Goal: Check status: Check status

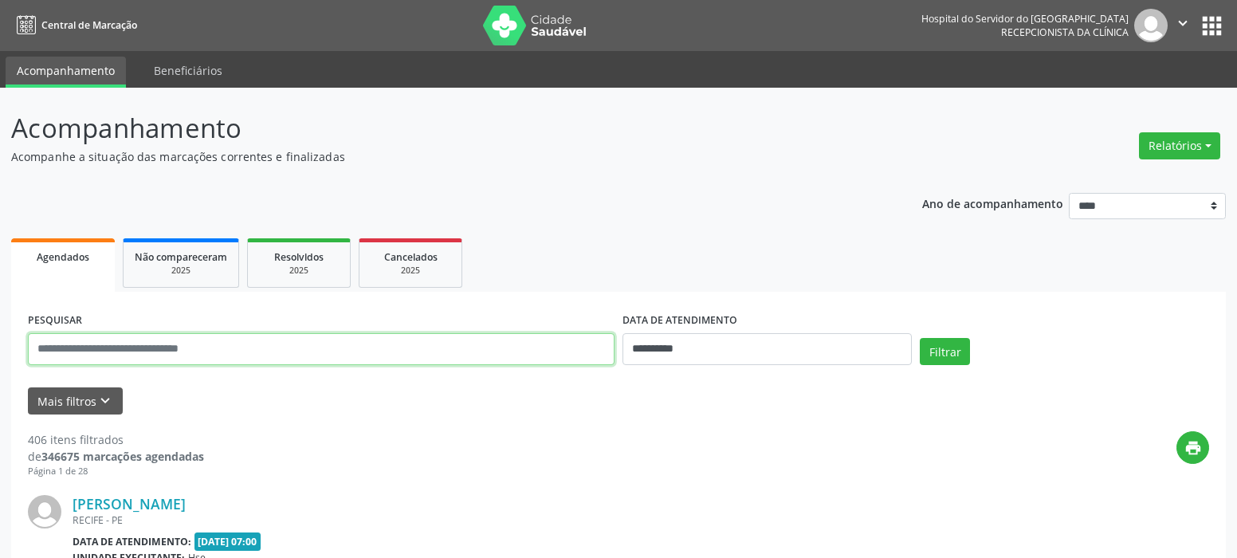
click at [168, 353] on input "text" at bounding box center [321, 349] width 587 height 32
type input "**********"
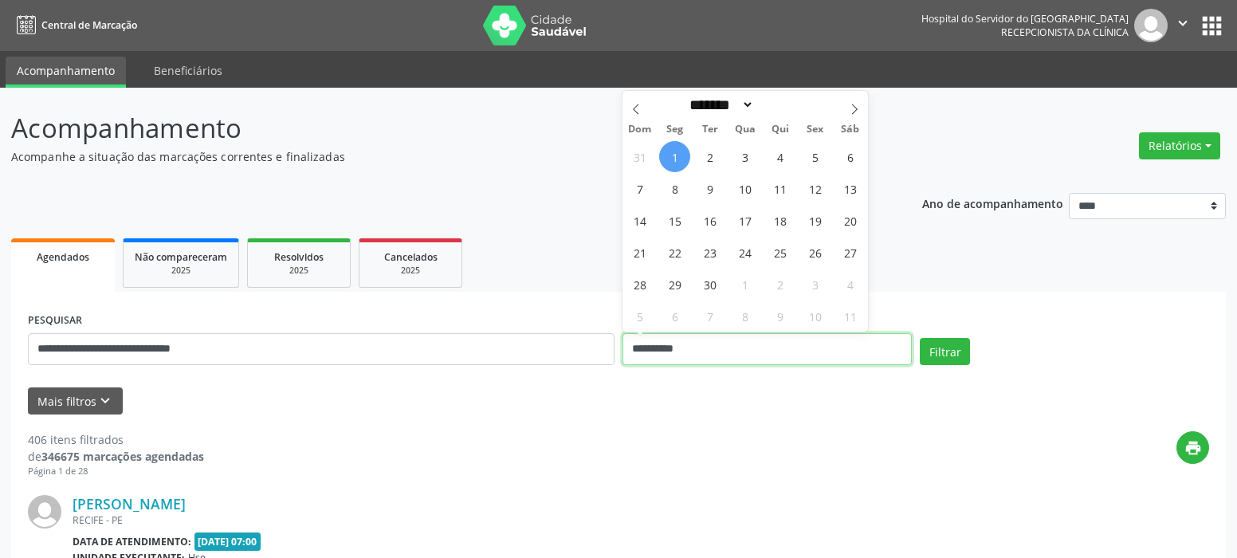
drag, startPoint x: 717, startPoint y: 350, endPoint x: 571, endPoint y: 351, distance: 145.8
click at [582, 355] on div "**********" at bounding box center [618, 342] width 1189 height 68
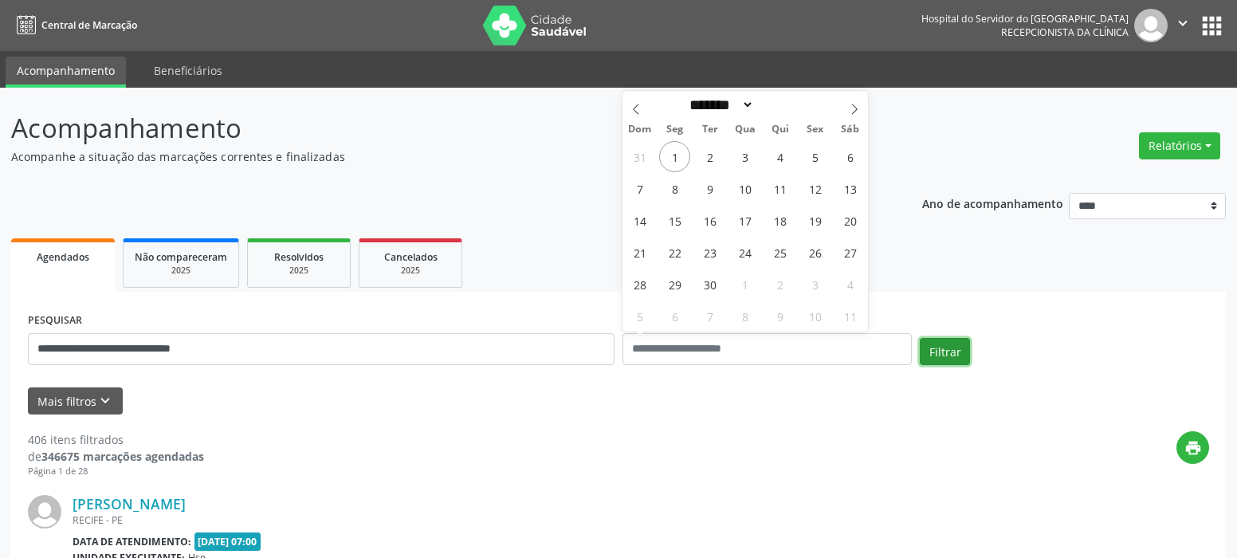
click at [927, 345] on button "Filtrar" at bounding box center [945, 351] width 50 height 27
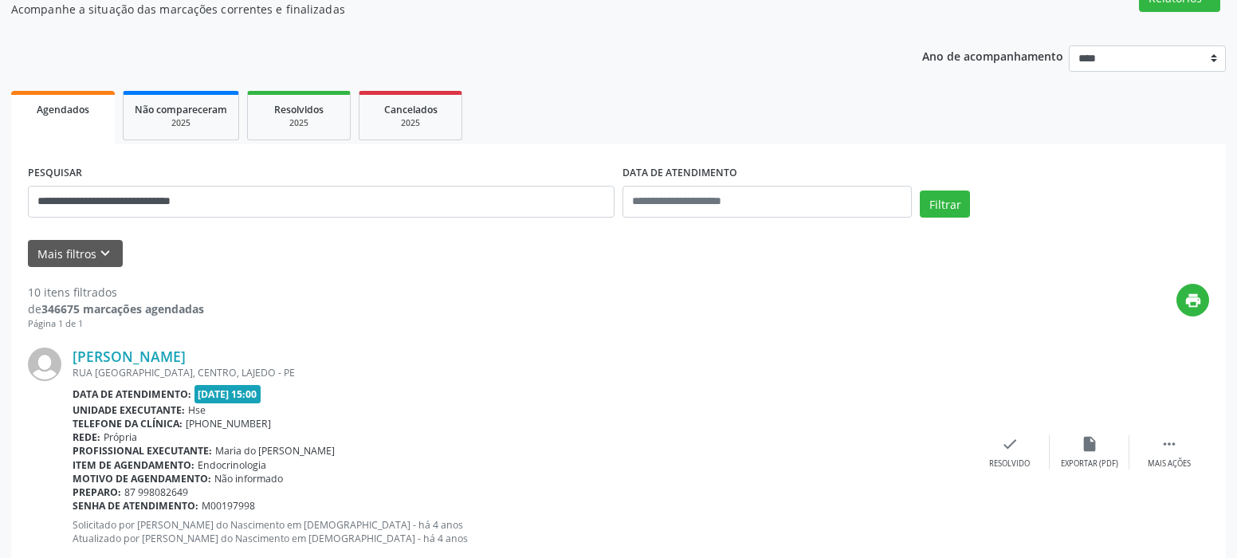
scroll to position [159, 0]
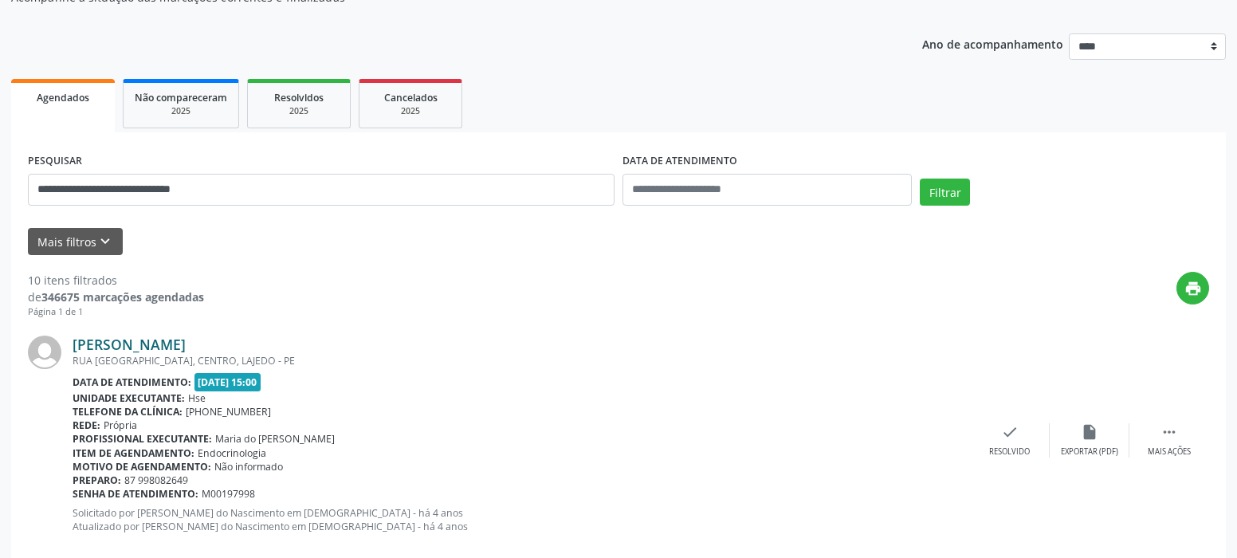
click at [149, 349] on link "Maria Joseane Cosme Melo da Silva" at bounding box center [129, 345] width 113 height 18
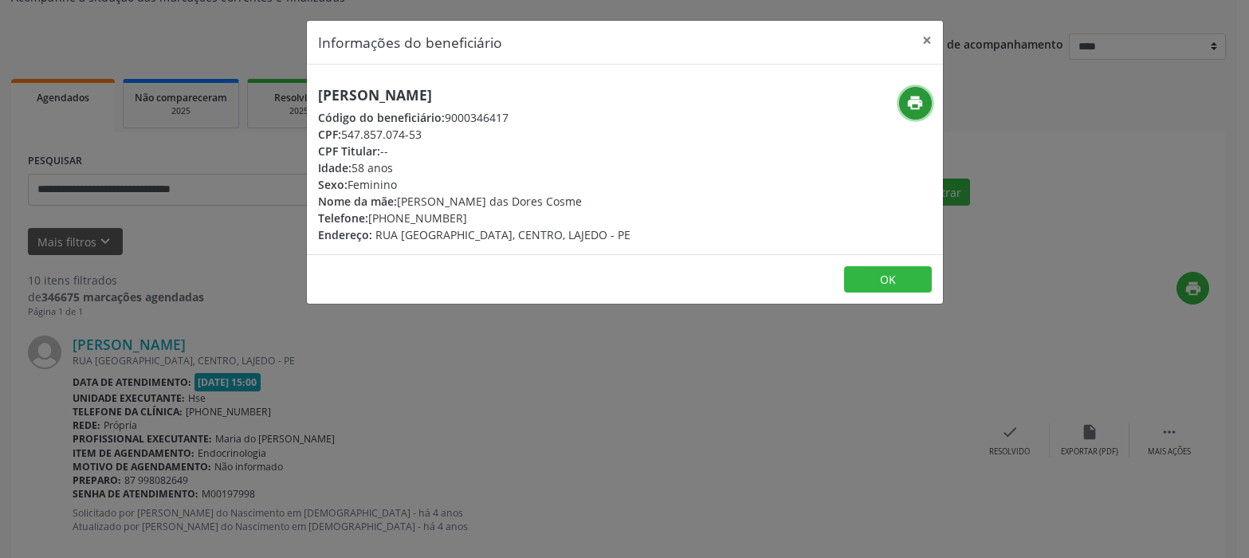
click at [920, 107] on icon "print" at bounding box center [915, 103] width 18 height 18
drag, startPoint x: 926, startPoint y: 46, endPoint x: 917, endPoint y: 46, distance: 8.8
click at [926, 46] on button "×" at bounding box center [927, 40] width 32 height 39
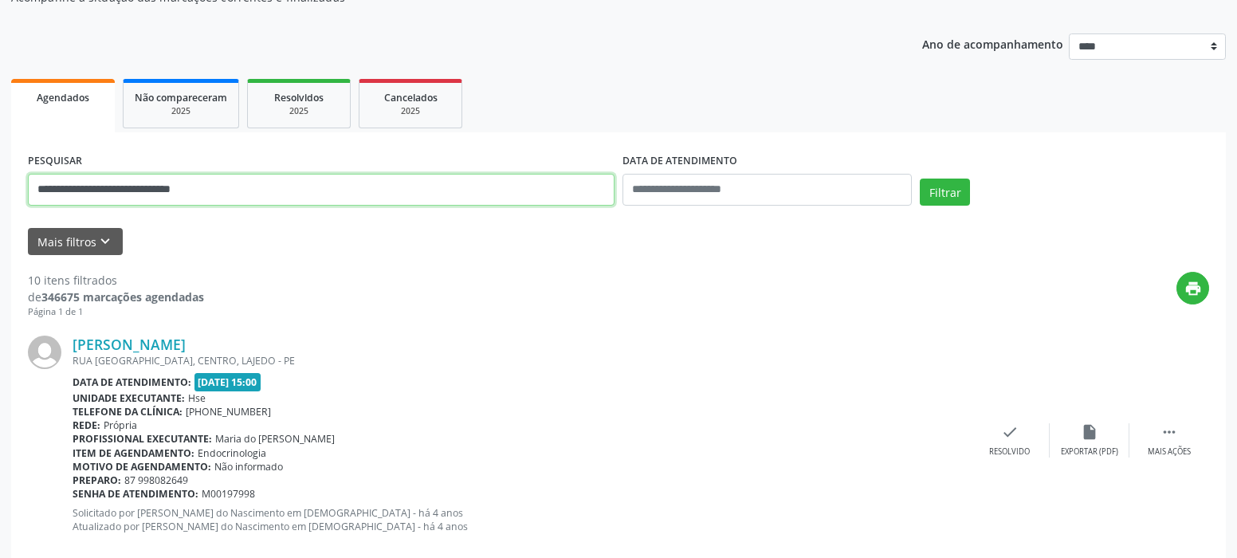
drag, startPoint x: 252, startPoint y: 198, endPoint x: -18, endPoint y: 161, distance: 272.8
click at [0, 161] on html "**********" at bounding box center [618, 120] width 1237 height 558
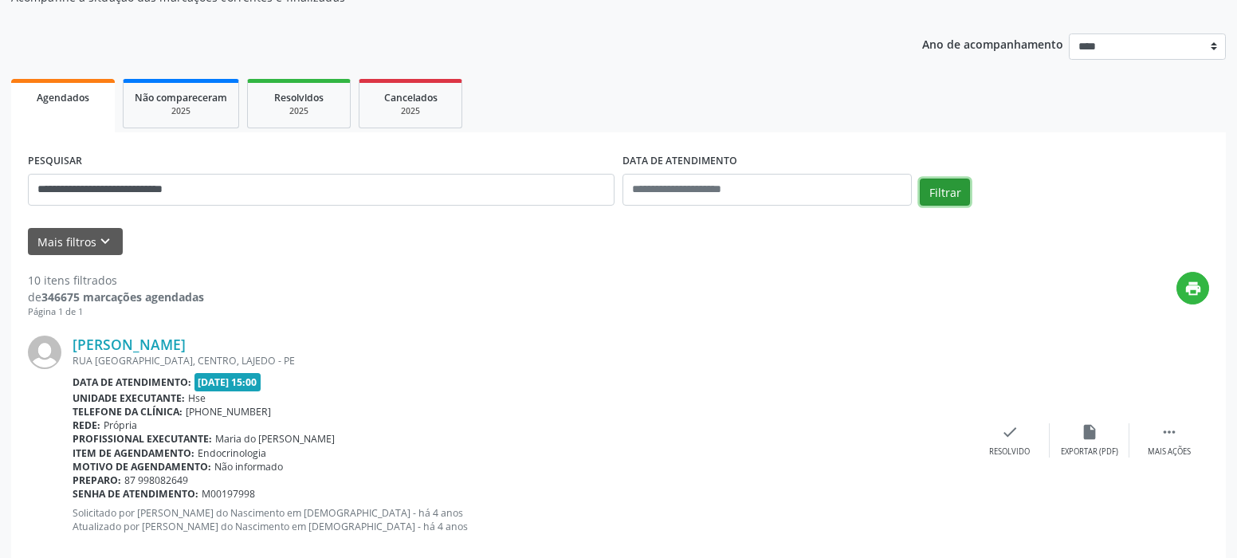
click at [938, 196] on button "Filtrar" at bounding box center [945, 192] width 50 height 27
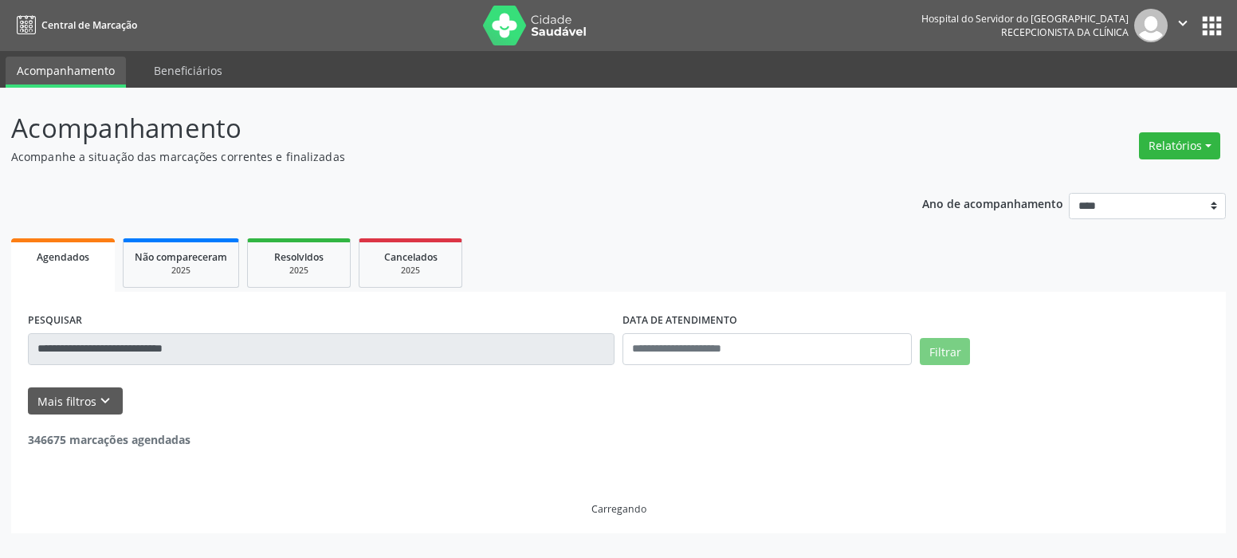
scroll to position [0, 0]
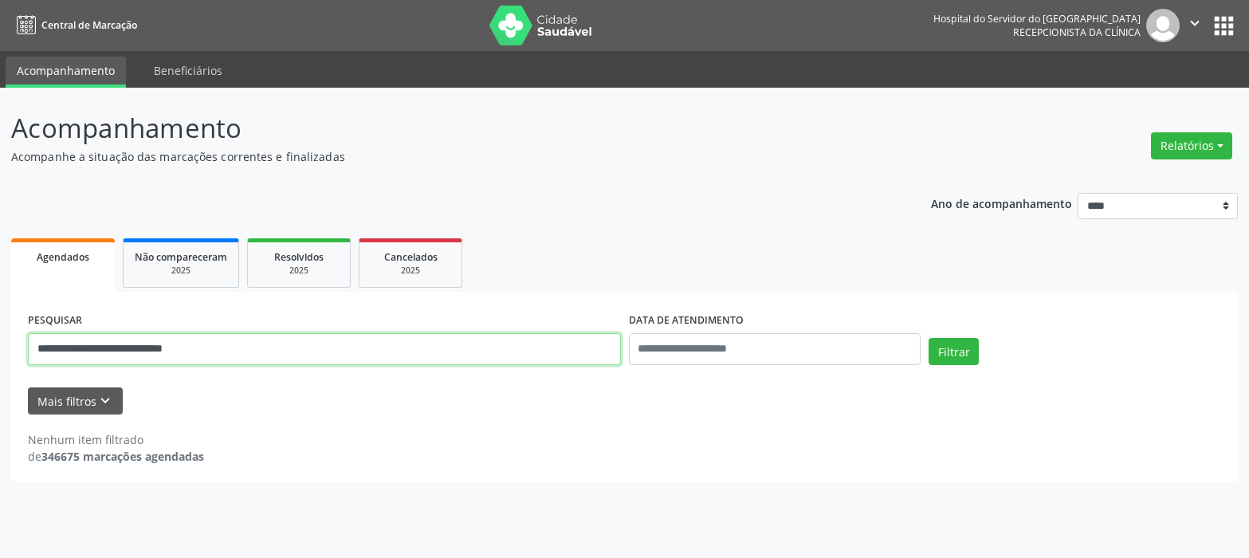
click at [211, 355] on input "**********" at bounding box center [324, 349] width 593 height 32
click at [928, 338] on button "Filtrar" at bounding box center [953, 351] width 50 height 27
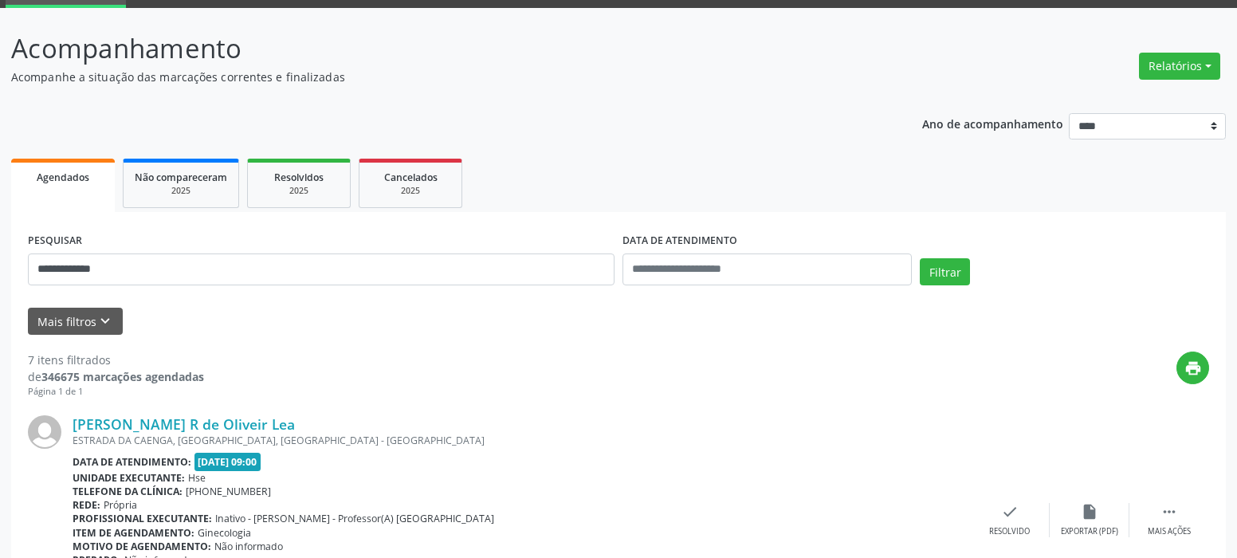
scroll to position [159, 0]
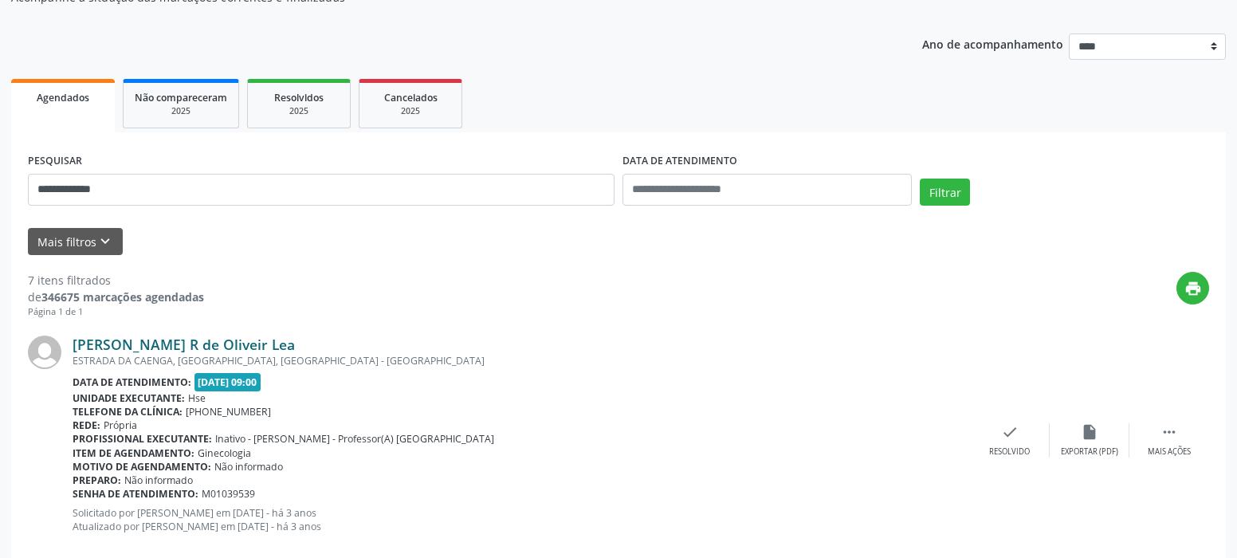
click at [190, 344] on link "Katia Roberta R de Oliveir Lea" at bounding box center [184, 345] width 222 height 18
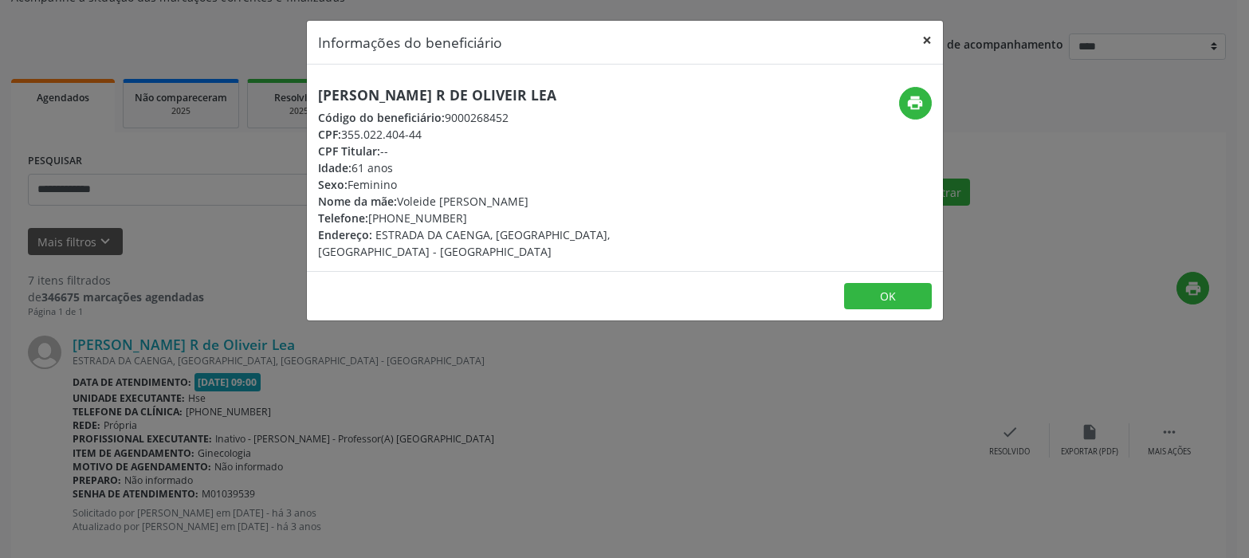
click at [925, 30] on button "×" at bounding box center [927, 40] width 32 height 39
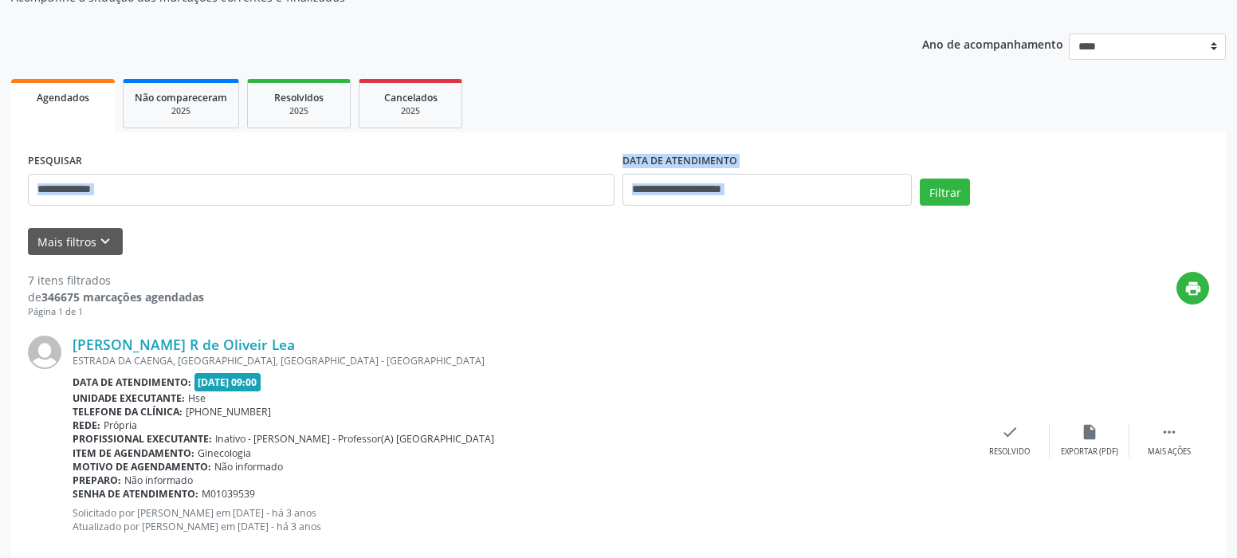
drag, startPoint x: 120, startPoint y: 207, endPoint x: 8, endPoint y: 220, distance: 113.1
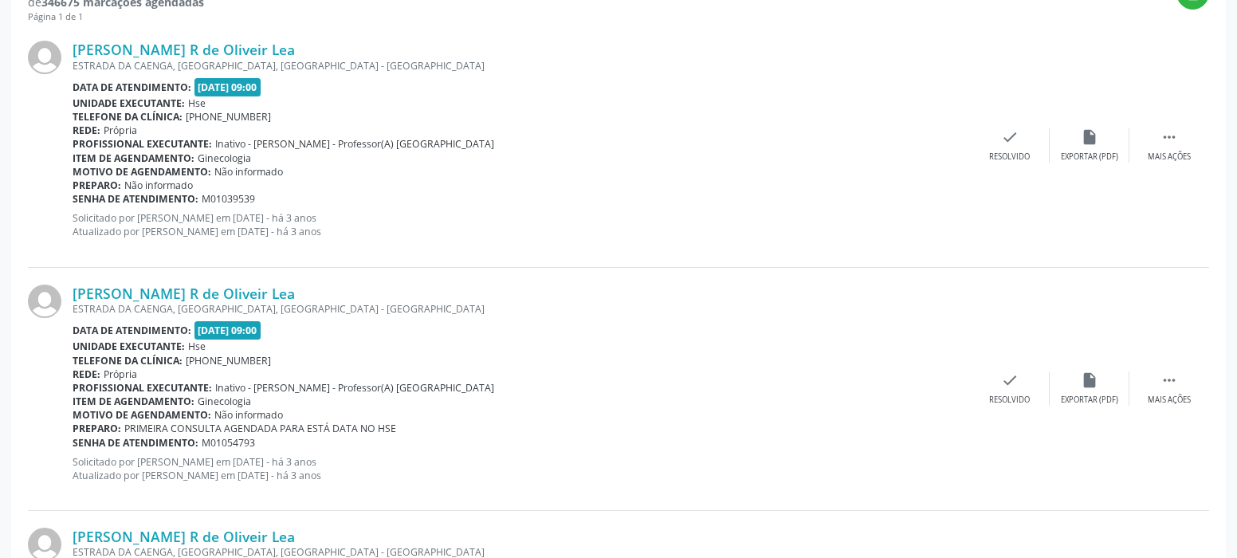
scroll to position [137, 0]
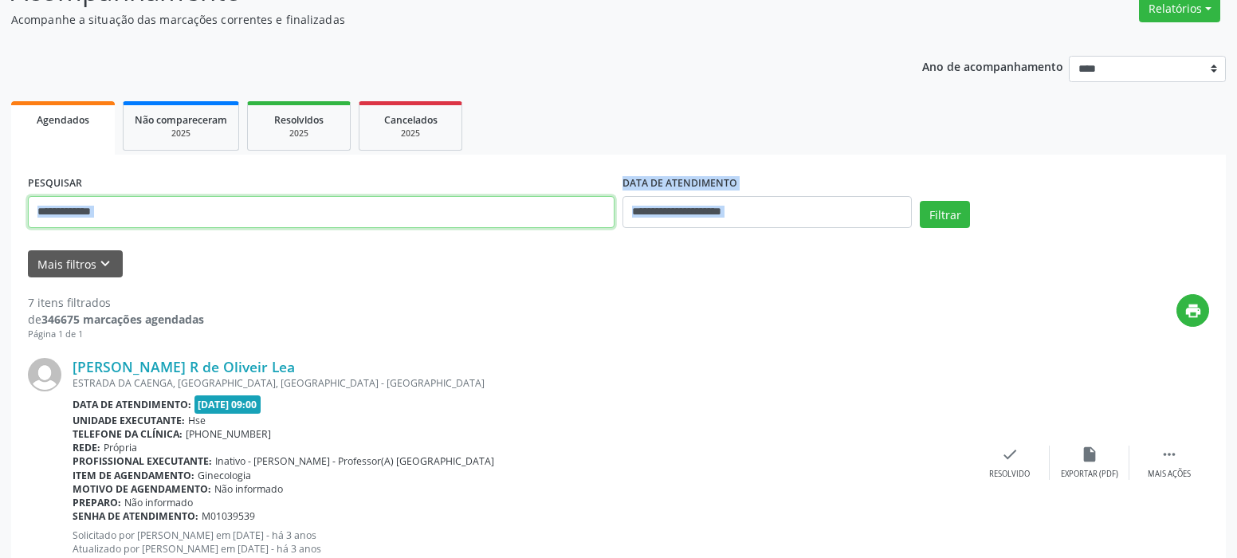
click at [155, 221] on input "**********" at bounding box center [321, 212] width 587 height 32
type input "*"
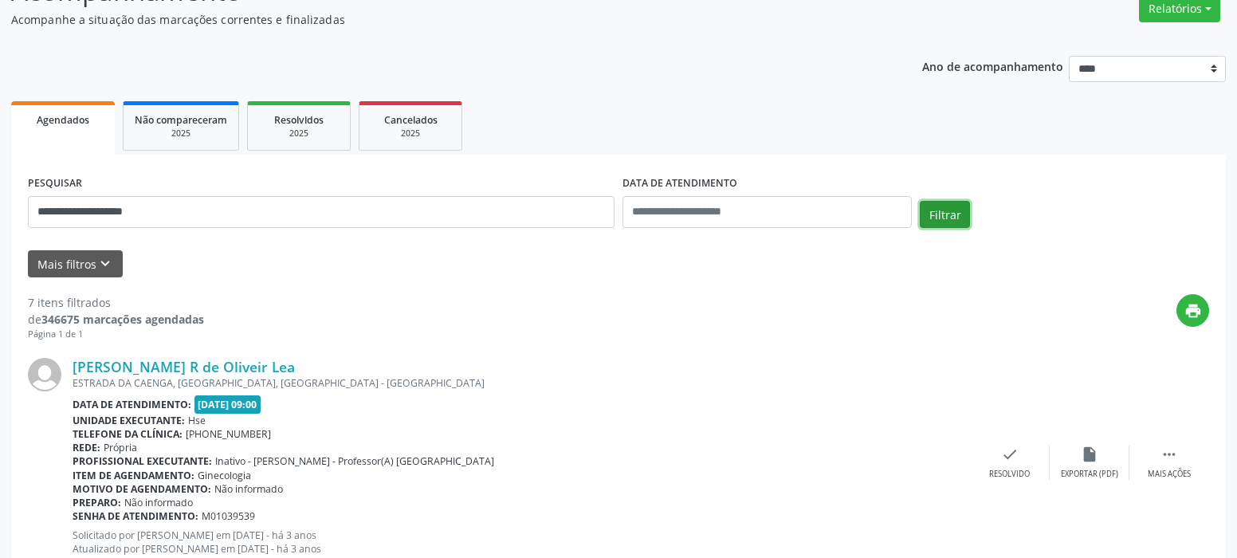
click at [942, 218] on button "Filtrar" at bounding box center [945, 214] width 50 height 27
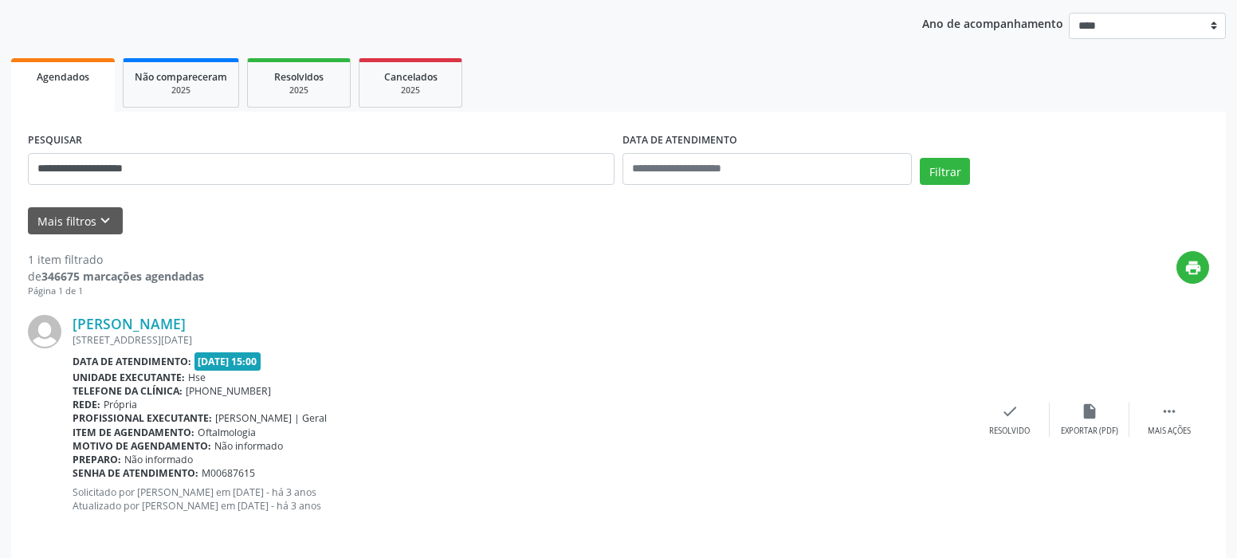
scroll to position [191, 0]
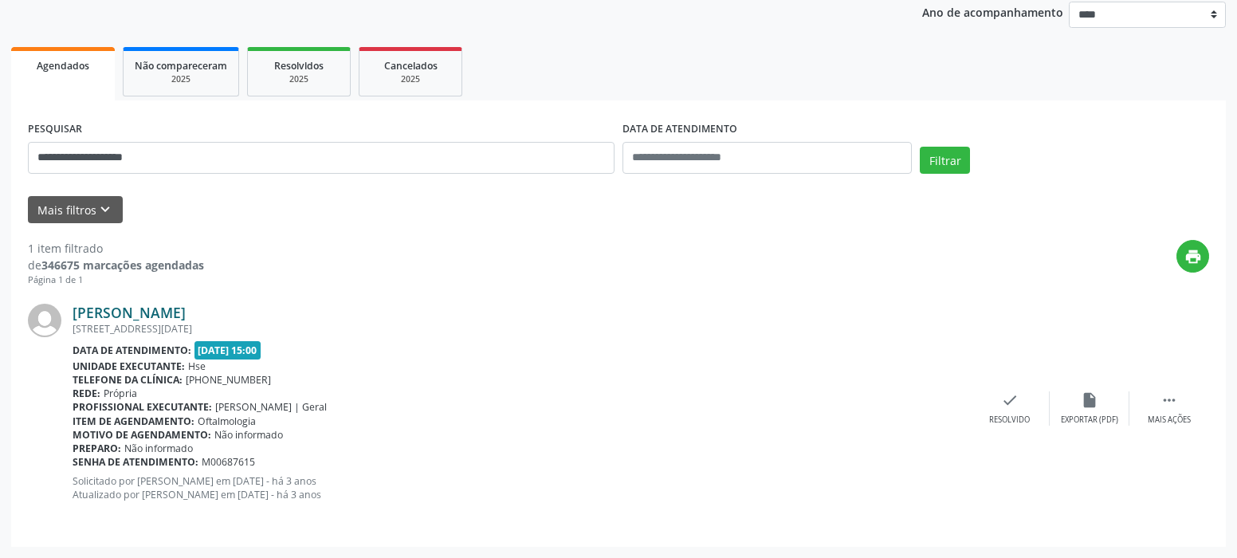
click at [159, 313] on link "Emilia Maria da Penha" at bounding box center [129, 313] width 113 height 18
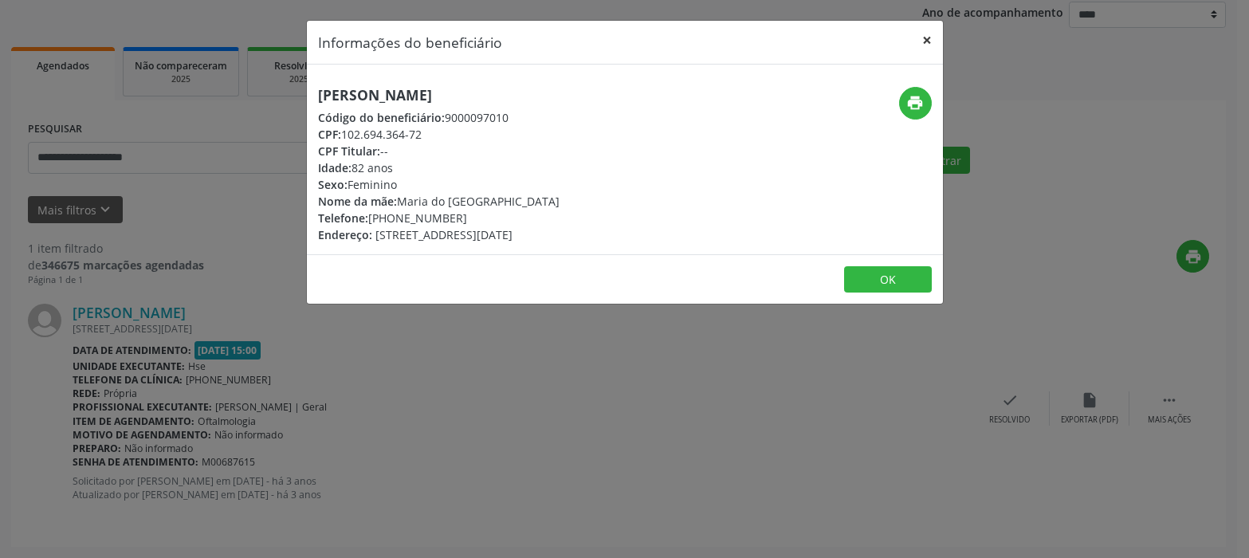
click at [928, 37] on button "×" at bounding box center [927, 40] width 32 height 39
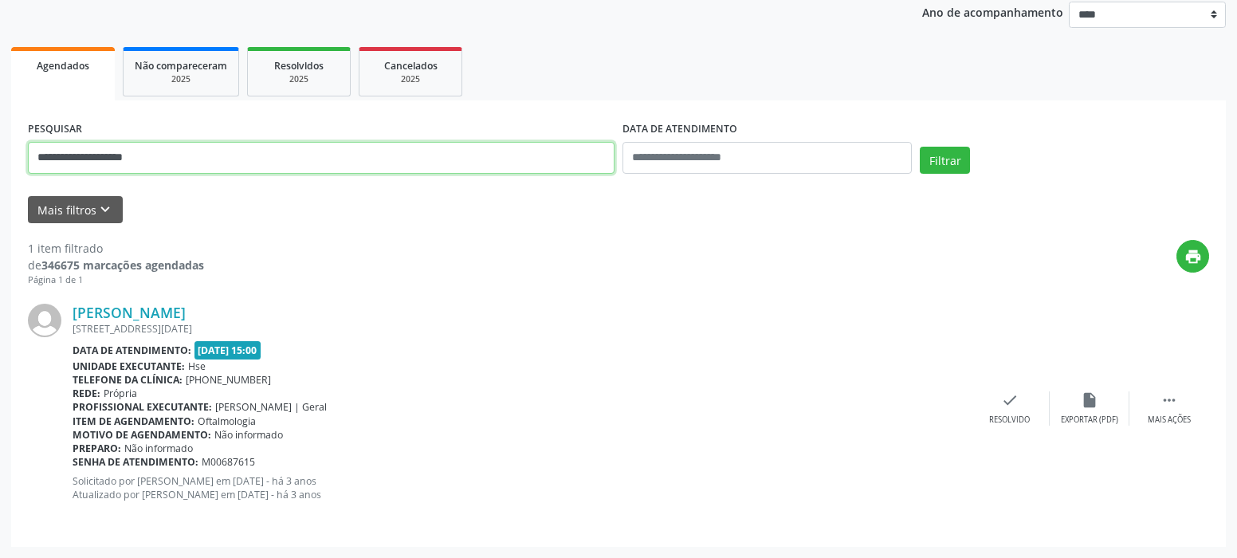
drag, startPoint x: -18, startPoint y: 177, endPoint x: -18, endPoint y: 208, distance: 31.1
click at [0, 208] on html "**********" at bounding box center [618, 88] width 1237 height 558
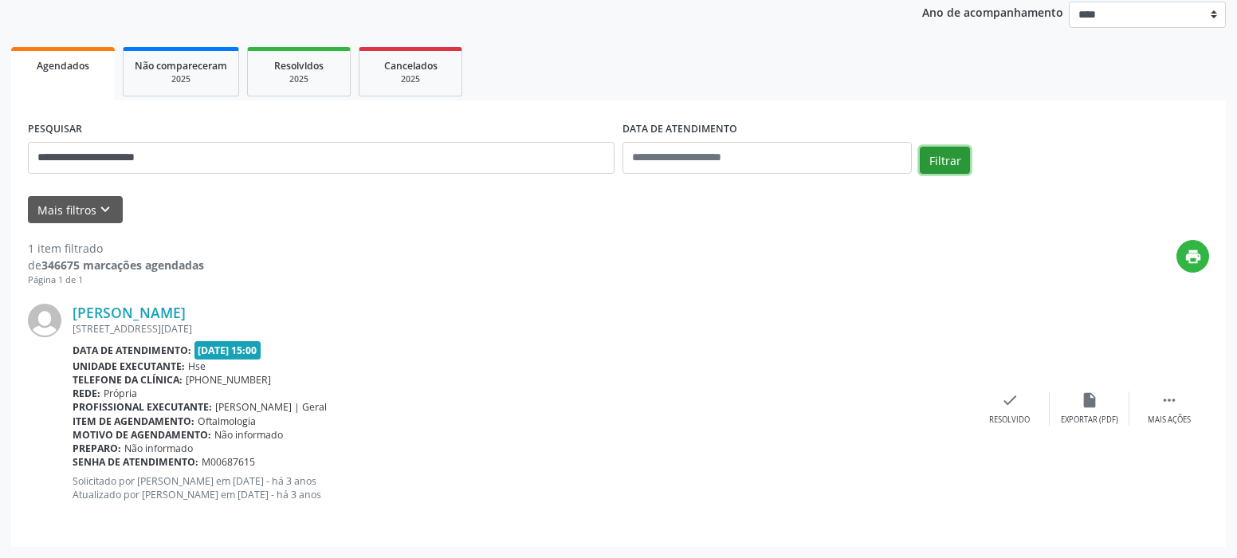
click at [936, 161] on button "Filtrar" at bounding box center [945, 160] width 50 height 27
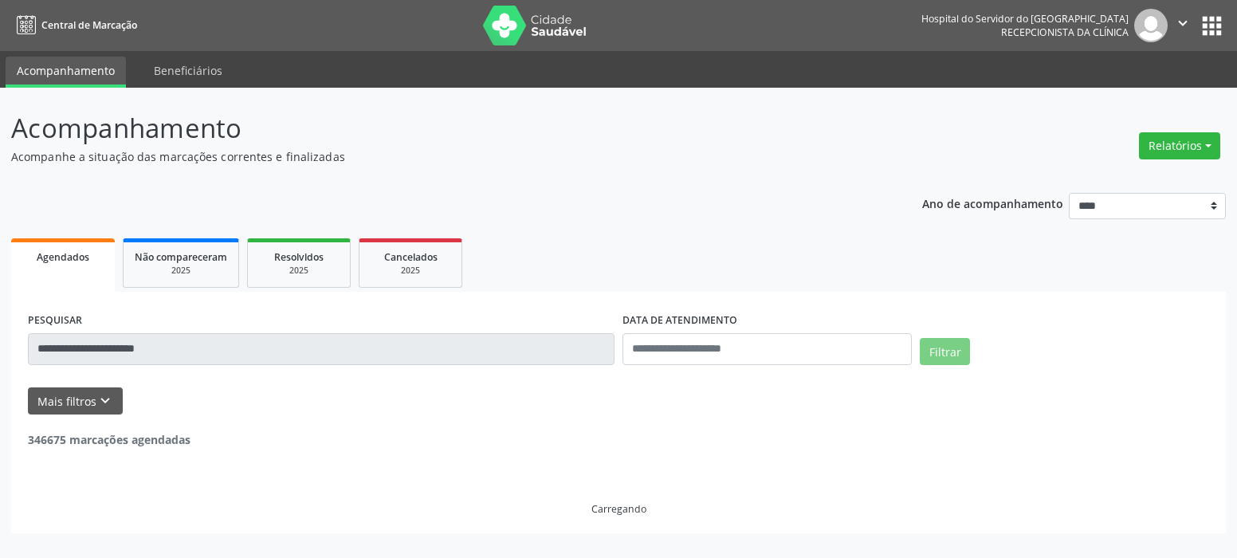
scroll to position [0, 0]
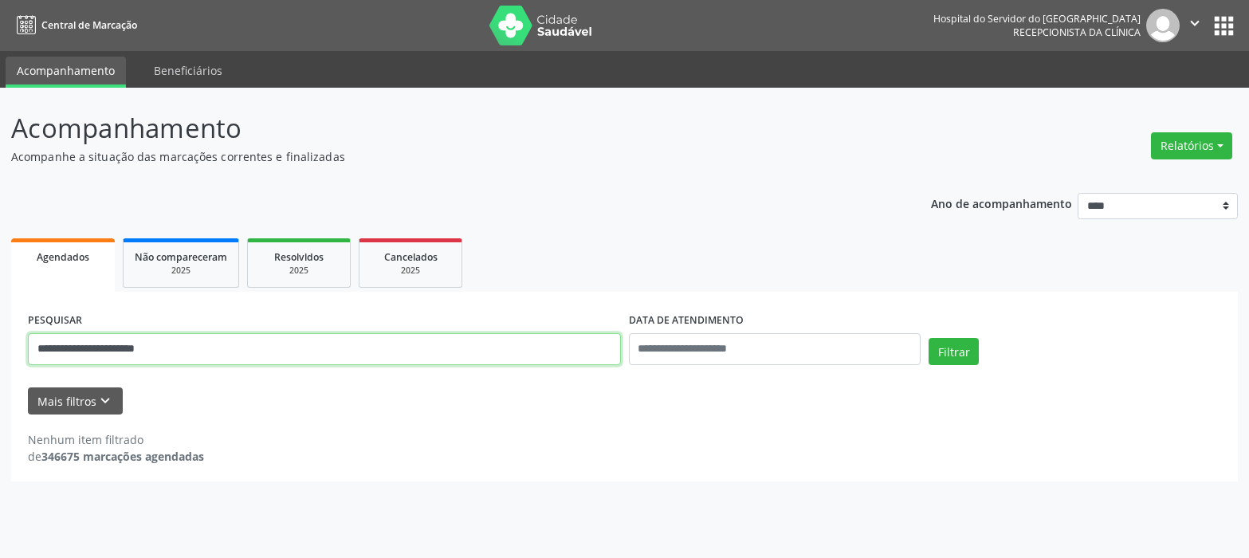
click at [74, 347] on input "**********" at bounding box center [324, 349] width 593 height 32
click at [387, 355] on input "**********" at bounding box center [324, 349] width 593 height 32
click at [928, 338] on button "Filtrar" at bounding box center [953, 351] width 50 height 27
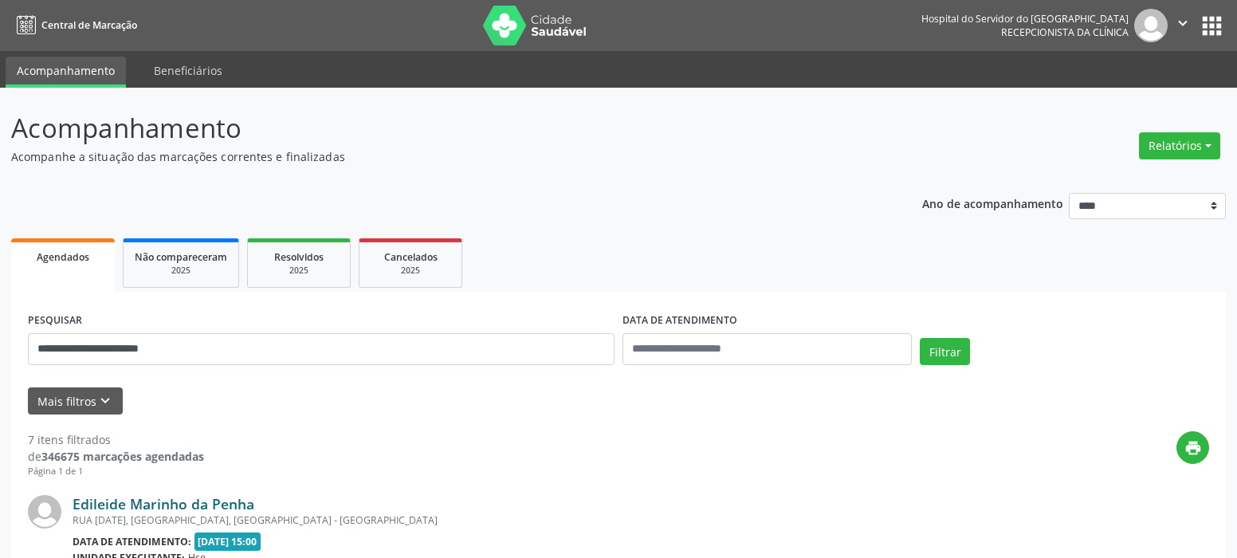
click at [180, 501] on link "Edileide Marinho da Penha" at bounding box center [164, 504] width 182 height 18
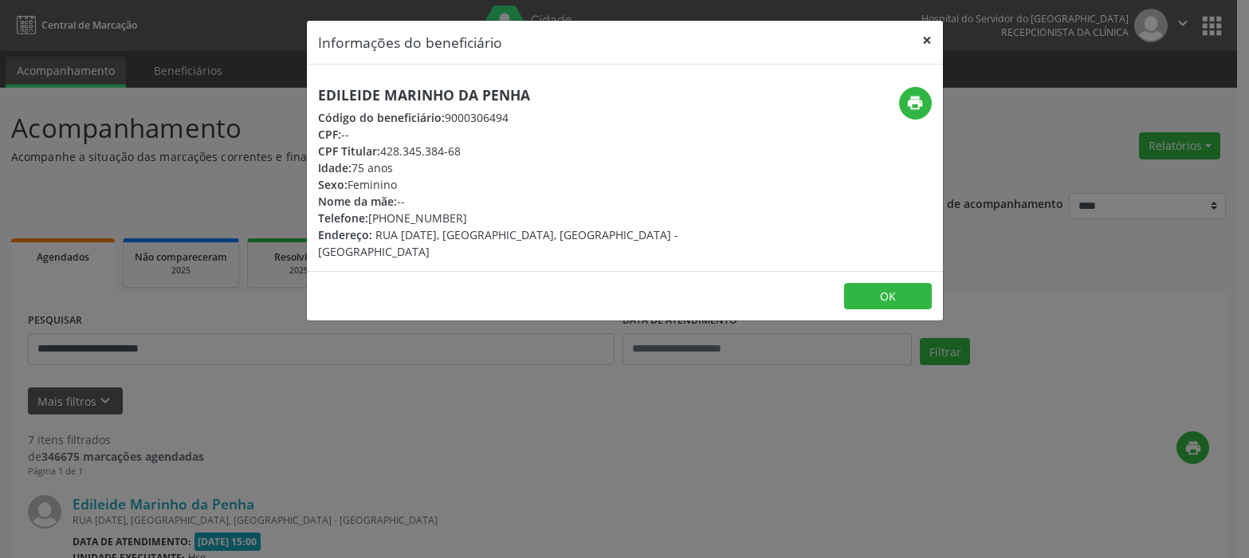
drag, startPoint x: 922, startPoint y: 38, endPoint x: 896, endPoint y: 51, distance: 29.2
click at [920, 38] on button "×" at bounding box center [927, 40] width 32 height 39
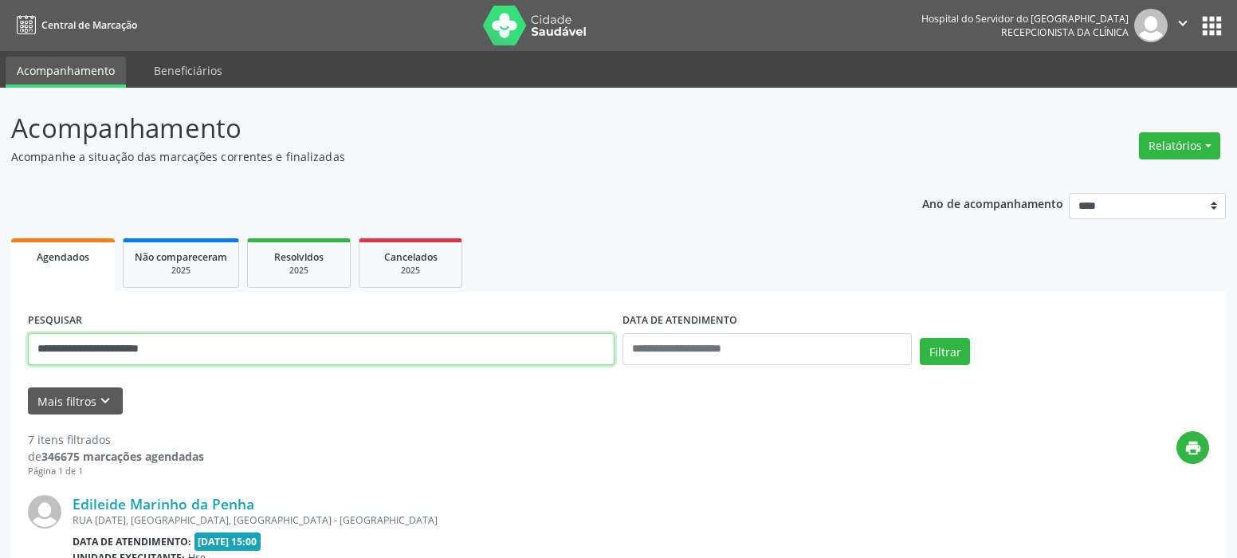
drag, startPoint x: 223, startPoint y: 355, endPoint x: -18, endPoint y: 467, distance: 266.0
click at [0, 467] on html "**********" at bounding box center [618, 279] width 1237 height 558
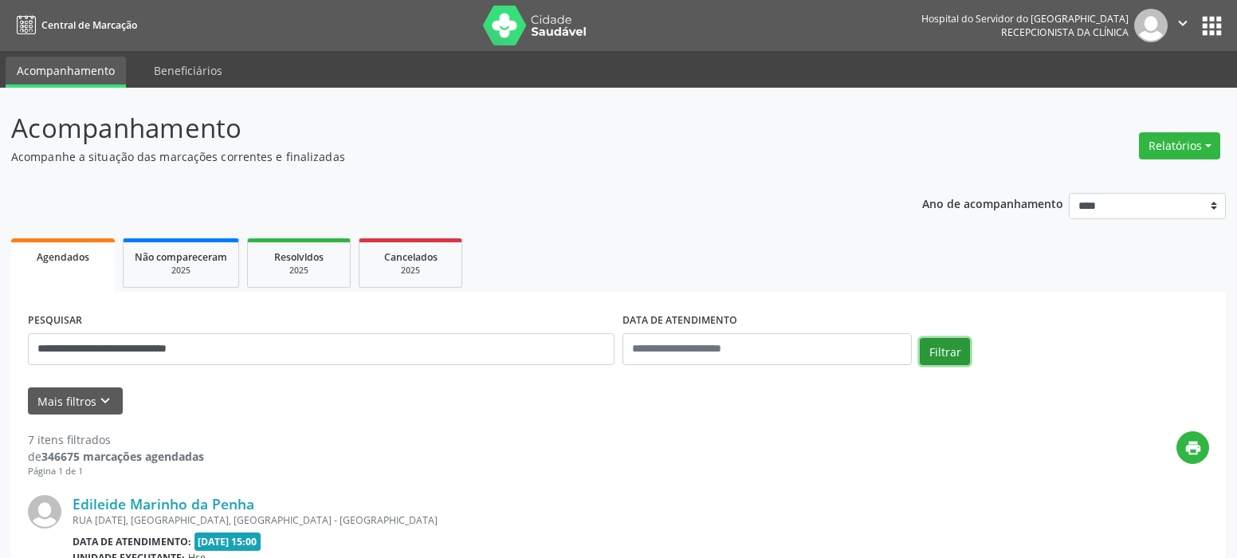
click at [932, 340] on button "Filtrar" at bounding box center [945, 351] width 50 height 27
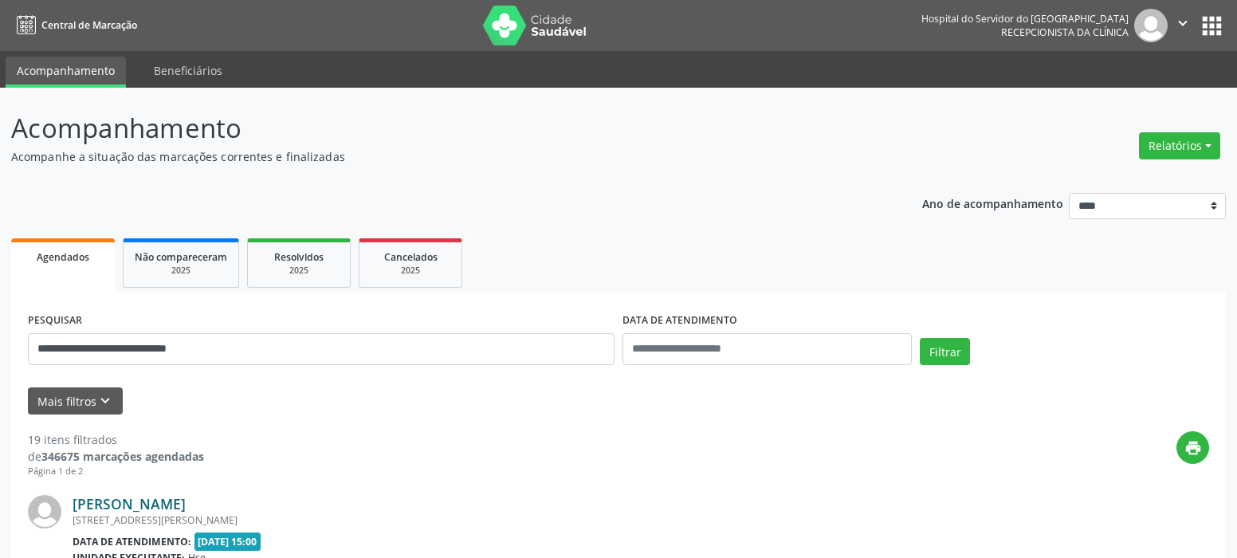
click at [186, 505] on link "Paula Roberta Campos de Oliveira" at bounding box center [129, 504] width 113 height 18
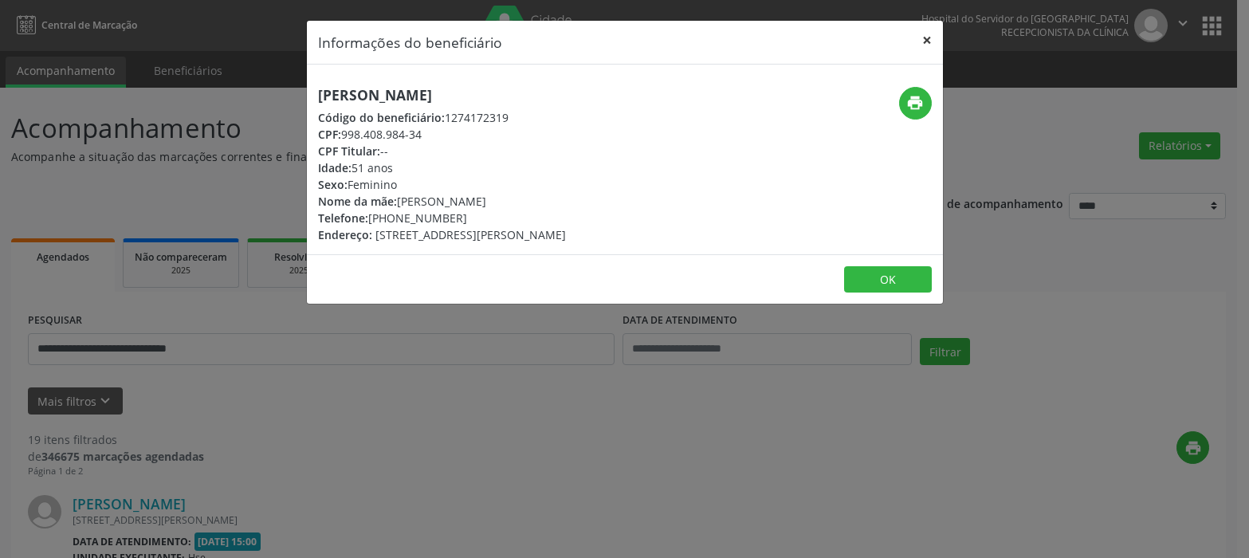
drag, startPoint x: 928, startPoint y: 35, endPoint x: 895, endPoint y: 44, distance: 33.8
click at [928, 35] on button "×" at bounding box center [927, 40] width 32 height 39
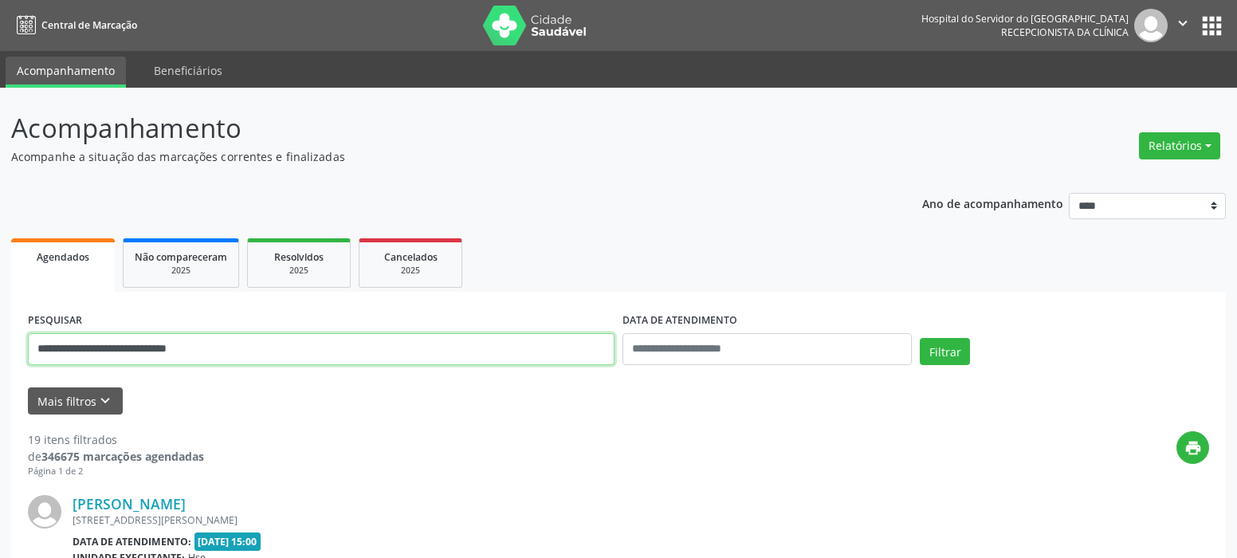
drag, startPoint x: 233, startPoint y: 355, endPoint x: -18, endPoint y: 388, distance: 253.2
click at [0, 388] on html "**********" at bounding box center [618, 279] width 1237 height 558
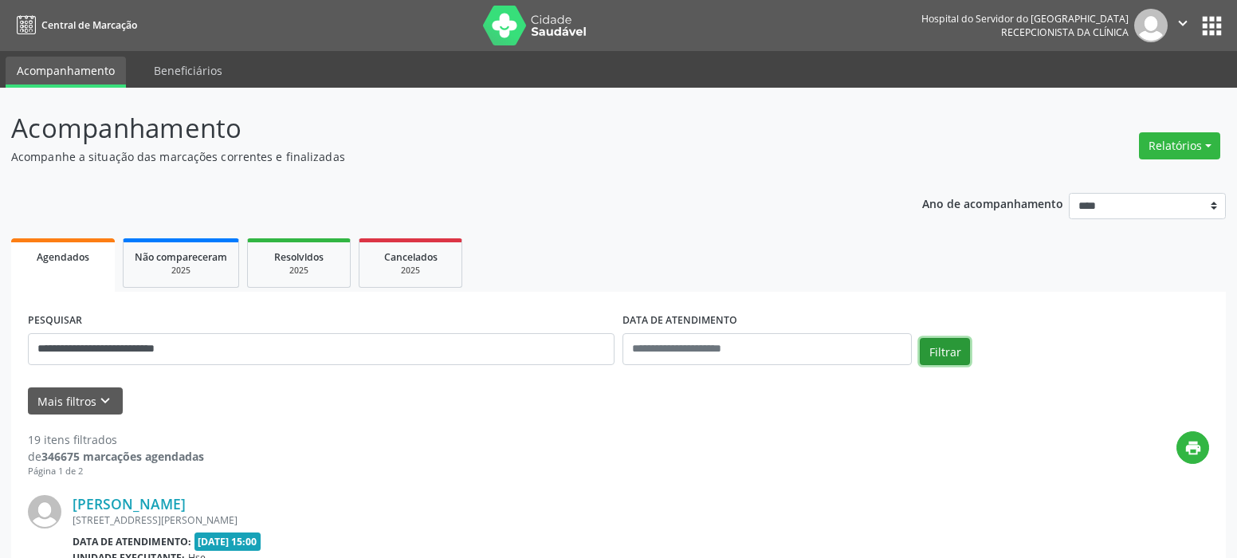
click at [922, 355] on button "Filtrar" at bounding box center [945, 351] width 50 height 27
click at [186, 500] on link "Eloiza Maria Ribeiro da Silva" at bounding box center [129, 504] width 113 height 18
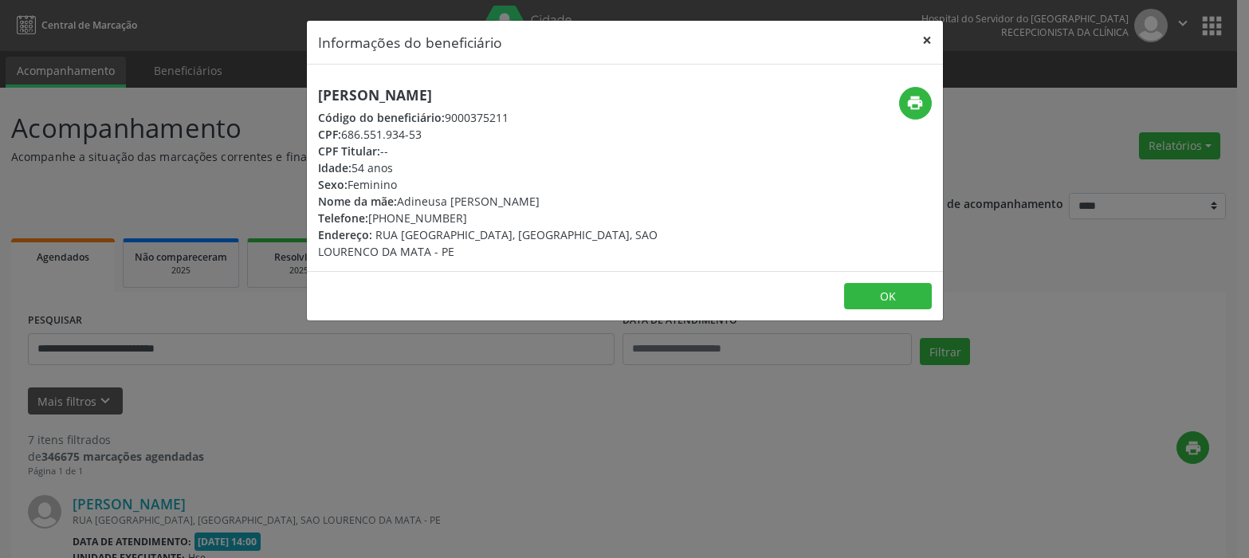
click at [927, 42] on button "×" at bounding box center [927, 40] width 32 height 39
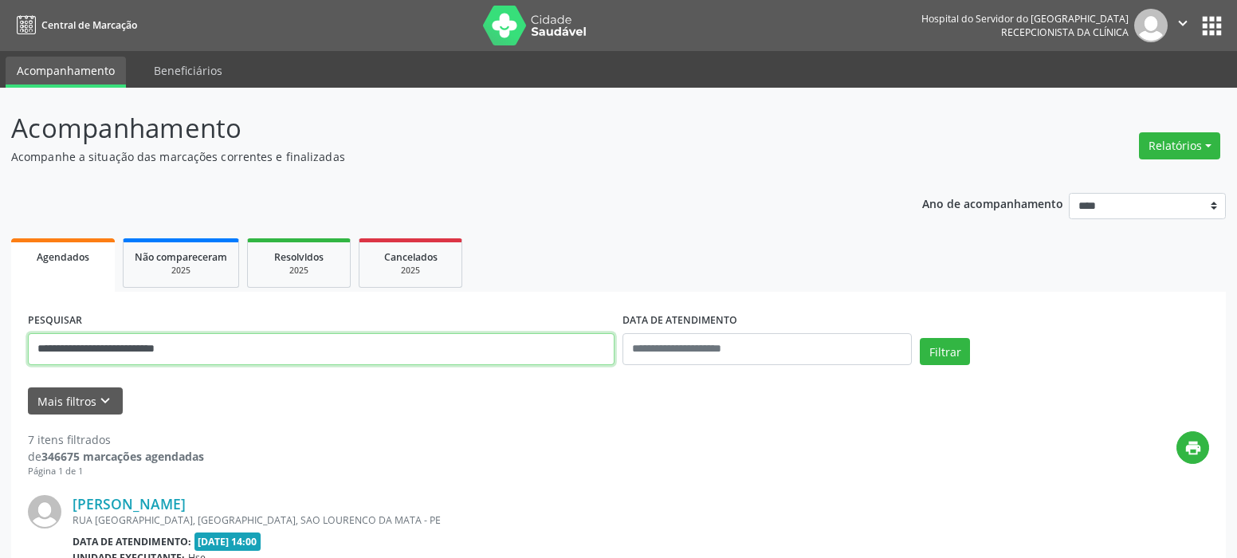
drag, startPoint x: -18, startPoint y: 358, endPoint x: 10, endPoint y: 326, distance: 42.4
click at [0, 359] on html "**********" at bounding box center [618, 279] width 1237 height 558
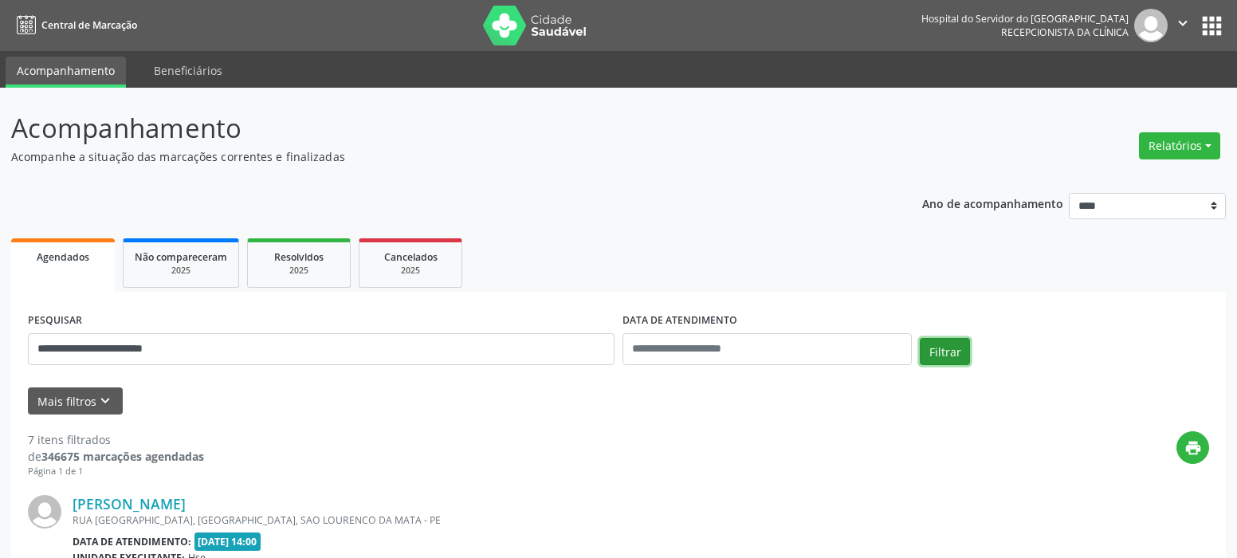
click at [946, 354] on button "Filtrar" at bounding box center [945, 351] width 50 height 27
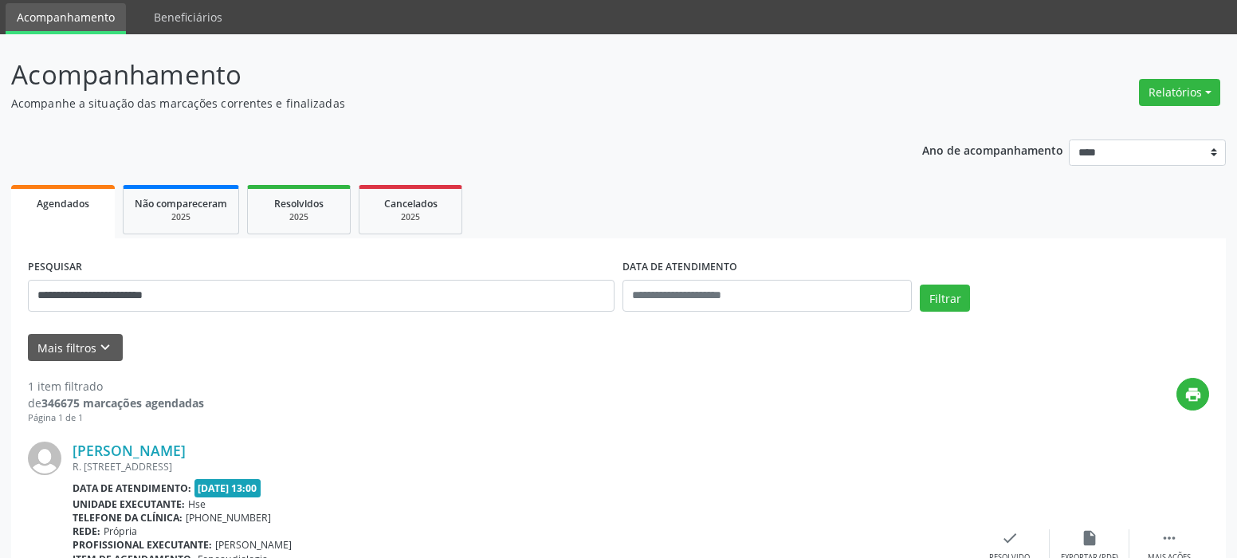
scroll to position [159, 0]
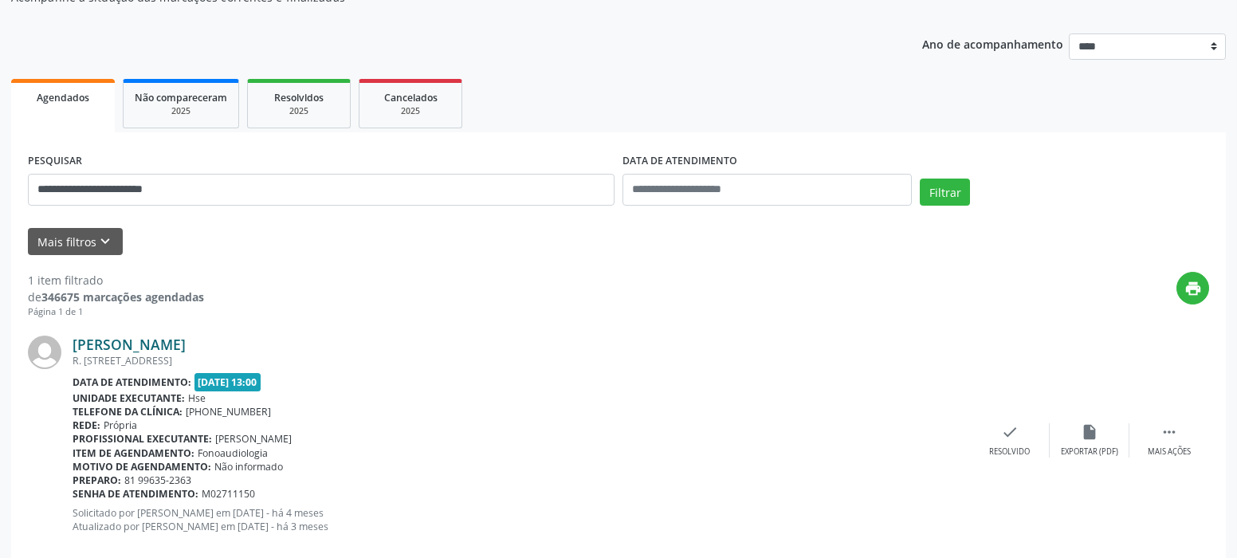
click at [186, 345] on link "Jacirema Vieira de Santana" at bounding box center [129, 345] width 113 height 18
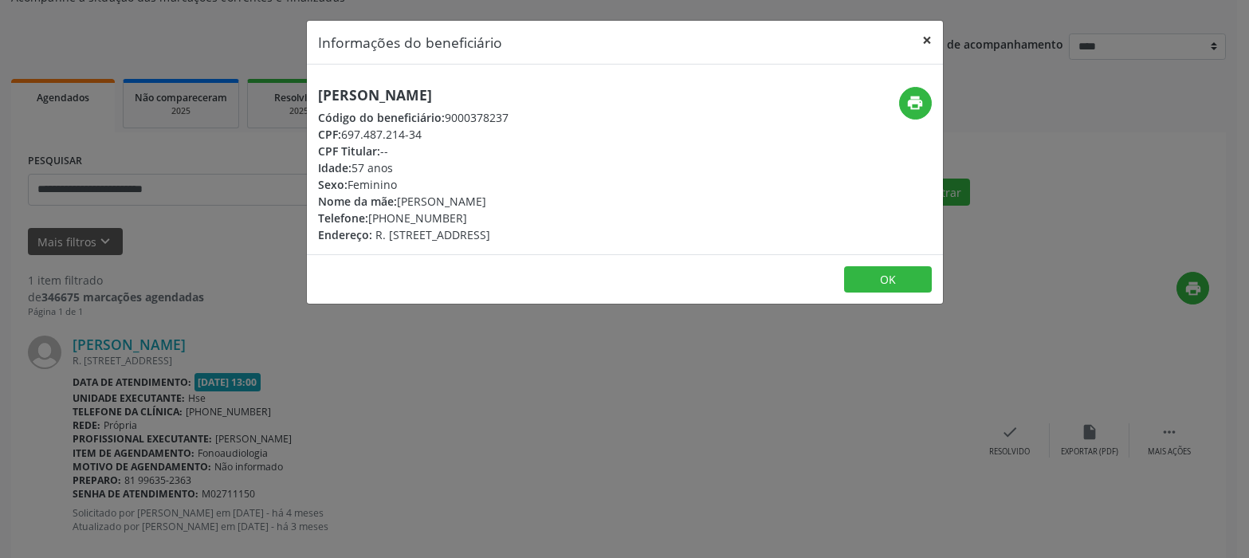
click at [933, 39] on button "×" at bounding box center [927, 40] width 32 height 39
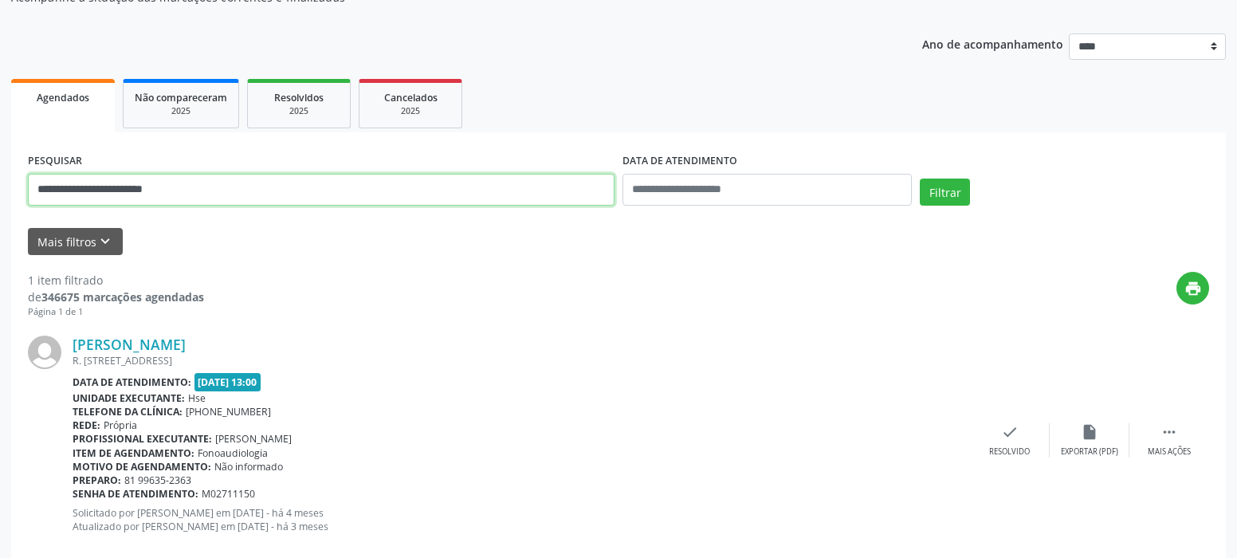
drag, startPoint x: 194, startPoint y: 190, endPoint x: 21, endPoint y: 128, distance: 184.0
click at [0, 162] on html "**********" at bounding box center [618, 120] width 1237 height 558
type input "**********"
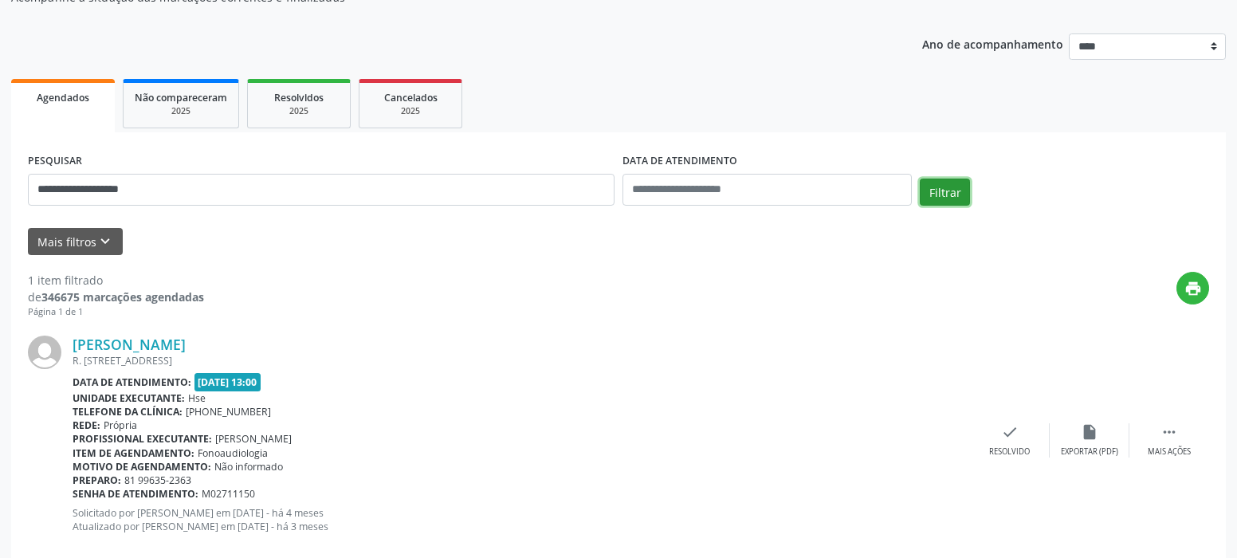
click at [937, 190] on button "Filtrar" at bounding box center [945, 192] width 50 height 27
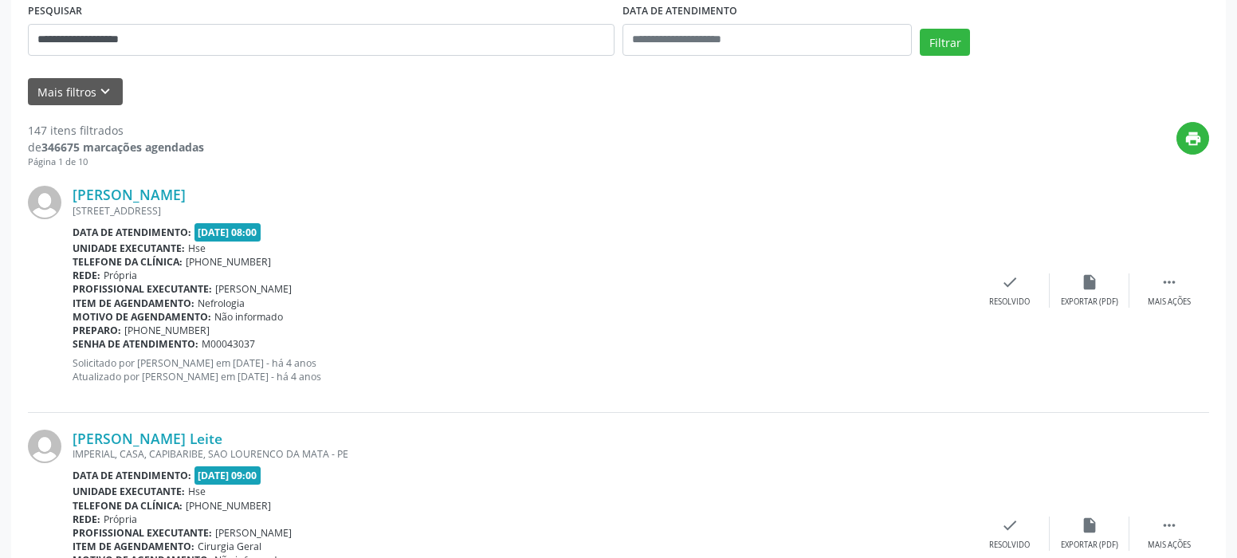
scroll to position [319, 0]
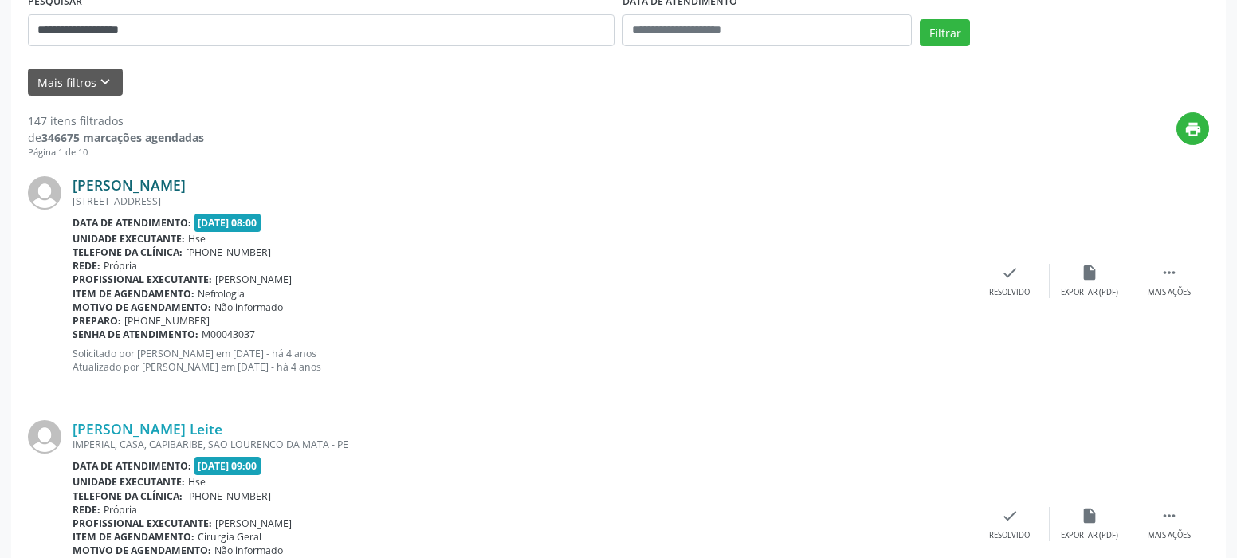
click at [153, 187] on link "Sonia Maria da Silva Lima" at bounding box center [129, 185] width 113 height 18
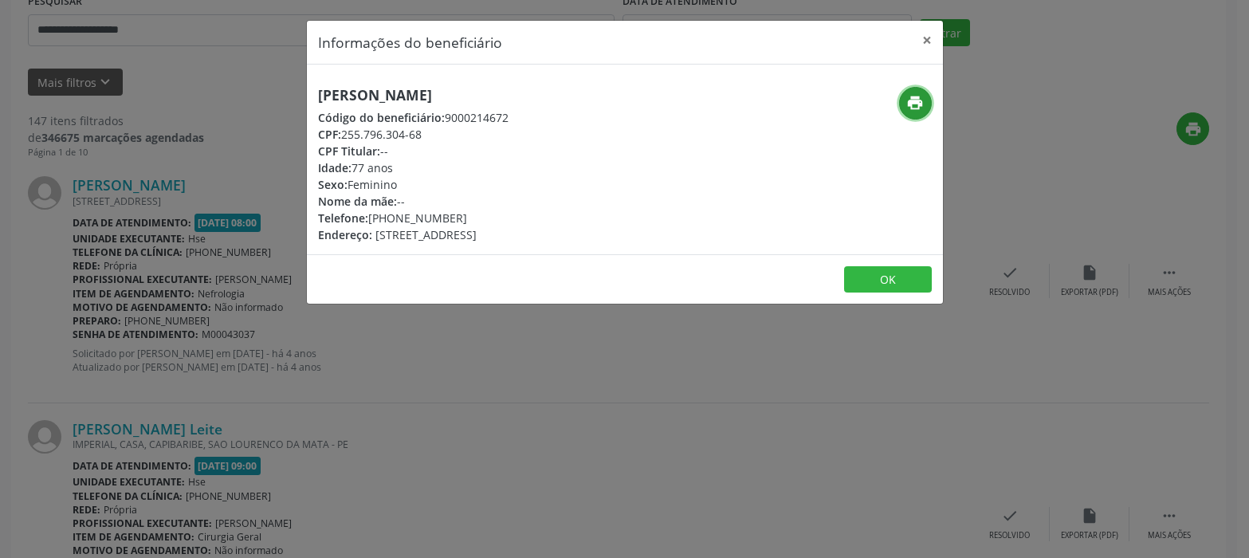
click at [909, 100] on icon "print" at bounding box center [915, 103] width 18 height 18
drag, startPoint x: 925, startPoint y: 37, endPoint x: 918, endPoint y: 43, distance: 9.6
click at [925, 37] on button "×" at bounding box center [927, 40] width 32 height 39
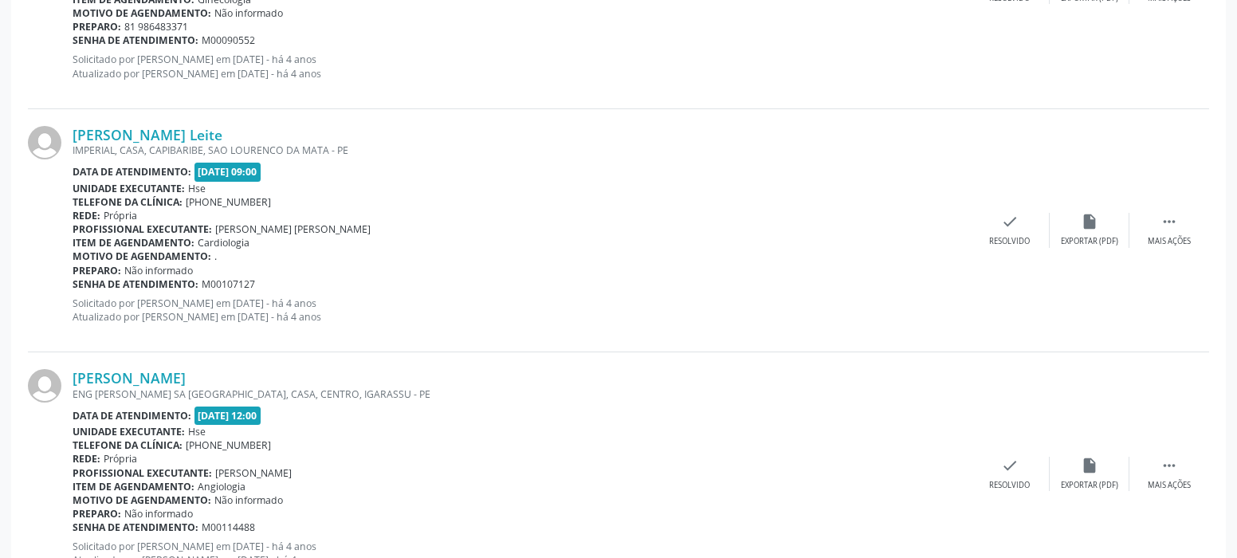
scroll to position [1435, 0]
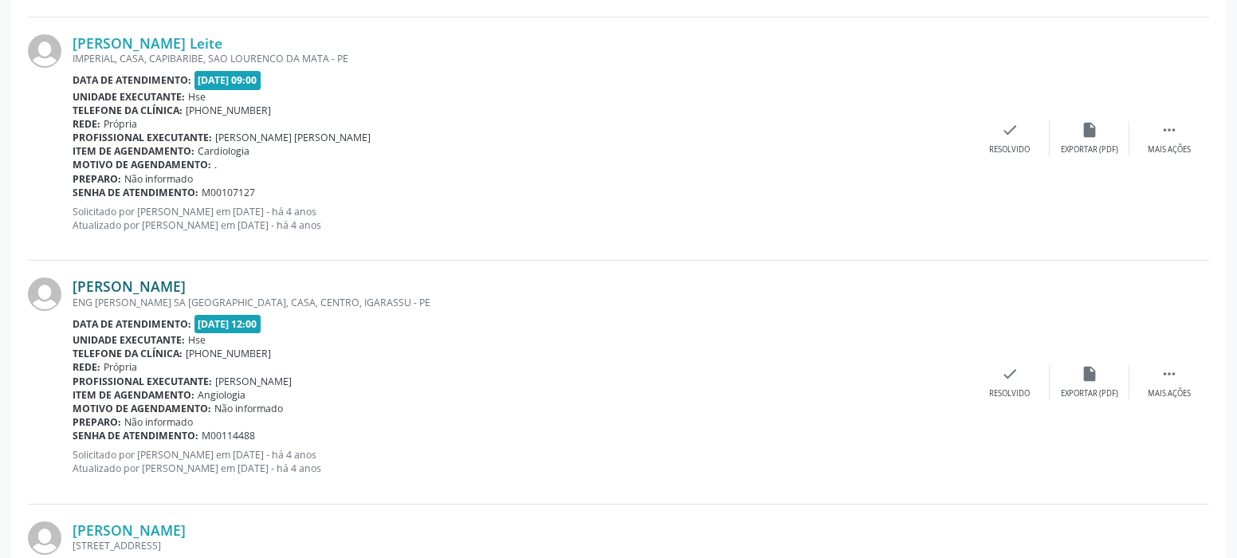
click at [169, 281] on link "Sonia Maria da Silva" at bounding box center [129, 286] width 113 height 18
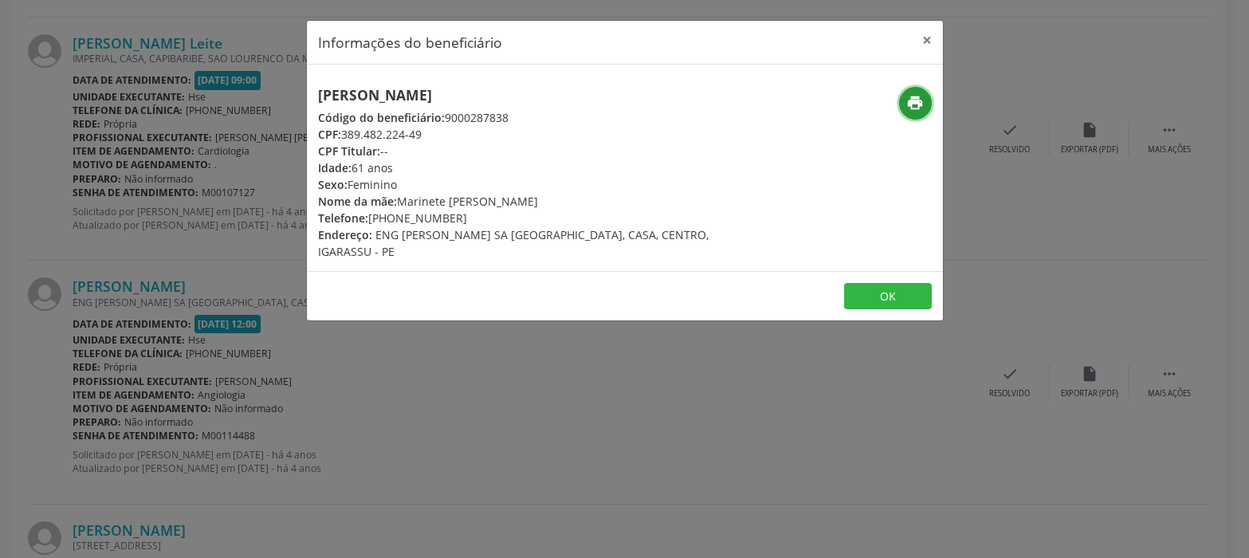
click at [914, 102] on icon "print" at bounding box center [915, 103] width 18 height 18
click at [924, 37] on button "×" at bounding box center [927, 40] width 32 height 39
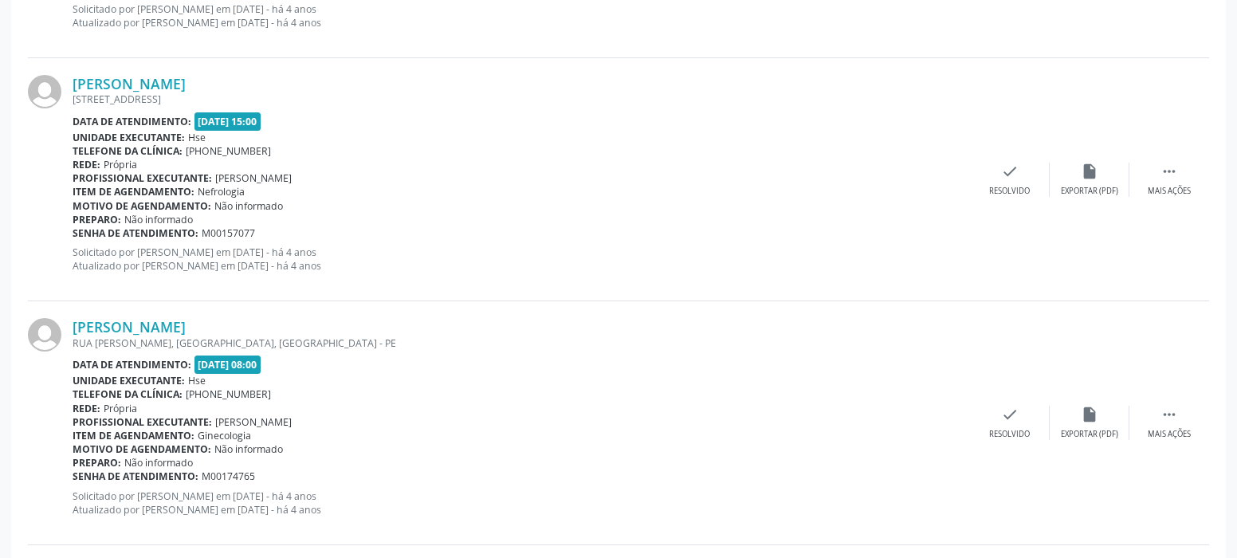
scroll to position [2152, 0]
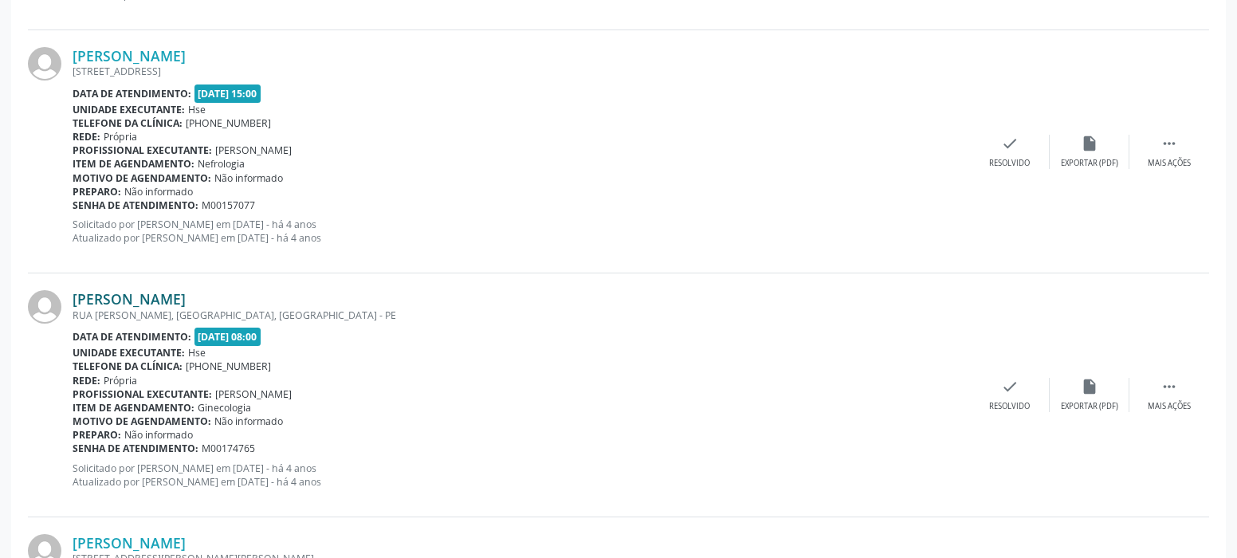
click at [134, 300] on link "Sonia Maria da Silva" at bounding box center [129, 299] width 113 height 18
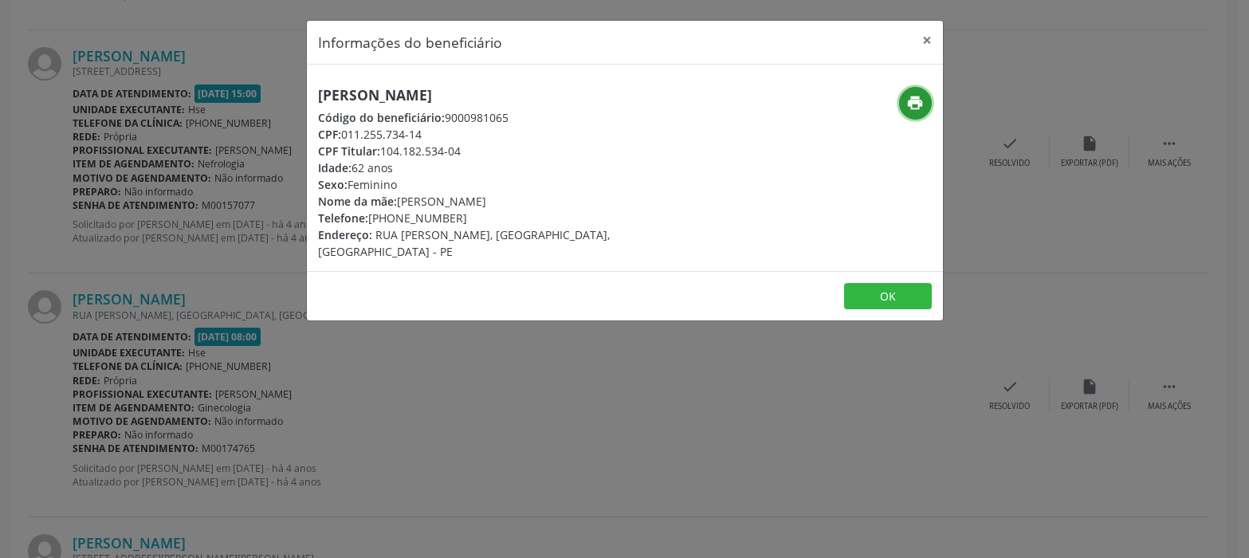
click at [915, 104] on icon "print" at bounding box center [915, 103] width 18 height 18
click at [931, 33] on button "×" at bounding box center [927, 40] width 32 height 39
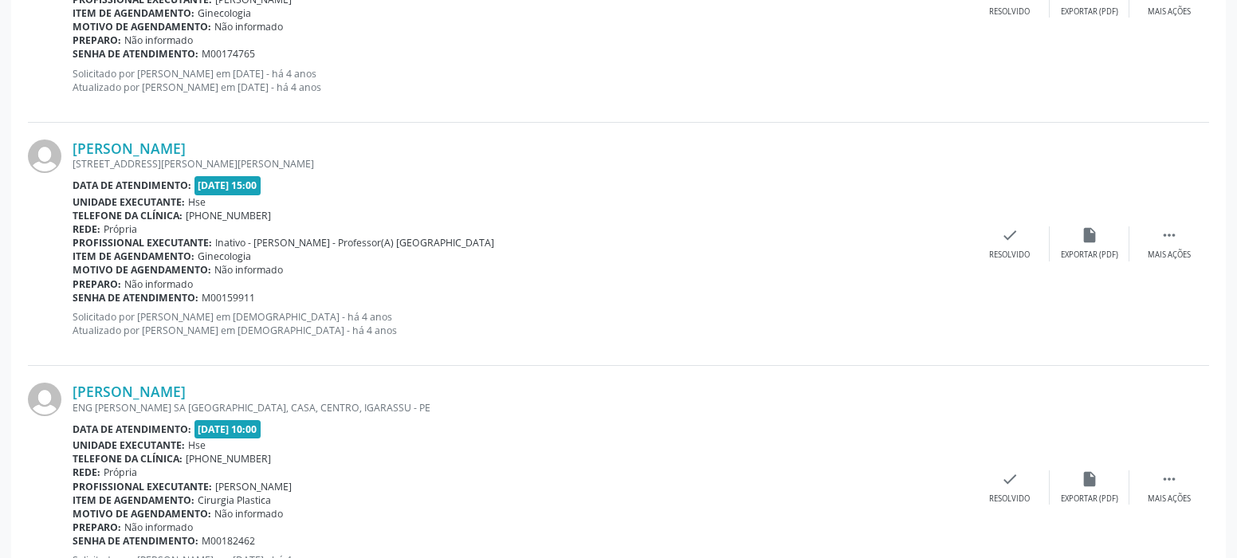
scroll to position [2550, 0]
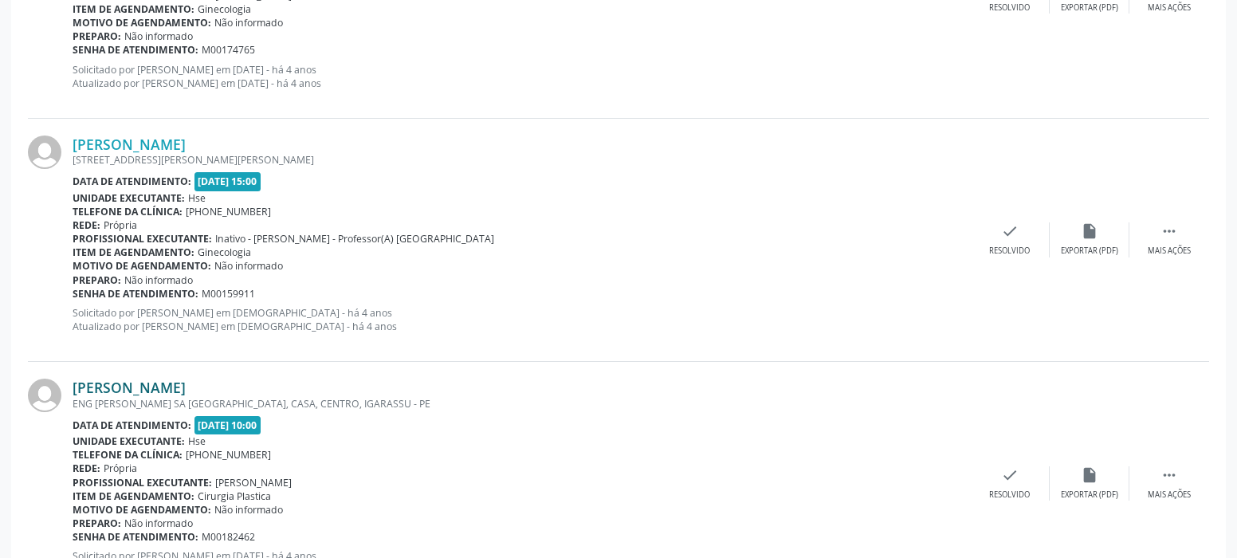
click at [169, 387] on link "Sonia Maria da Silva" at bounding box center [129, 388] width 113 height 18
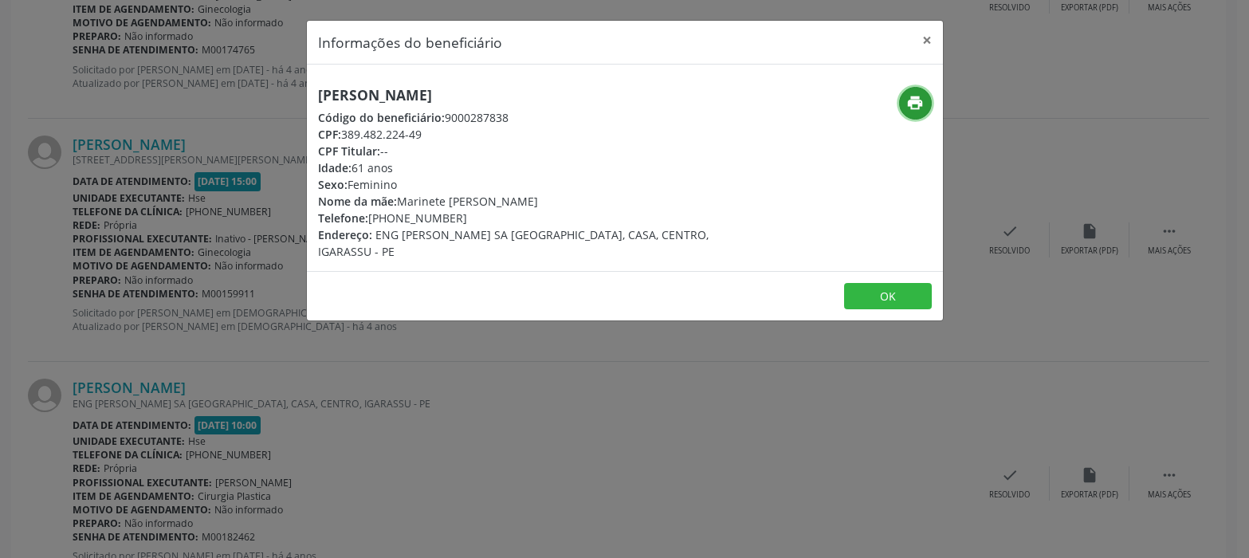
click at [914, 107] on icon "print" at bounding box center [915, 103] width 18 height 18
click at [926, 33] on button "×" at bounding box center [927, 40] width 32 height 39
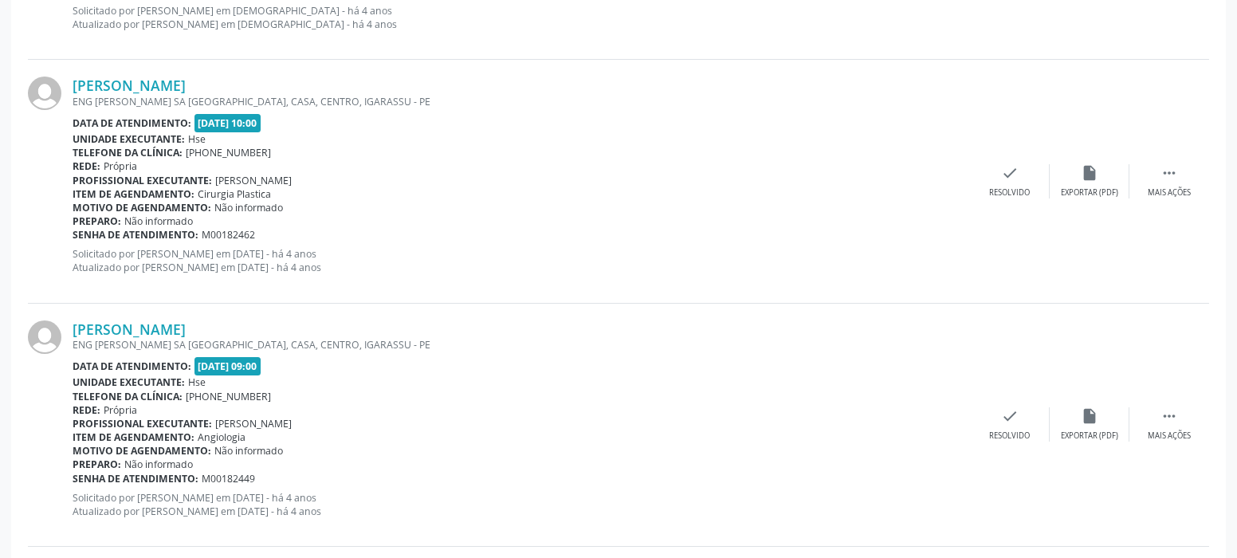
scroll to position [2949, 0]
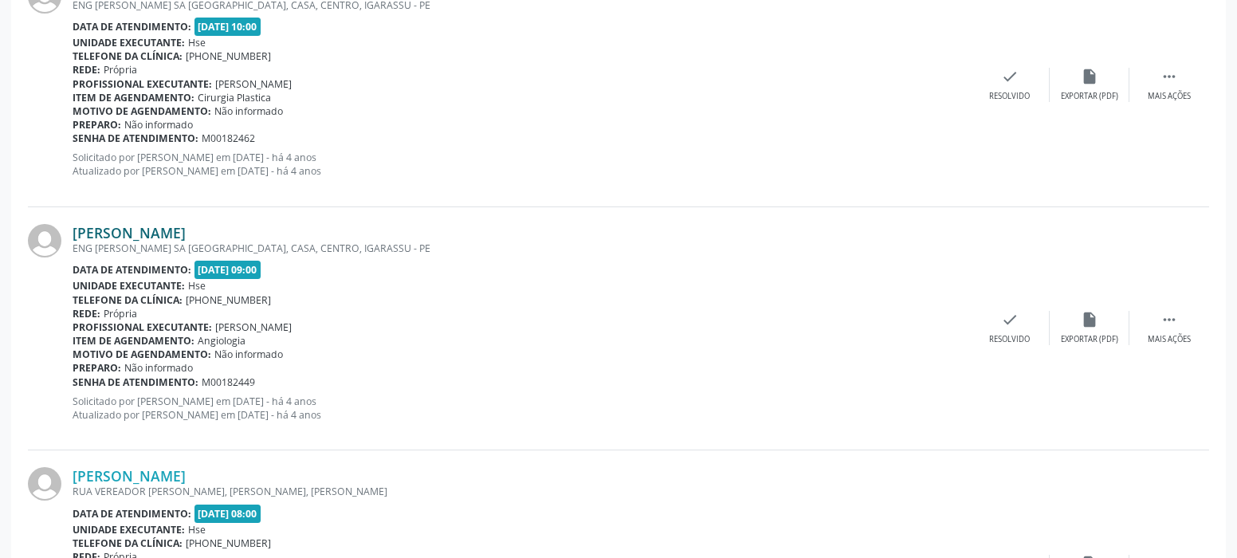
click at [128, 233] on link "Sonia Maria da Silva" at bounding box center [129, 233] width 113 height 18
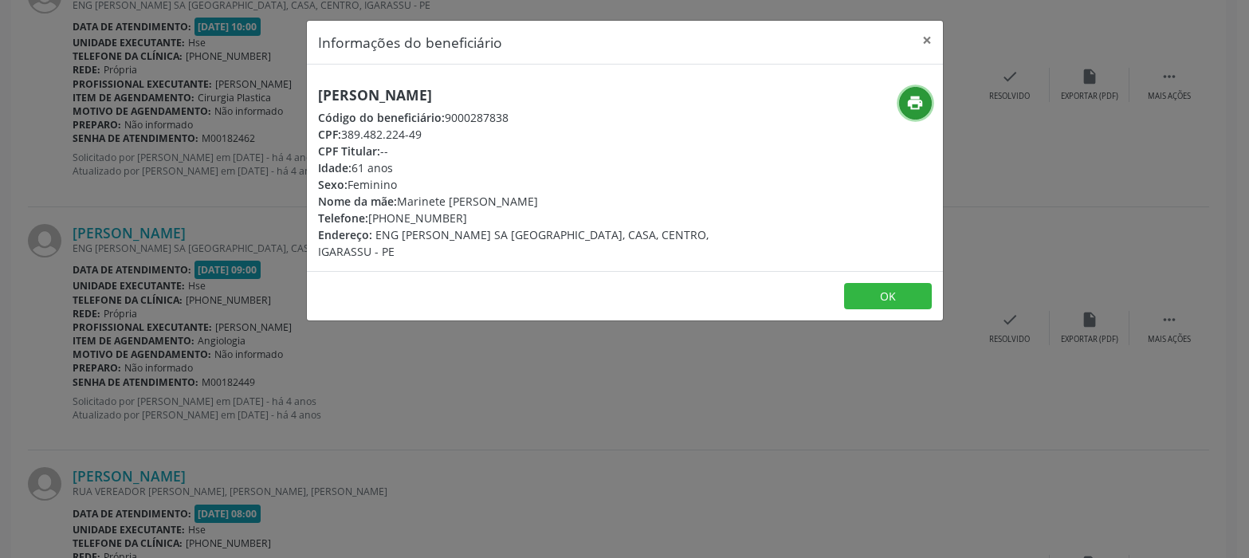
click at [909, 101] on icon "print" at bounding box center [915, 103] width 18 height 18
click at [924, 102] on button "print" at bounding box center [915, 103] width 33 height 33
drag, startPoint x: 920, startPoint y: 32, endPoint x: 908, endPoint y: 38, distance: 14.3
click at [919, 32] on button "×" at bounding box center [927, 40] width 32 height 39
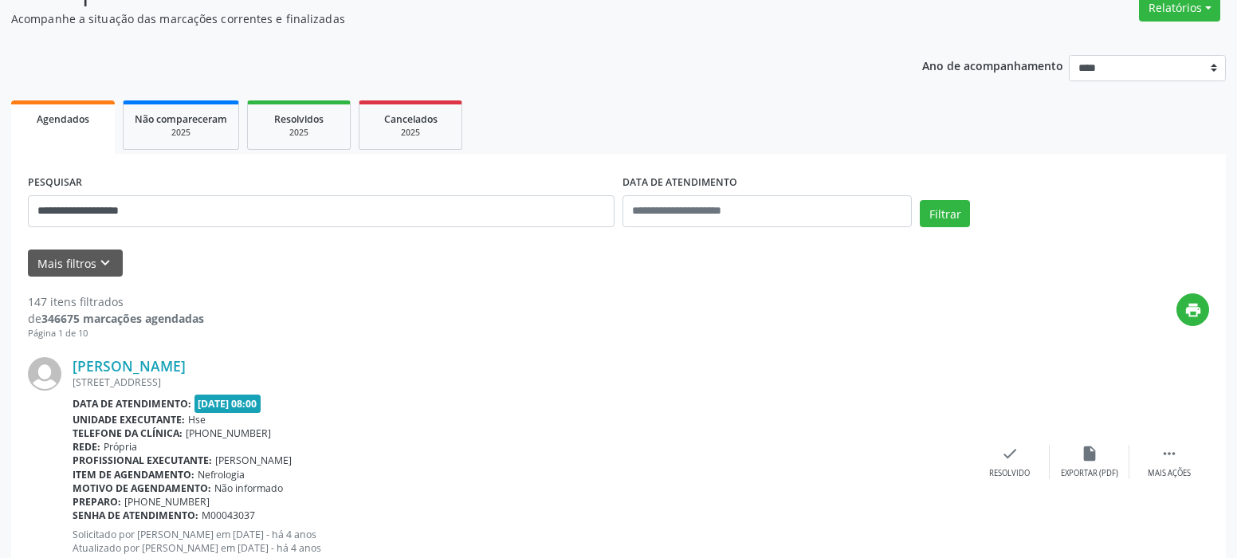
scroll to position [0, 0]
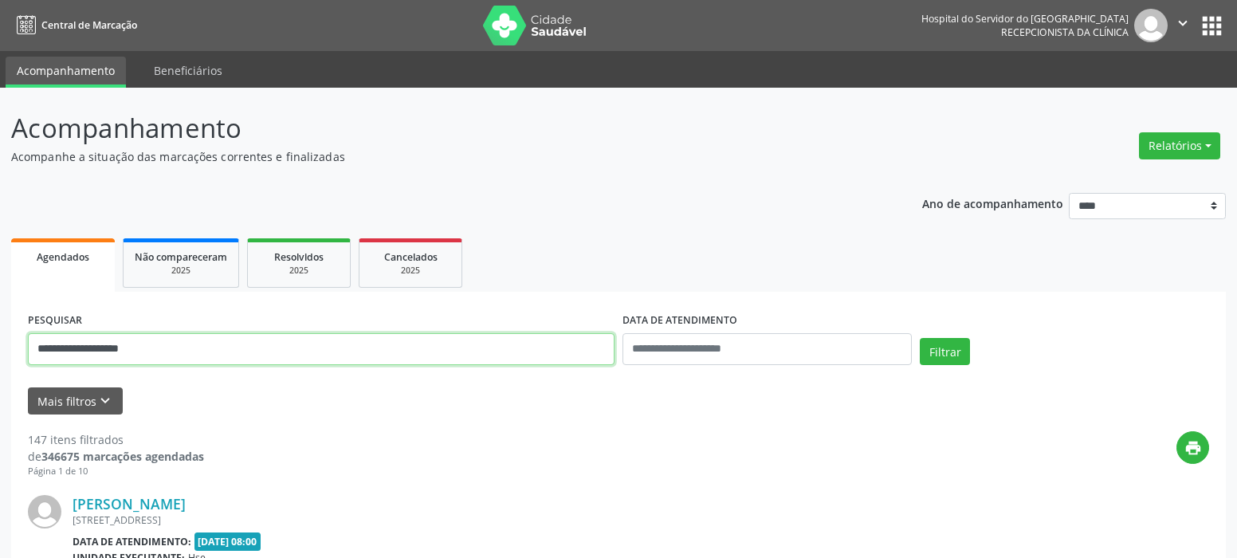
drag, startPoint x: 192, startPoint y: 351, endPoint x: 14, endPoint y: 312, distance: 182.1
click at [0, 346] on html "**********" at bounding box center [618, 279] width 1237 height 558
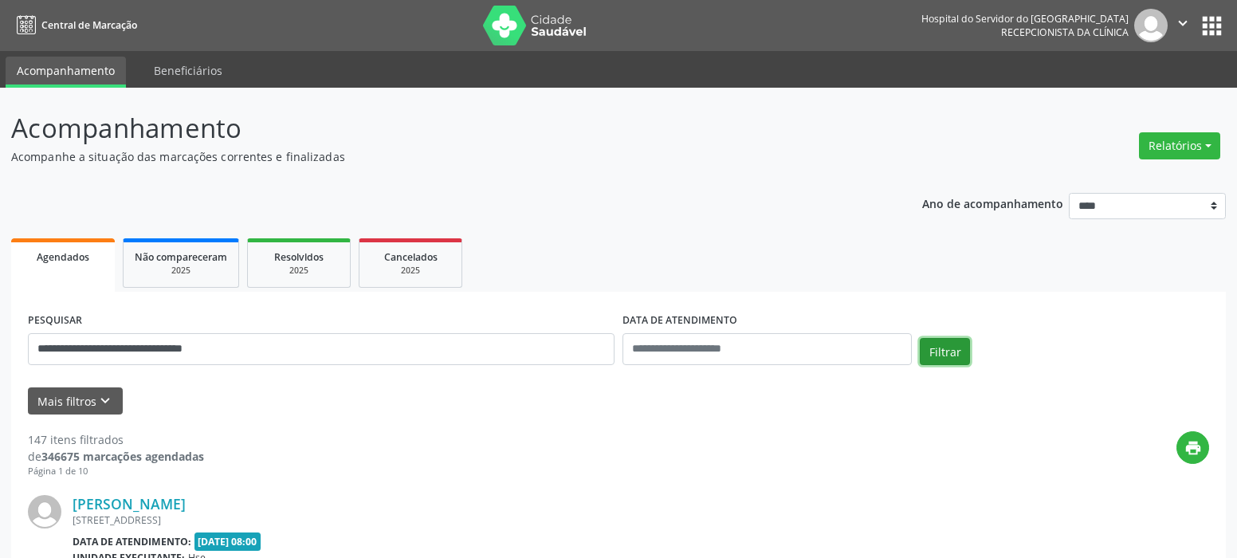
click at [959, 351] on button "Filtrar" at bounding box center [945, 351] width 50 height 27
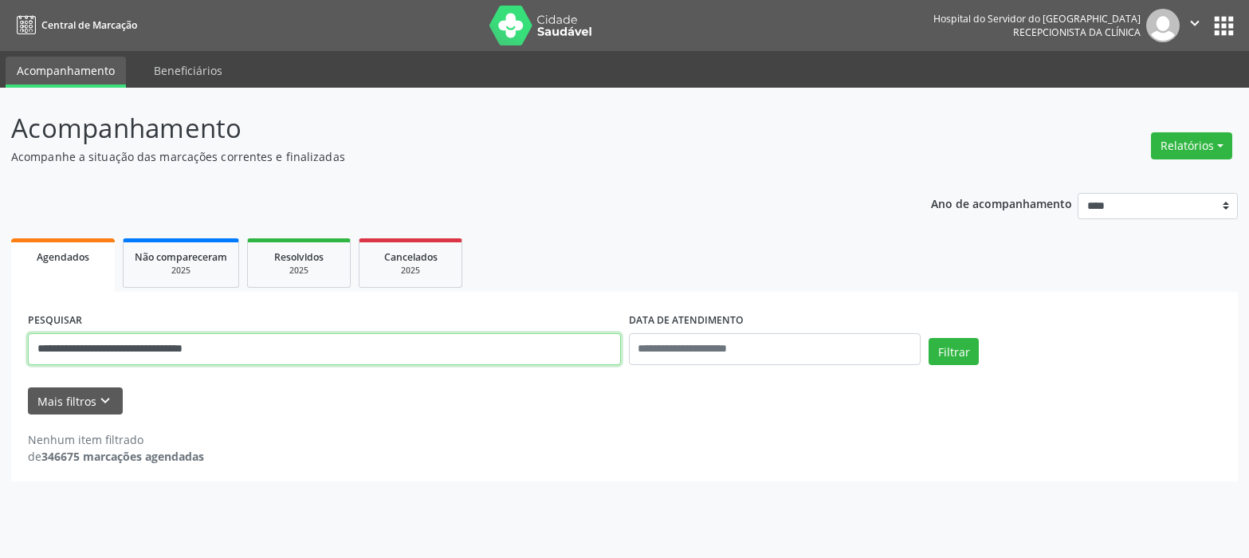
click at [121, 349] on input "**********" at bounding box center [324, 349] width 593 height 32
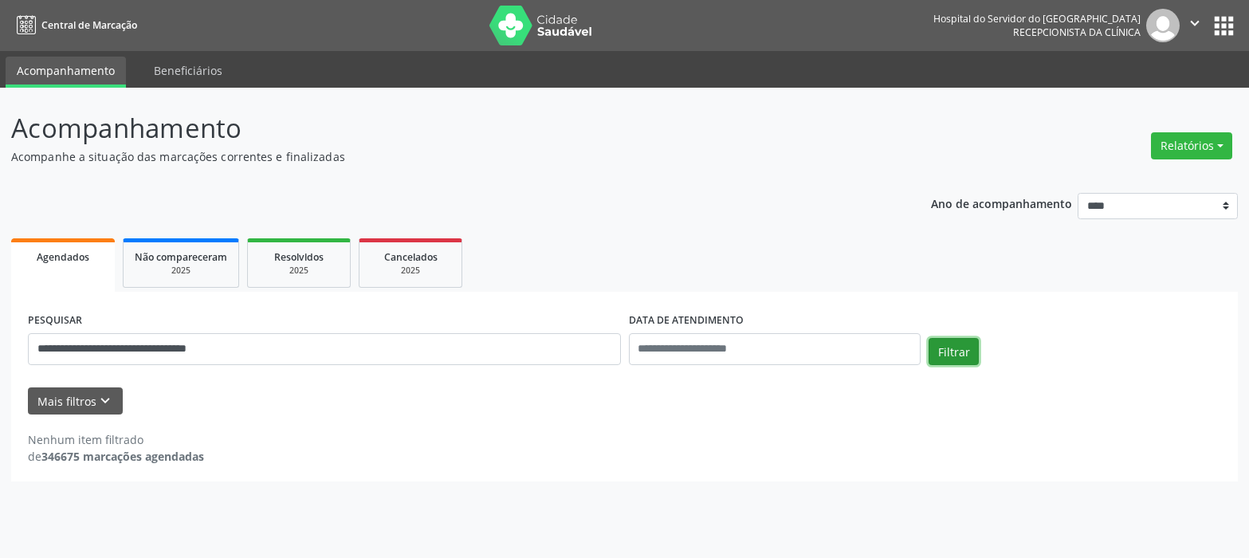
click at [943, 347] on button "Filtrar" at bounding box center [953, 351] width 50 height 27
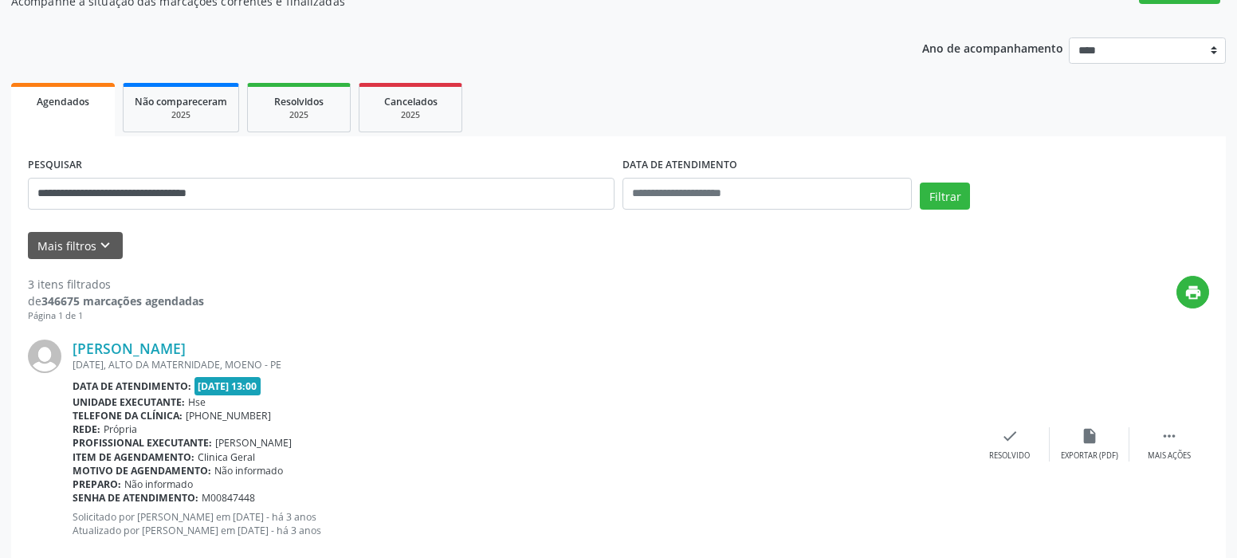
scroll to position [159, 0]
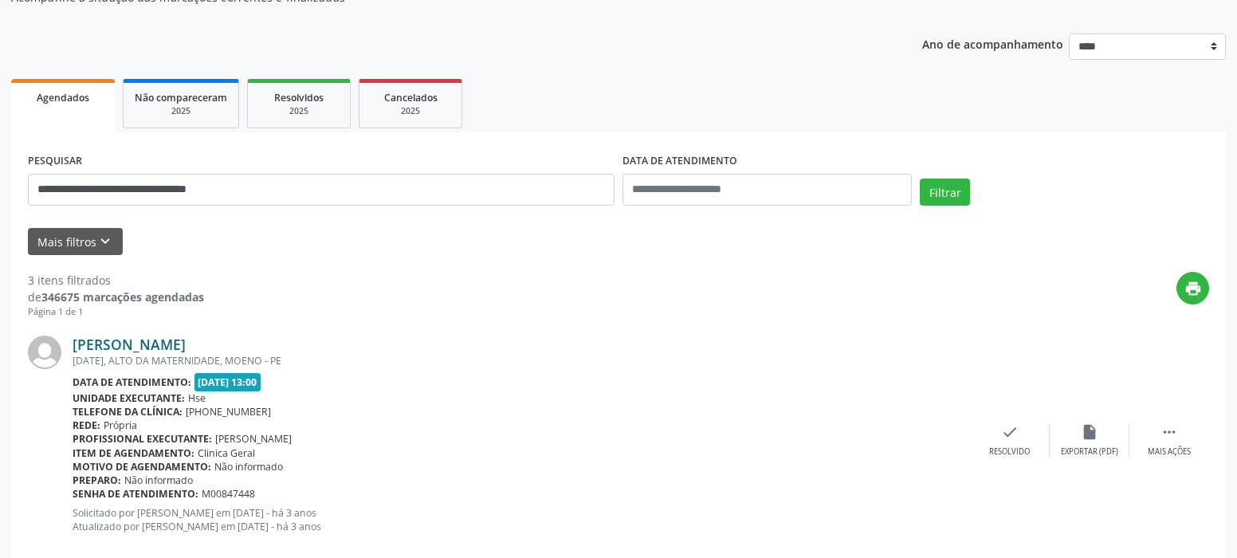
click at [162, 340] on link "Maria Ubiracilda Ferreira de Oliveira" at bounding box center [129, 345] width 113 height 18
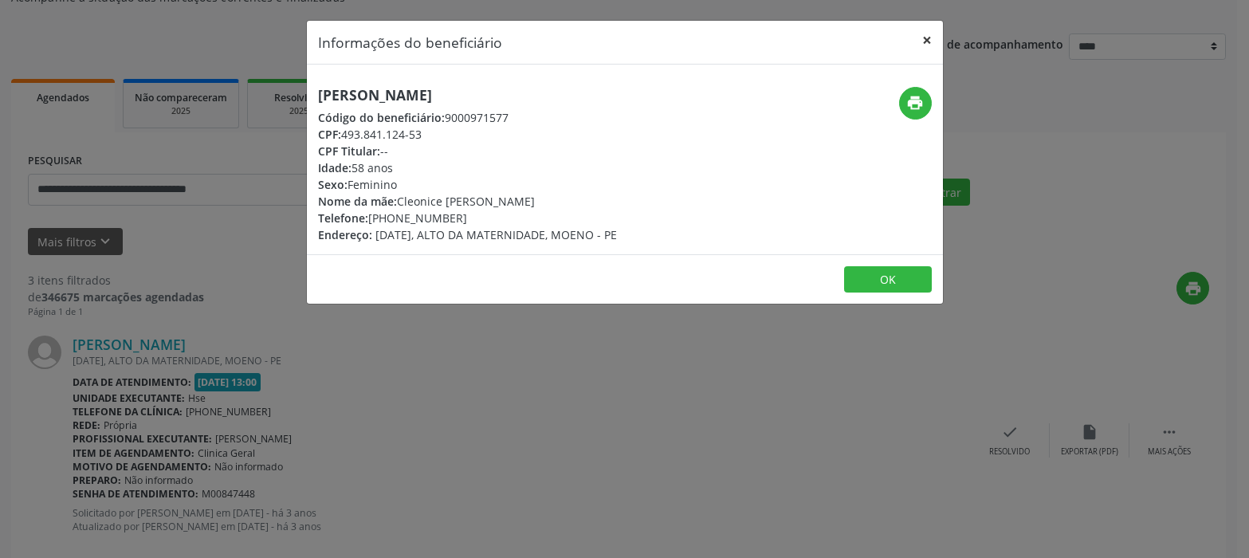
click at [927, 41] on button "×" at bounding box center [927, 40] width 32 height 39
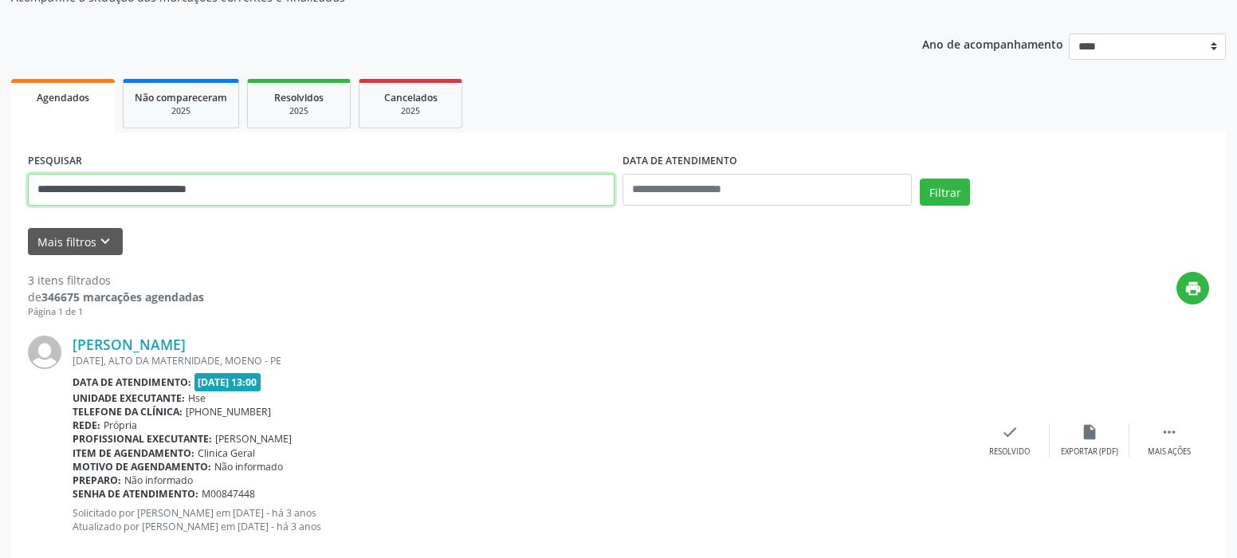
drag, startPoint x: 268, startPoint y: 191, endPoint x: 2, endPoint y: 142, distance: 270.0
click at [0, 175] on html "**********" at bounding box center [618, 120] width 1237 height 558
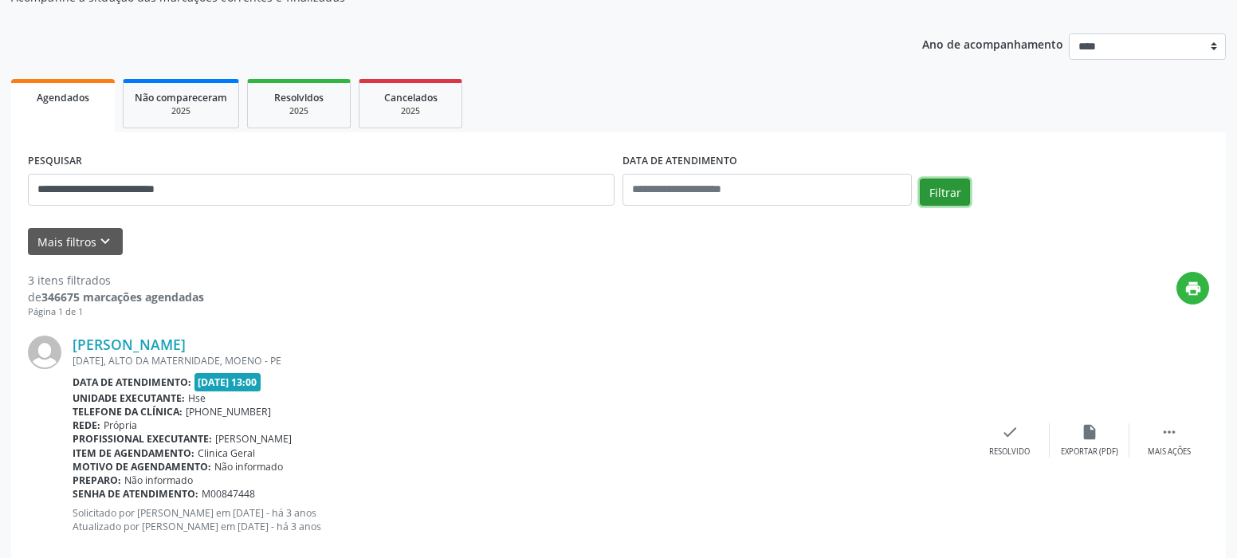
click at [934, 193] on button "Filtrar" at bounding box center [945, 192] width 50 height 27
click at [186, 343] on link "Jose Felipe Costa de Oliveira" at bounding box center [129, 345] width 113 height 18
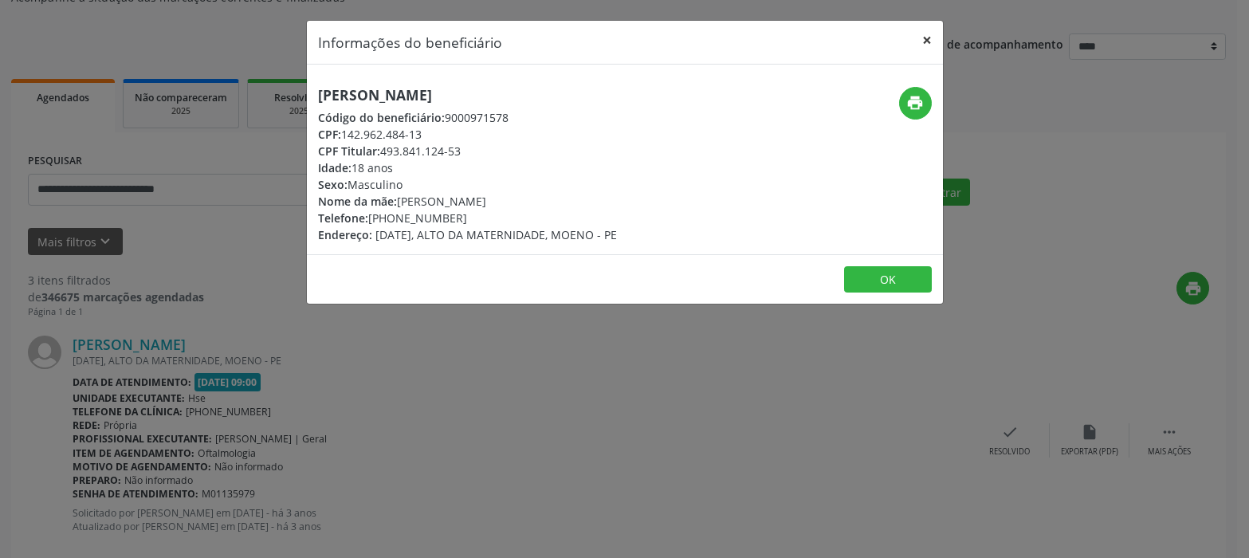
click at [924, 39] on button "×" at bounding box center [927, 40] width 32 height 39
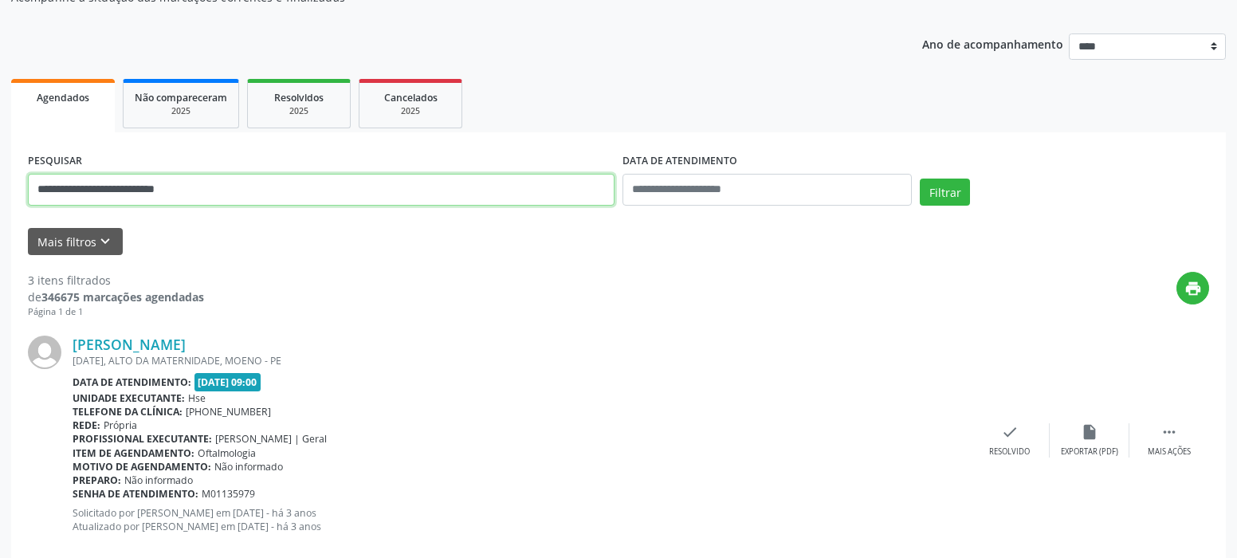
drag, startPoint x: -18, startPoint y: 202, endPoint x: -18, endPoint y: 222, distance: 19.1
click at [0, 222] on html "**********" at bounding box center [618, 120] width 1237 height 558
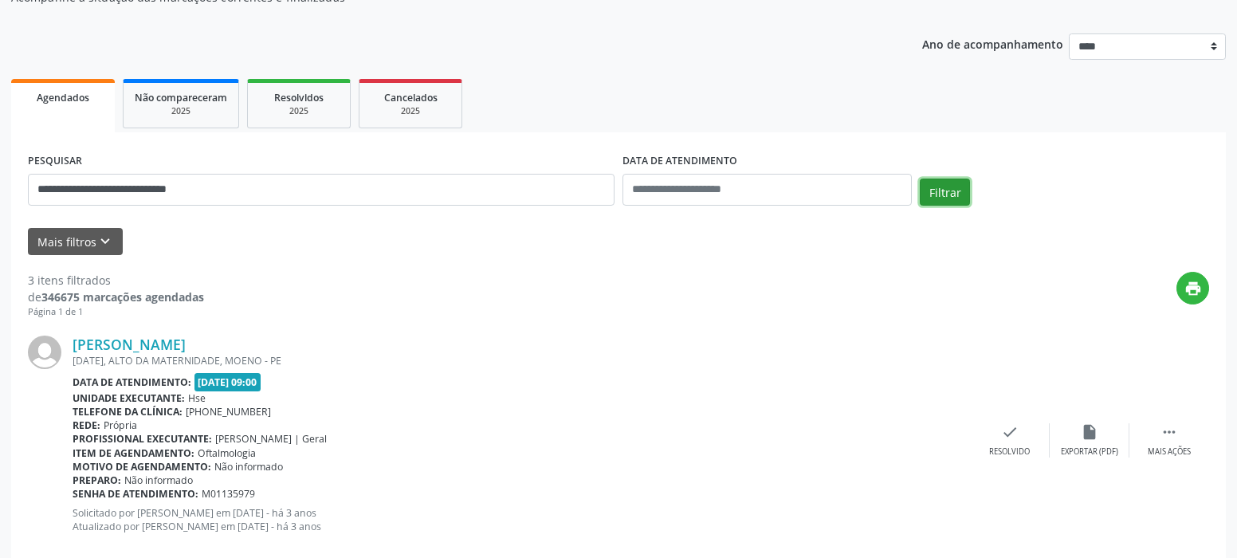
click at [928, 194] on button "Filtrar" at bounding box center [945, 192] width 50 height 27
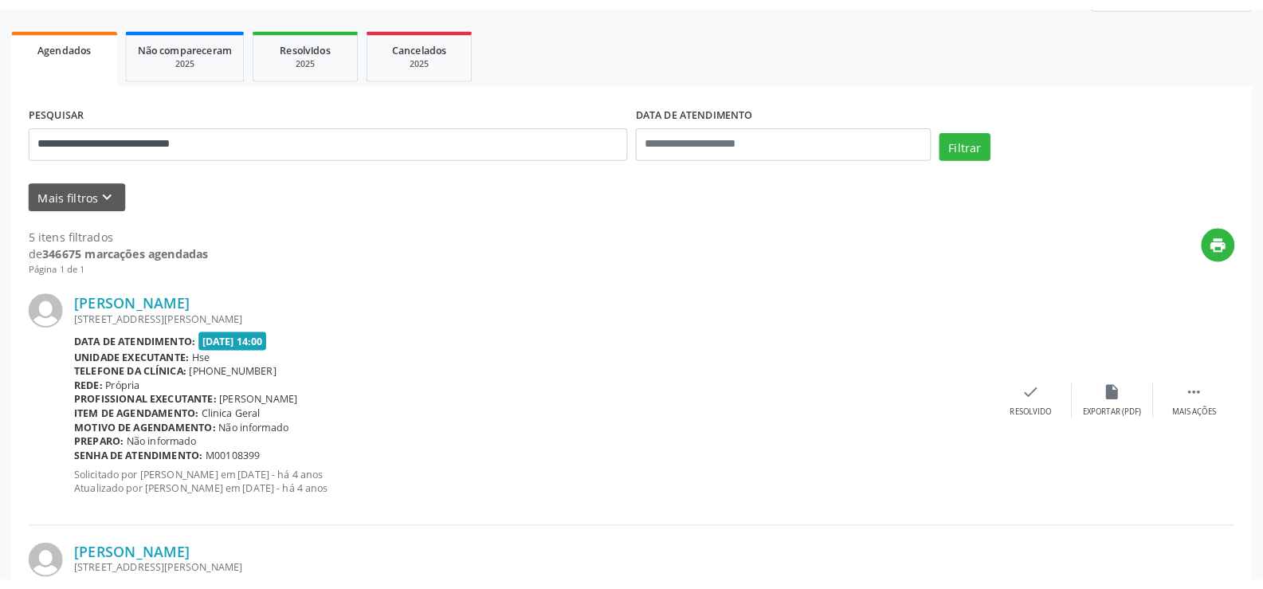
scroll to position [239, 0]
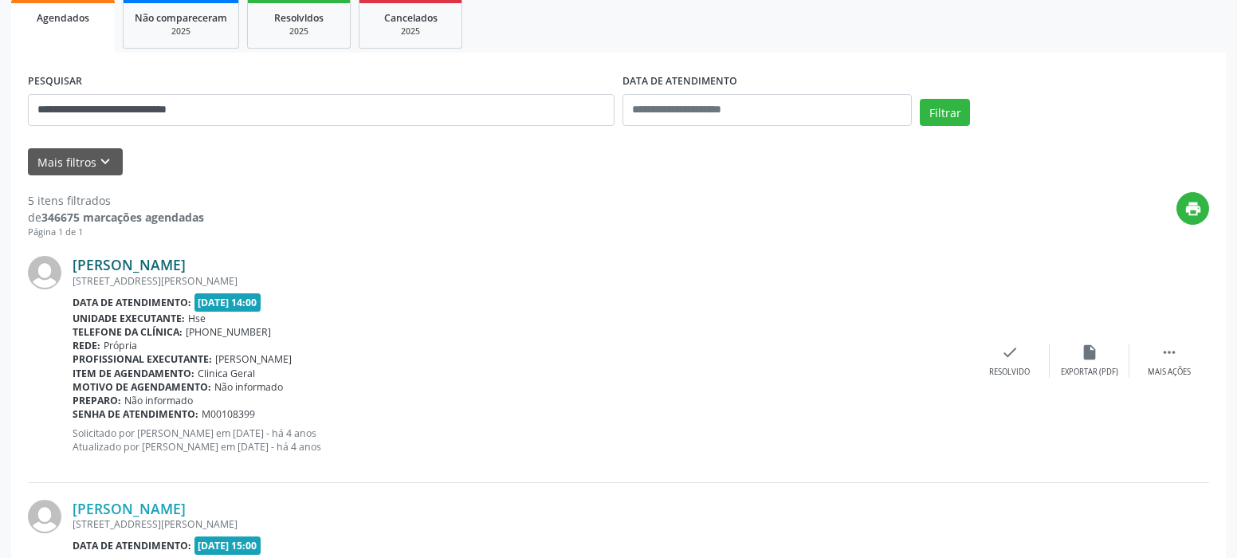
click at [175, 269] on link "Maria Cristina da Silva Oliveira" at bounding box center [129, 265] width 113 height 18
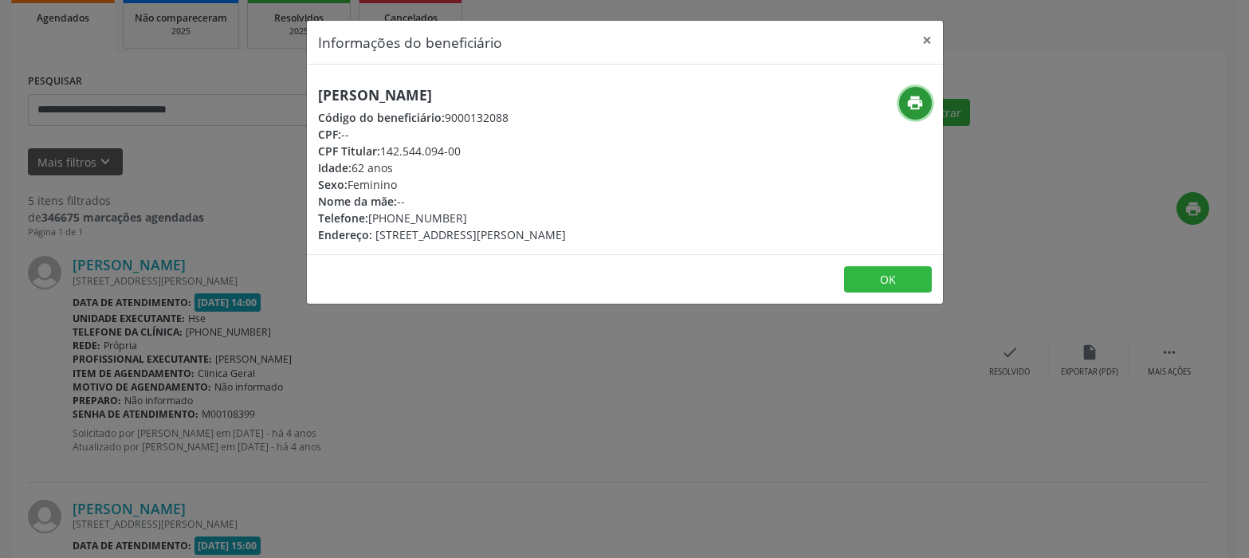
click at [911, 98] on icon "print" at bounding box center [915, 103] width 18 height 18
click at [924, 40] on button "×" at bounding box center [927, 40] width 32 height 39
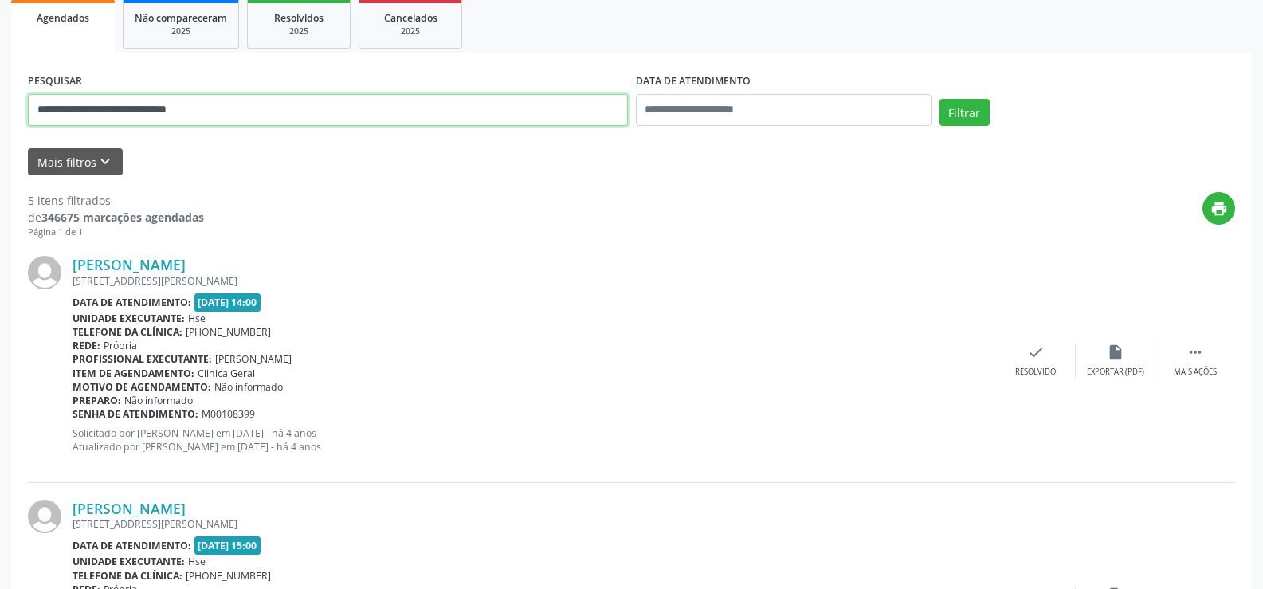
drag, startPoint x: 205, startPoint y: 110, endPoint x: 0, endPoint y: 156, distance: 210.0
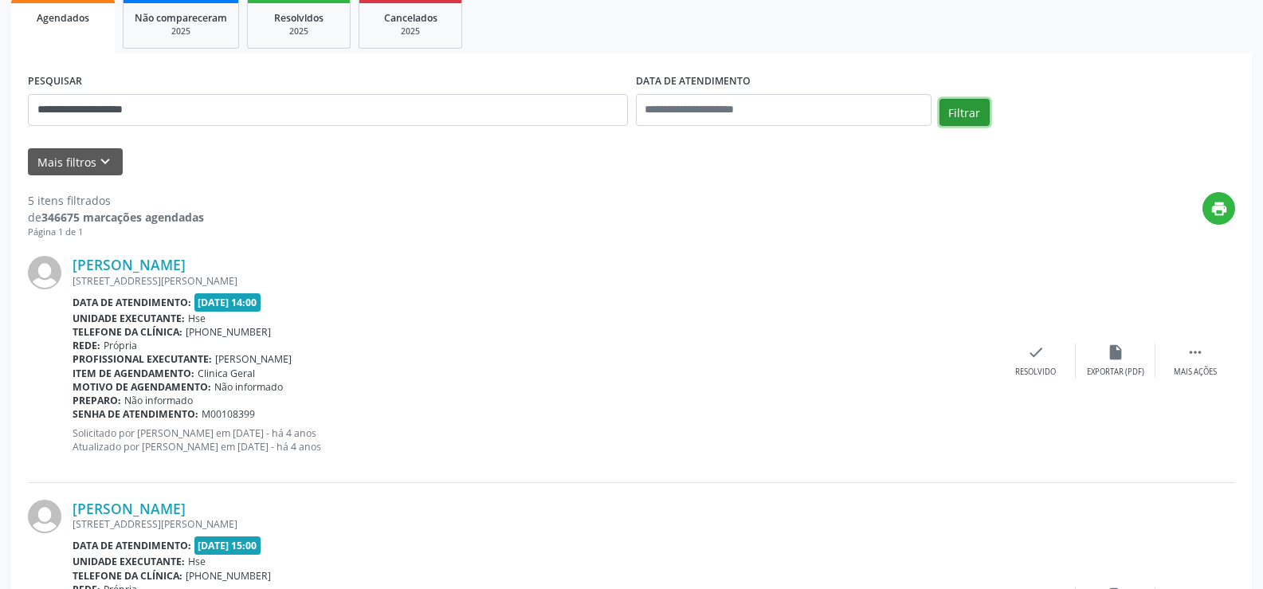
click at [961, 120] on button "Filtrar" at bounding box center [965, 112] width 50 height 27
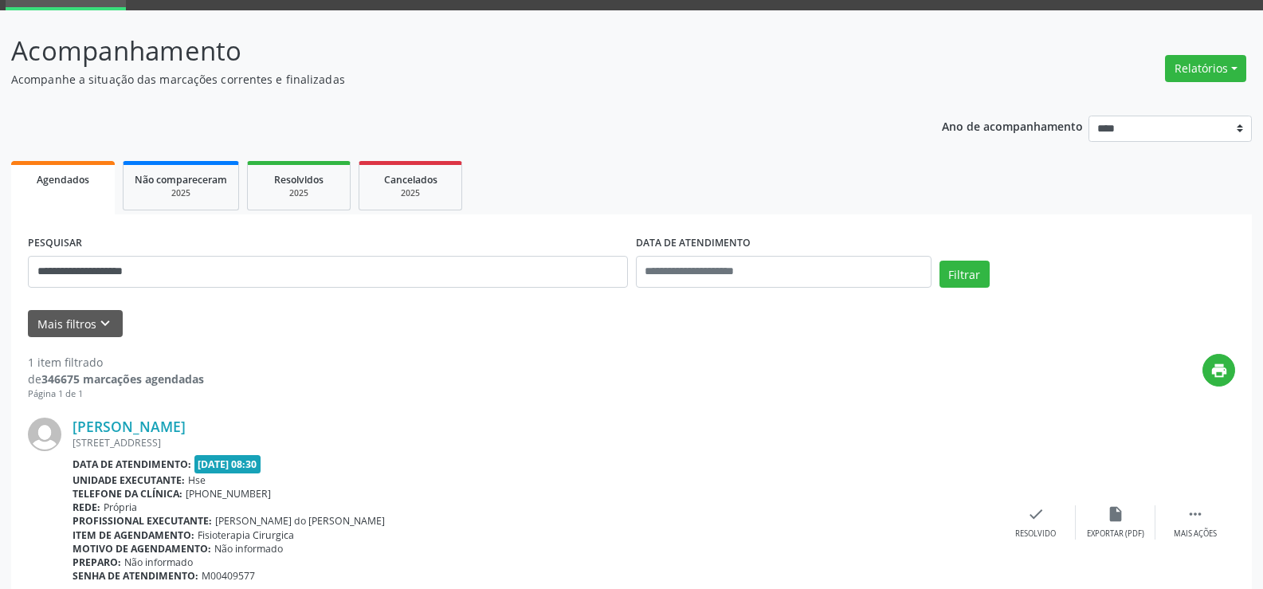
scroll to position [80, 0]
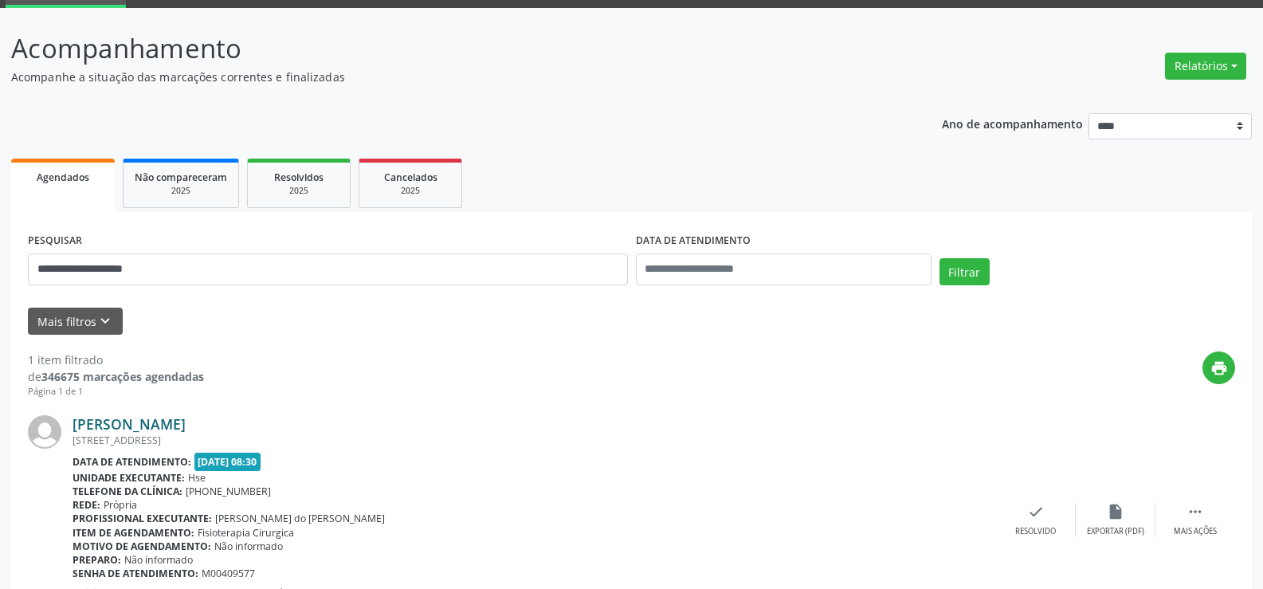
click at [154, 424] on link "Maria Salete Nogueira" at bounding box center [129, 424] width 113 height 18
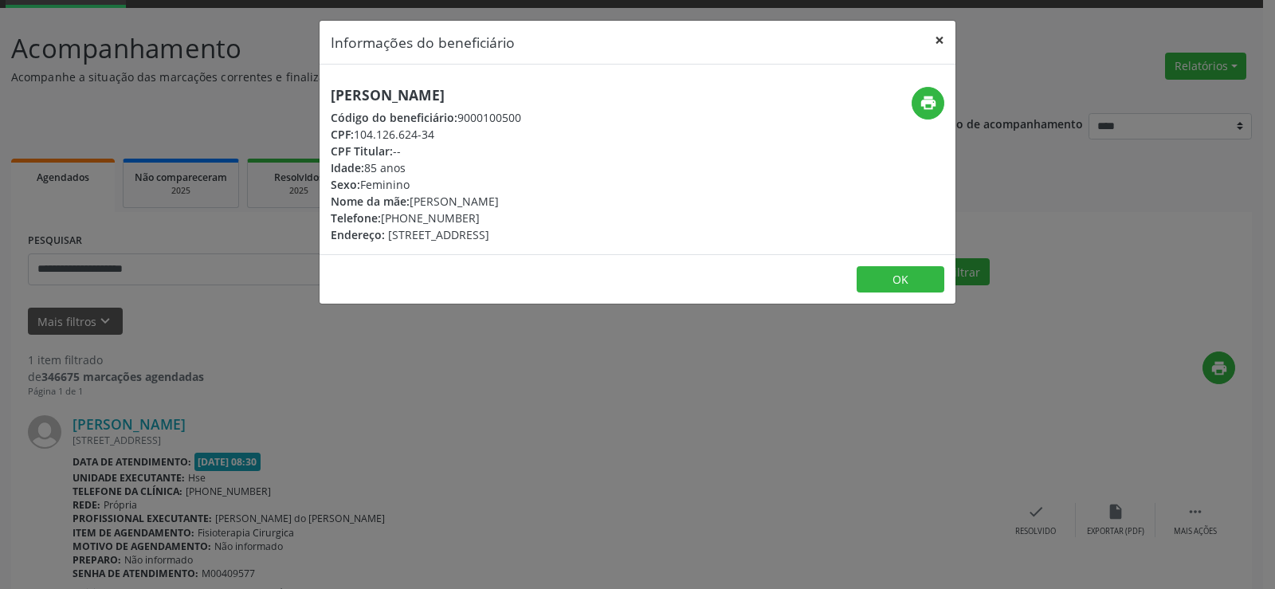
click at [940, 44] on button "×" at bounding box center [940, 40] width 32 height 39
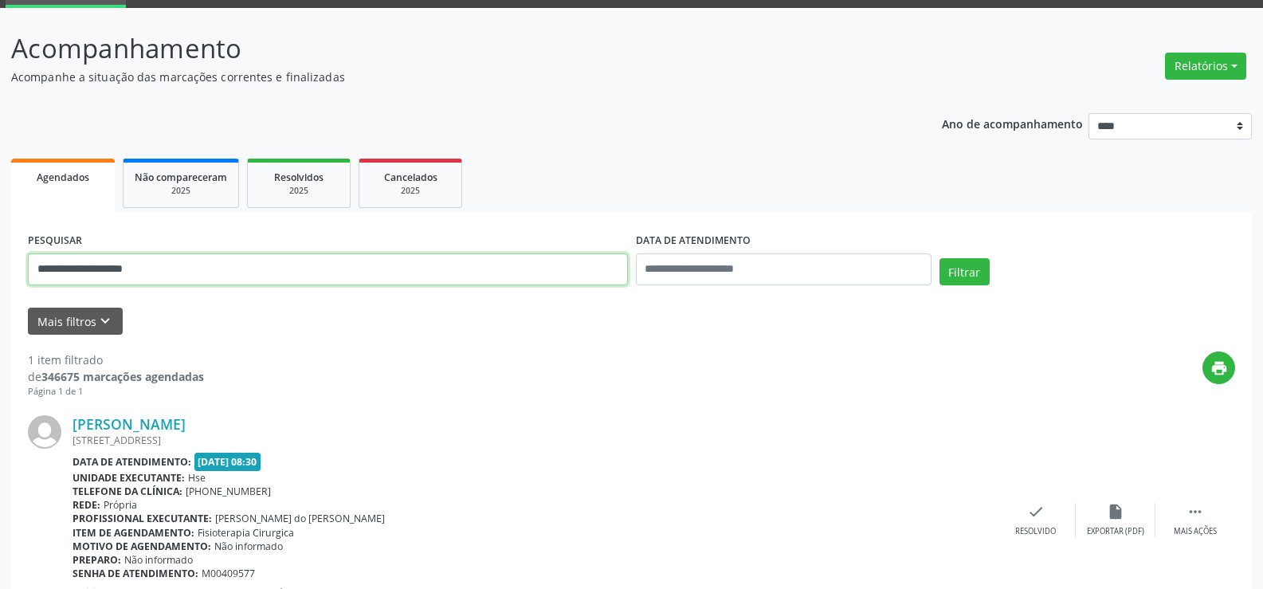
drag, startPoint x: 164, startPoint y: 278, endPoint x: 0, endPoint y: 351, distance: 179.5
click at [0, 351] on div "**********" at bounding box center [631, 338] width 1263 height 661
drag, startPoint x: 71, startPoint y: 272, endPoint x: 0, endPoint y: 278, distance: 71.2
click at [0, 278] on div "Acompanhamento Acompanhe a situação das marcações correntes e finalizadas Relat…" at bounding box center [631, 338] width 1263 height 661
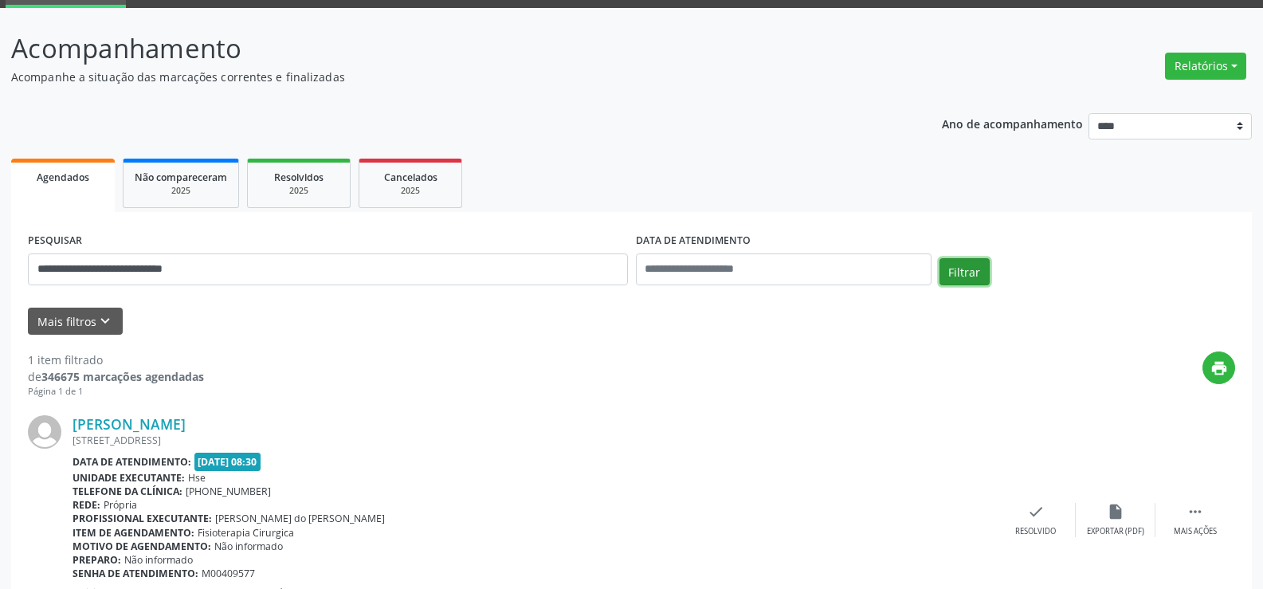
click at [953, 277] on button "Filtrar" at bounding box center [965, 271] width 50 height 27
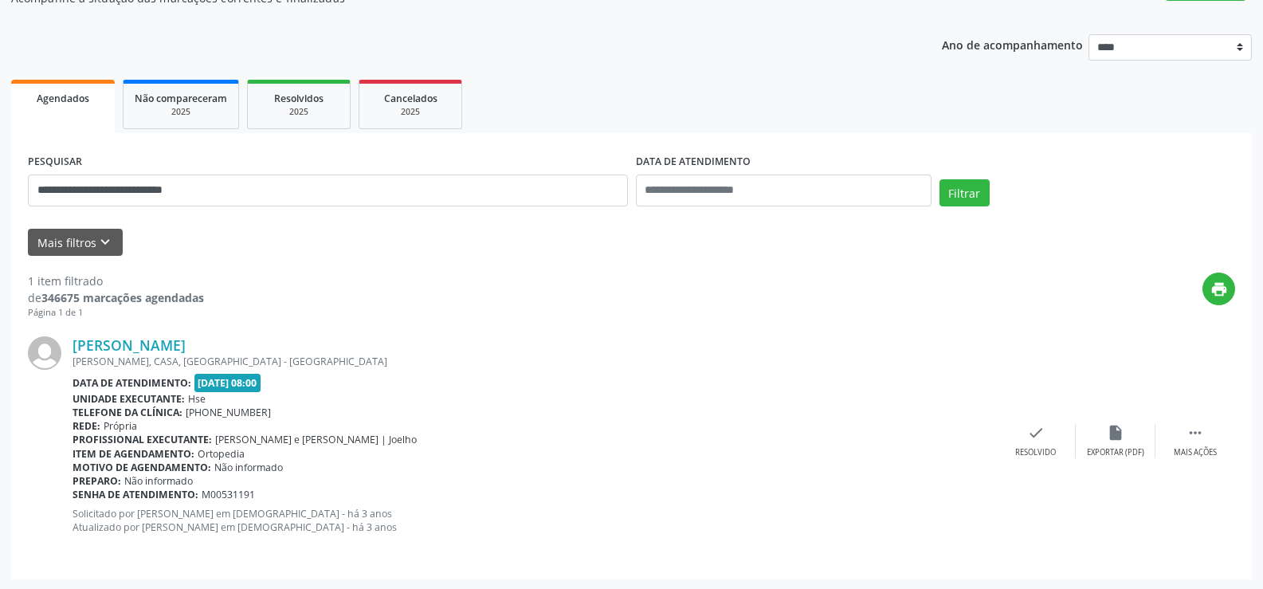
scroll to position [160, 0]
click at [152, 342] on link "Rosita Oliveira Santos Zeferino" at bounding box center [129, 344] width 113 height 18
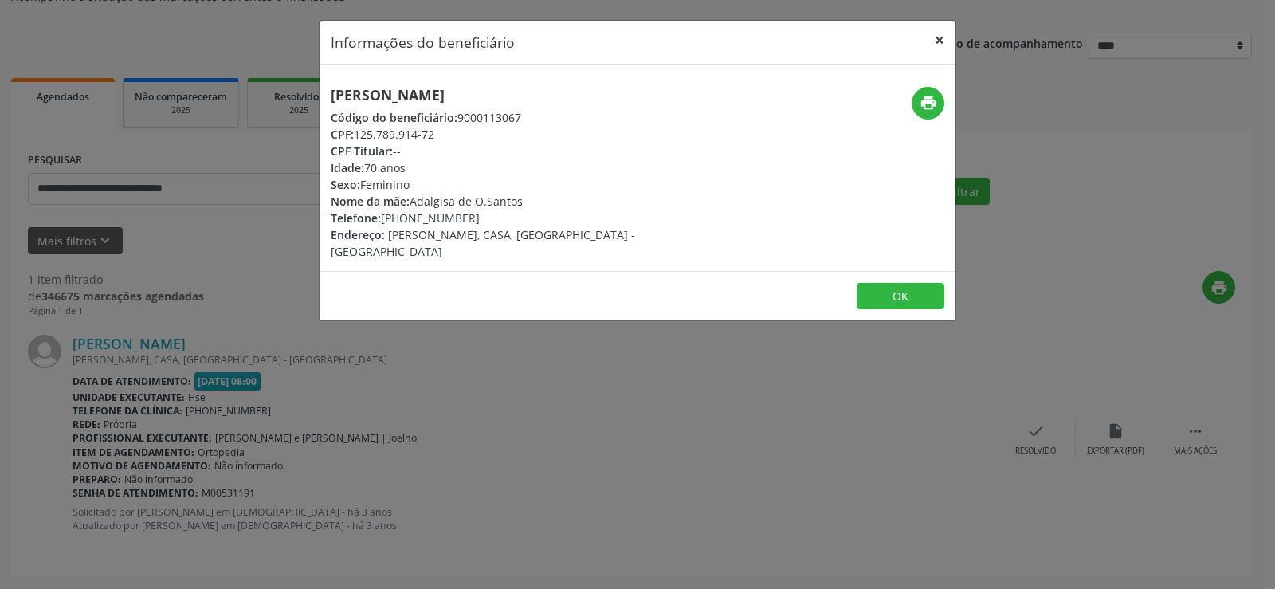
click at [936, 39] on button "×" at bounding box center [940, 40] width 32 height 39
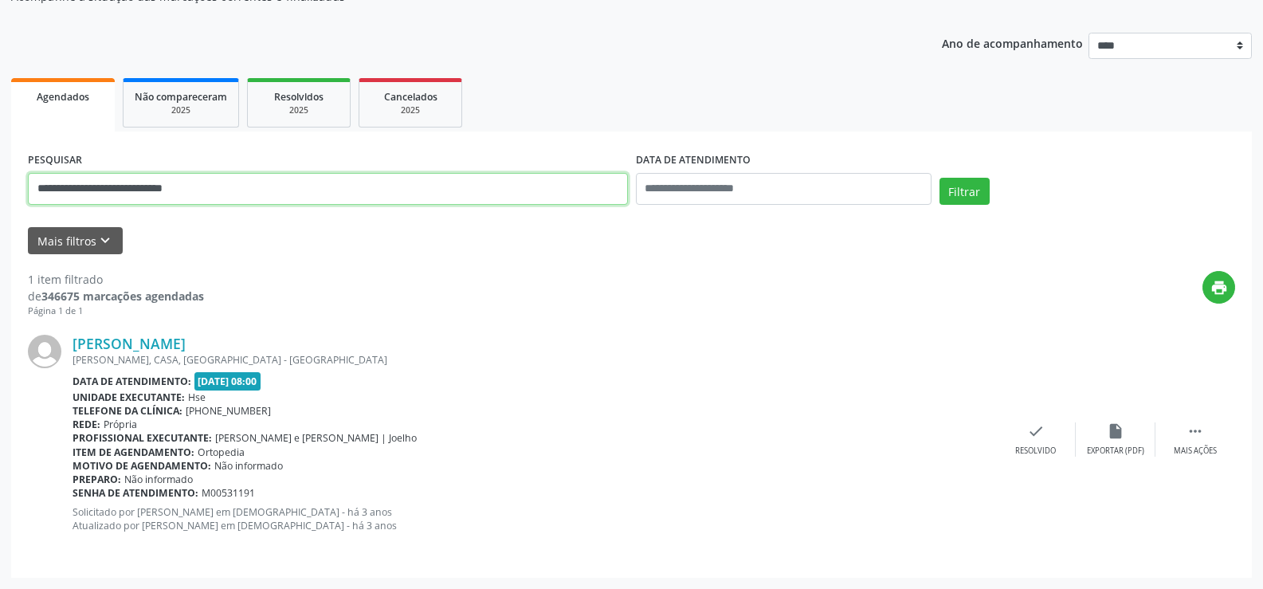
drag, startPoint x: 201, startPoint y: 194, endPoint x: 0, endPoint y: 184, distance: 201.1
click at [0, 184] on div "**********" at bounding box center [631, 257] width 1263 height 661
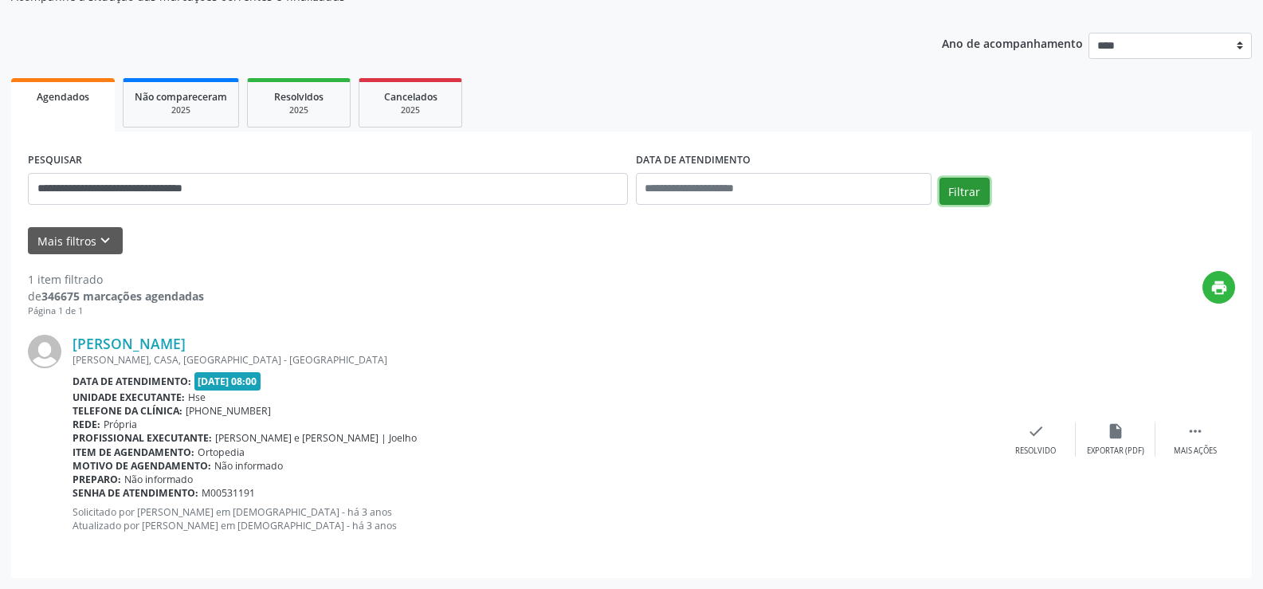
click at [972, 194] on button "Filtrar" at bounding box center [965, 191] width 50 height 27
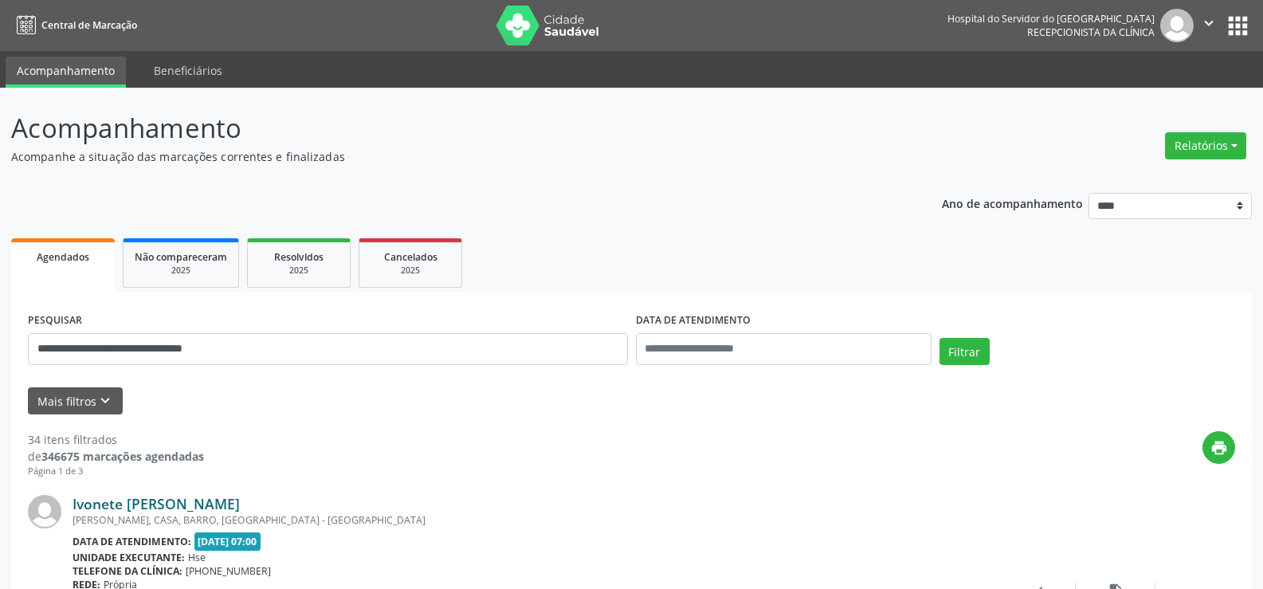
click at [240, 507] on link "Ivonete Maria dos Santos de Oliveira" at bounding box center [156, 504] width 167 height 18
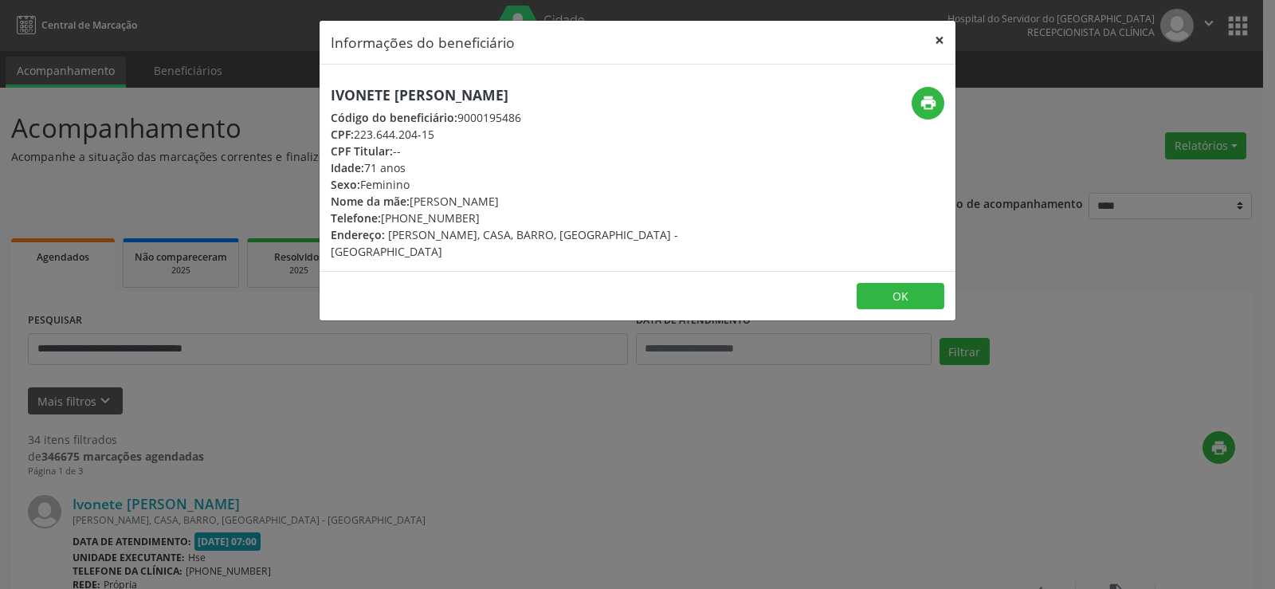
click at [936, 38] on button "×" at bounding box center [940, 40] width 32 height 39
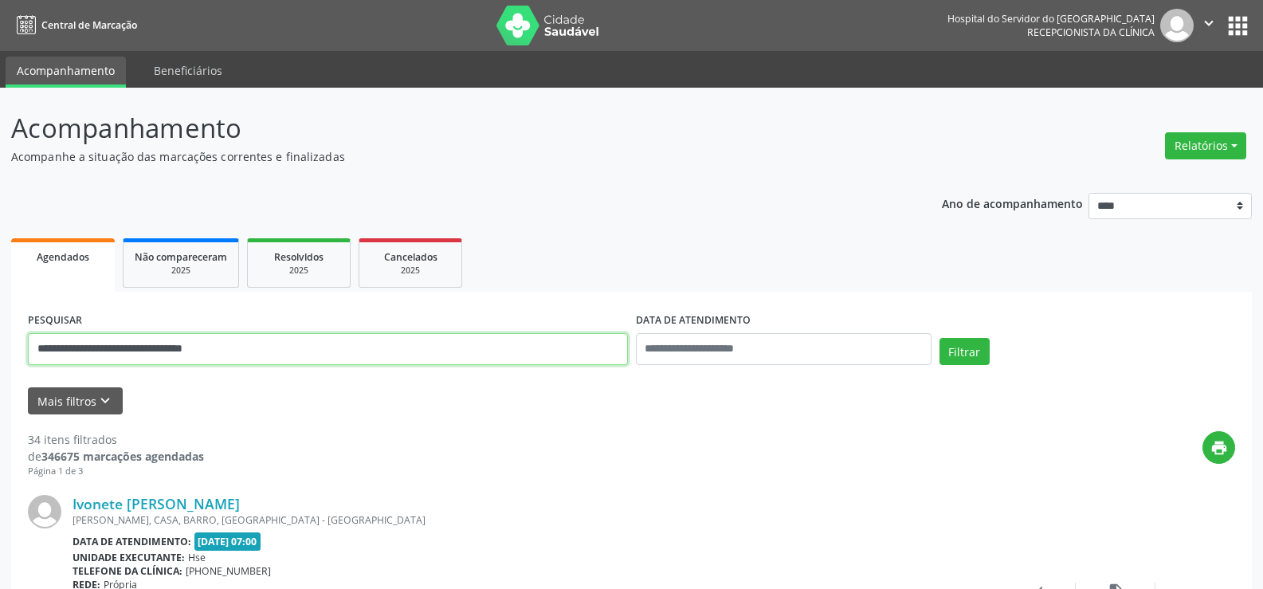
drag, startPoint x: 239, startPoint y: 349, endPoint x: 0, endPoint y: 361, distance: 239.4
click at [129, 351] on input "**********" at bounding box center [328, 349] width 600 height 32
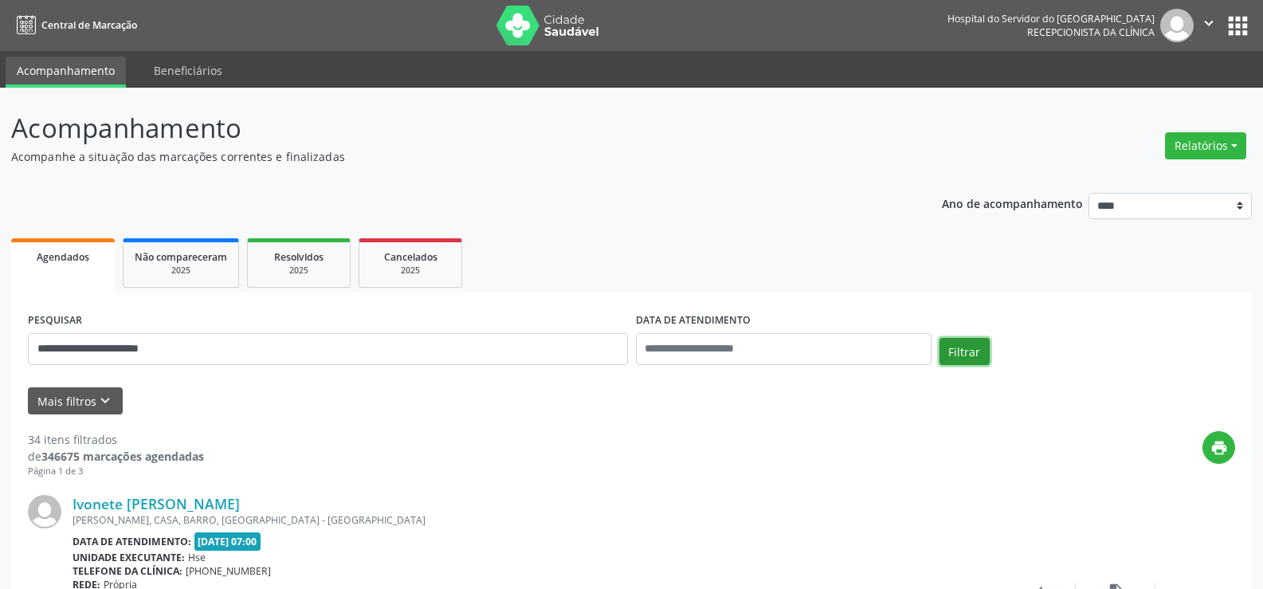
click at [957, 347] on button "Filtrar" at bounding box center [965, 351] width 50 height 27
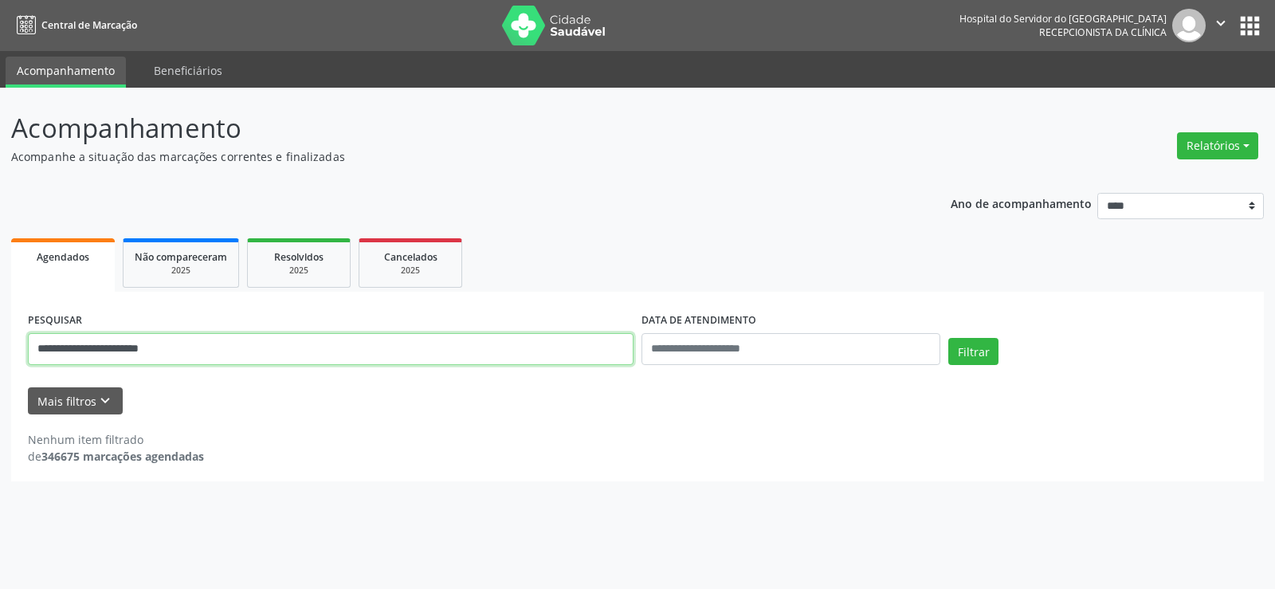
click at [204, 350] on input "**********" at bounding box center [331, 349] width 606 height 32
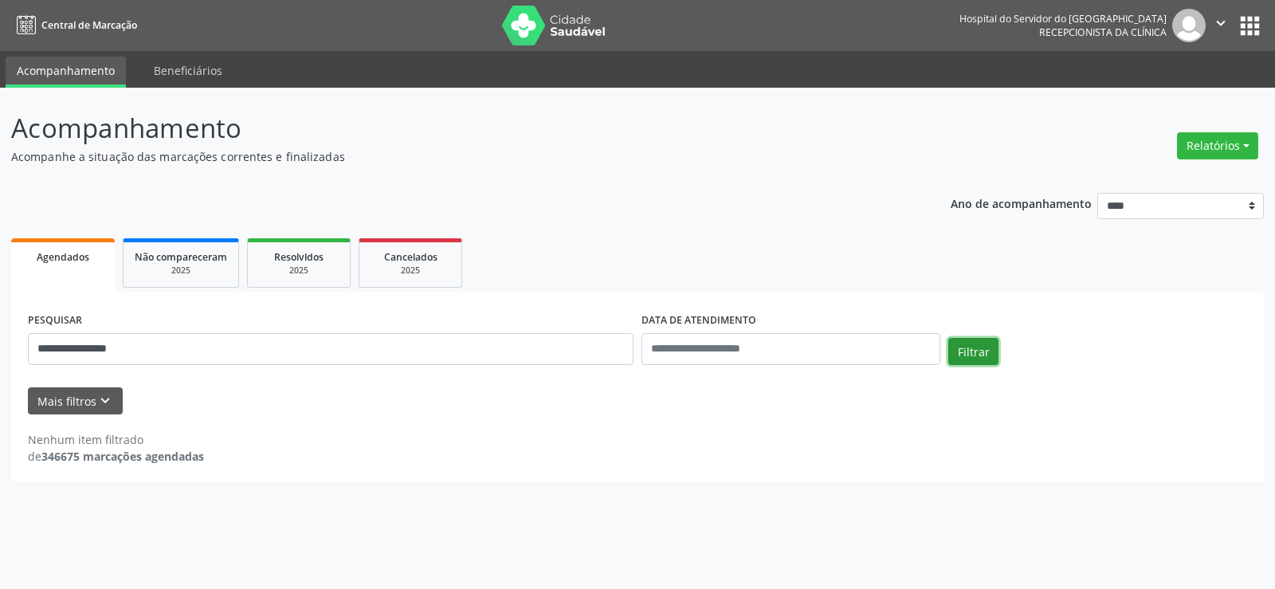
click at [972, 351] on button "Filtrar" at bounding box center [973, 351] width 50 height 27
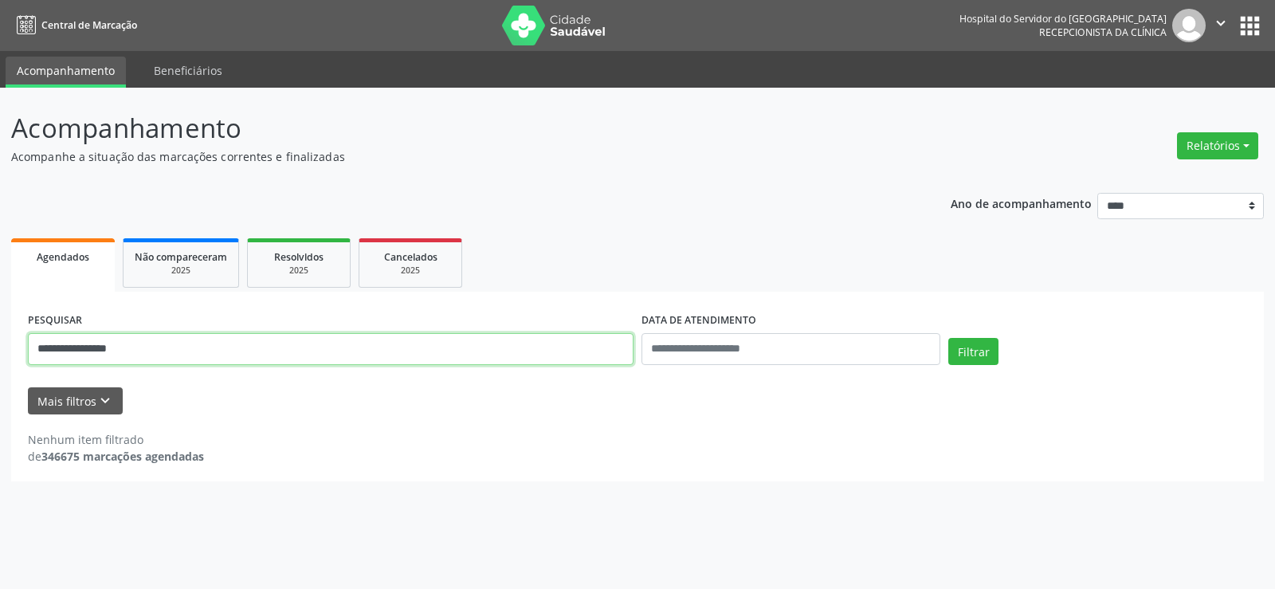
click at [139, 359] on input "**********" at bounding box center [331, 349] width 606 height 32
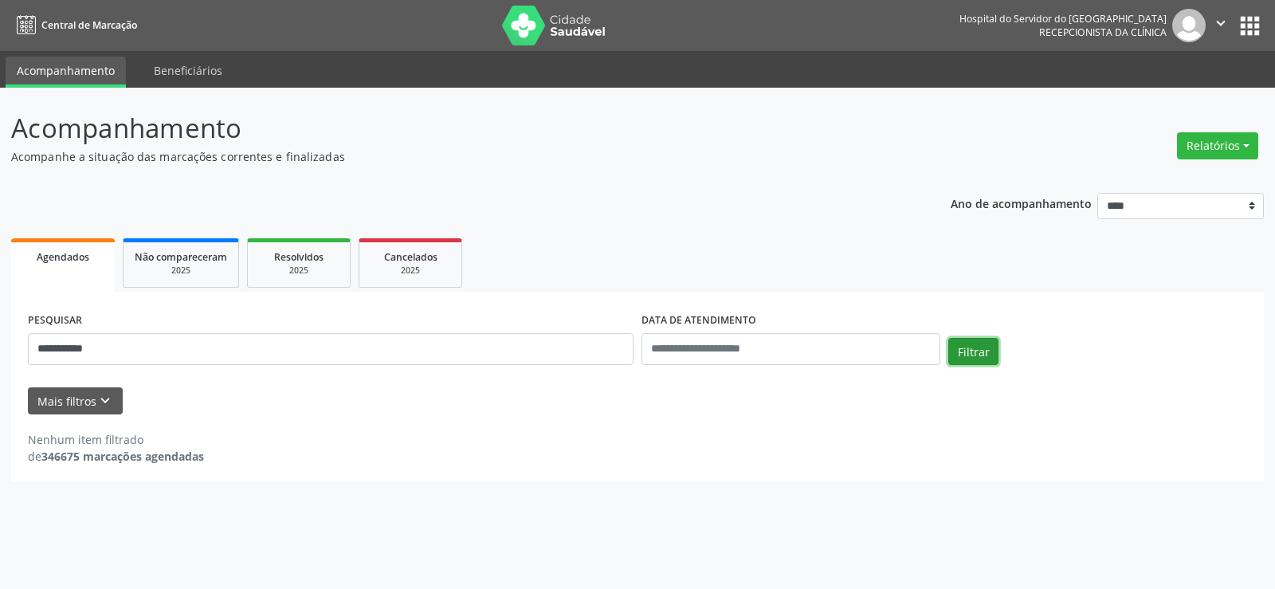
click at [964, 351] on button "Filtrar" at bounding box center [973, 351] width 50 height 27
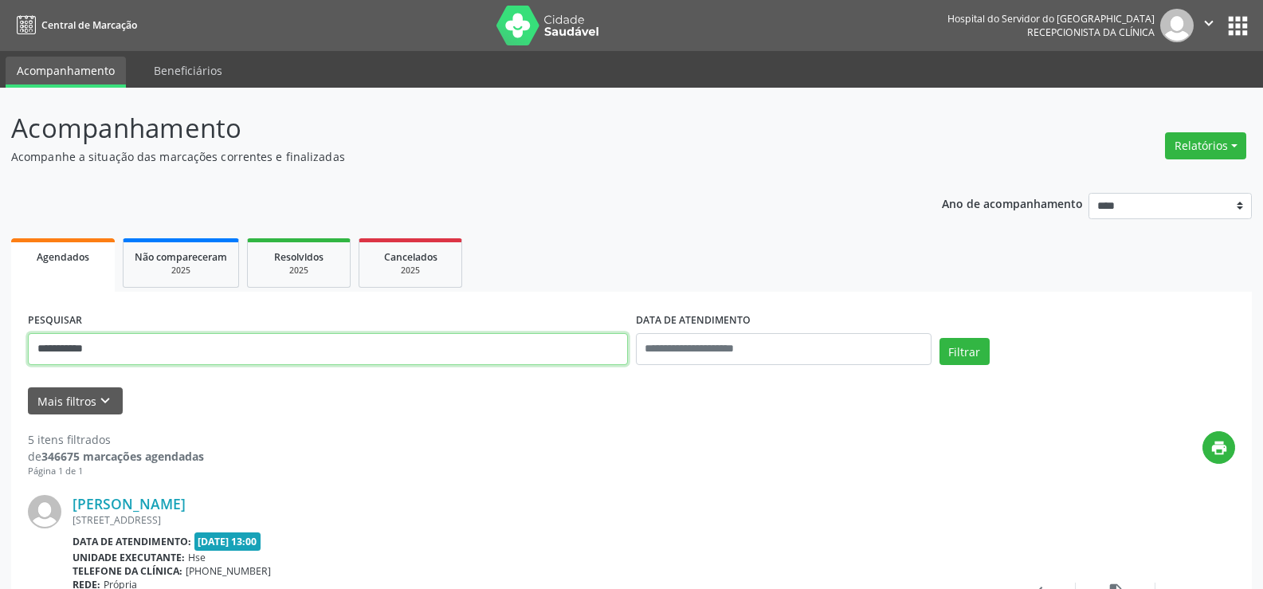
click at [127, 350] on input "**********" at bounding box center [328, 349] width 600 height 32
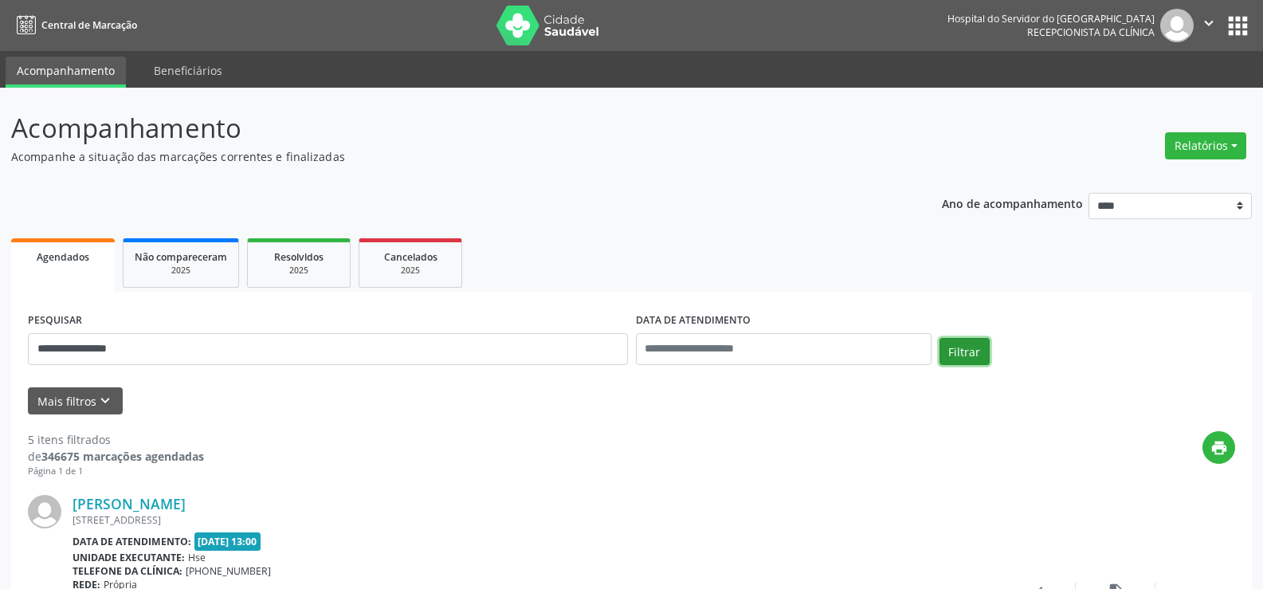
click at [965, 354] on button "Filtrar" at bounding box center [965, 351] width 50 height 27
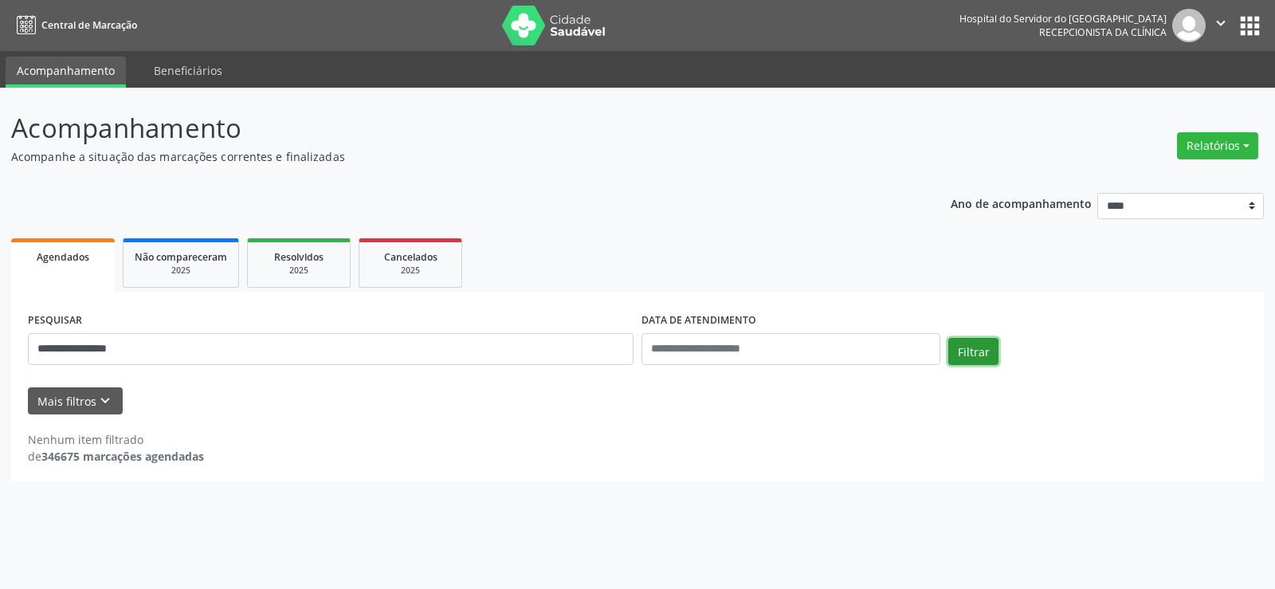
click at [972, 347] on button "Filtrar" at bounding box center [973, 351] width 50 height 27
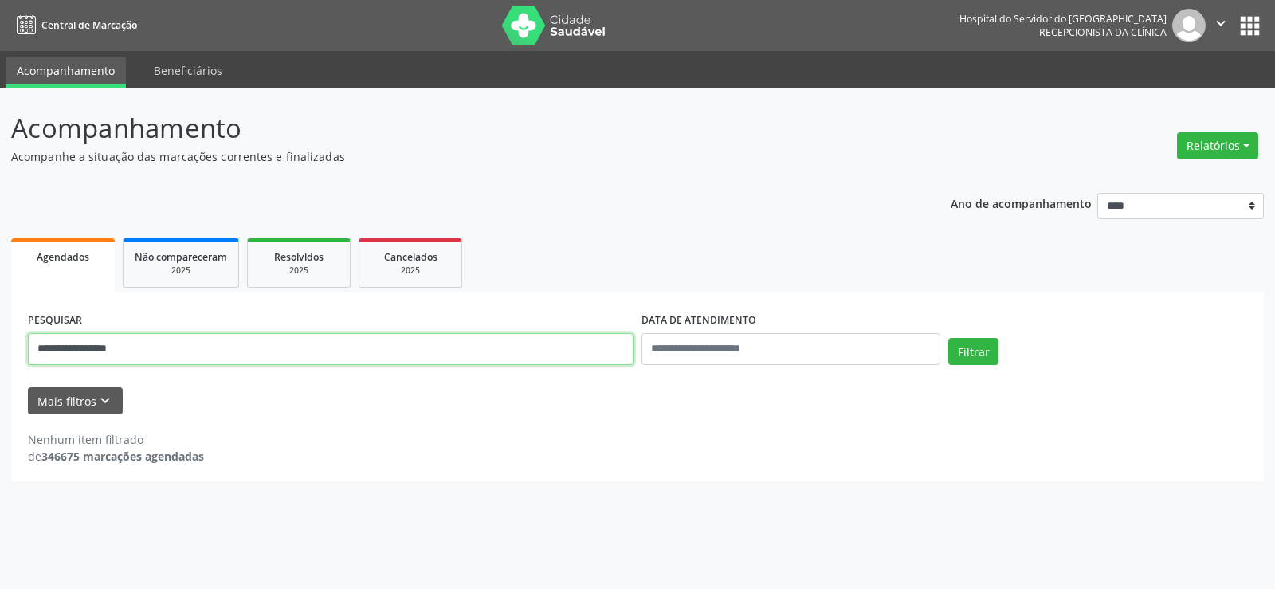
drag, startPoint x: 159, startPoint y: 355, endPoint x: 0, endPoint y: 371, distance: 160.1
click at [0, 371] on div "**********" at bounding box center [637, 338] width 1275 height 501
drag, startPoint x: 100, startPoint y: 343, endPoint x: 0, endPoint y: 339, distance: 100.5
click at [0, 343] on div "Acompanhamento Acompanhe a situação das marcações correntes e finalizadas Relat…" at bounding box center [637, 338] width 1275 height 501
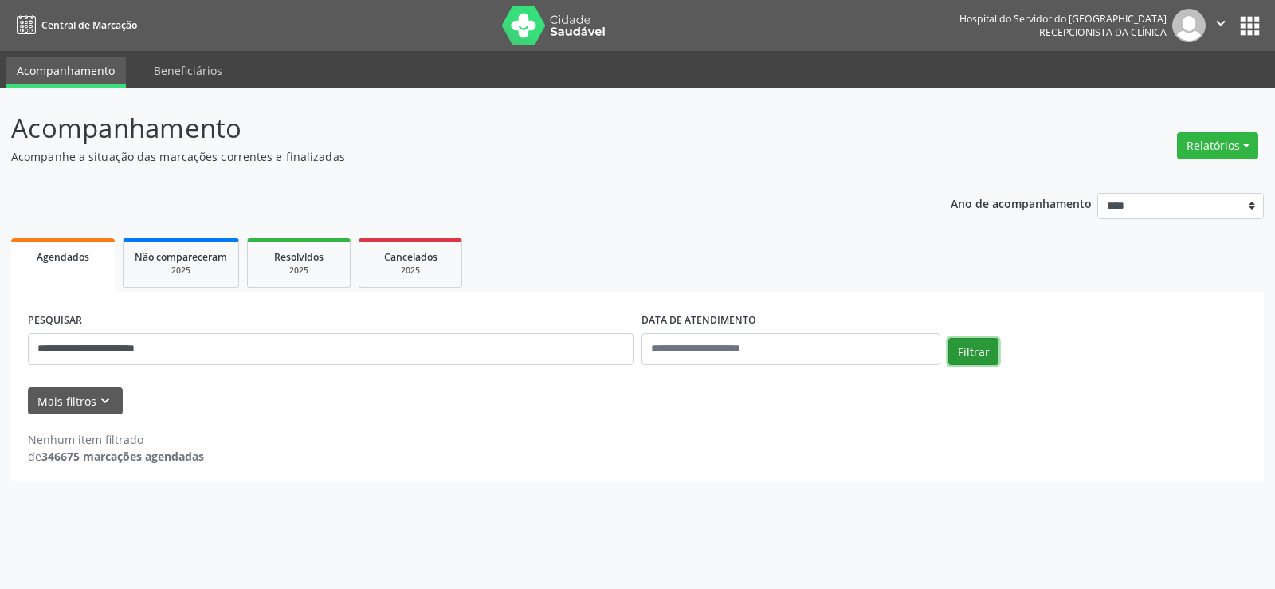
click at [958, 351] on button "Filtrar" at bounding box center [973, 351] width 50 height 27
click at [976, 351] on button "Filtrar" at bounding box center [973, 351] width 50 height 27
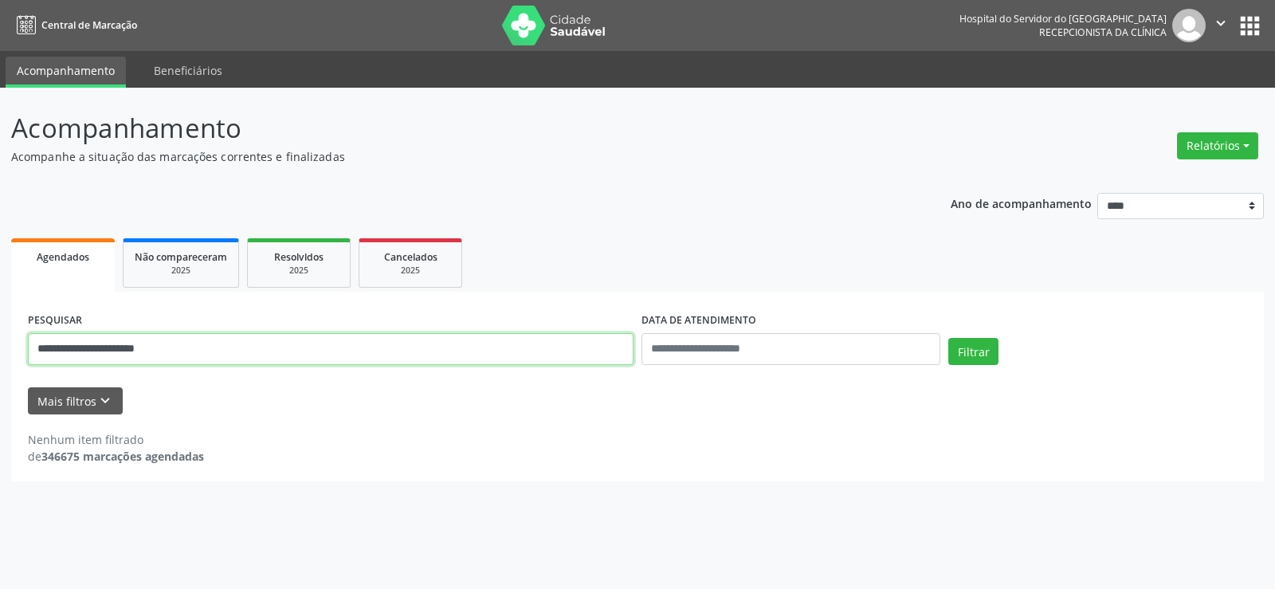
drag, startPoint x: 183, startPoint y: 355, endPoint x: 0, endPoint y: 351, distance: 183.3
click at [0, 351] on div "**********" at bounding box center [637, 338] width 1275 height 501
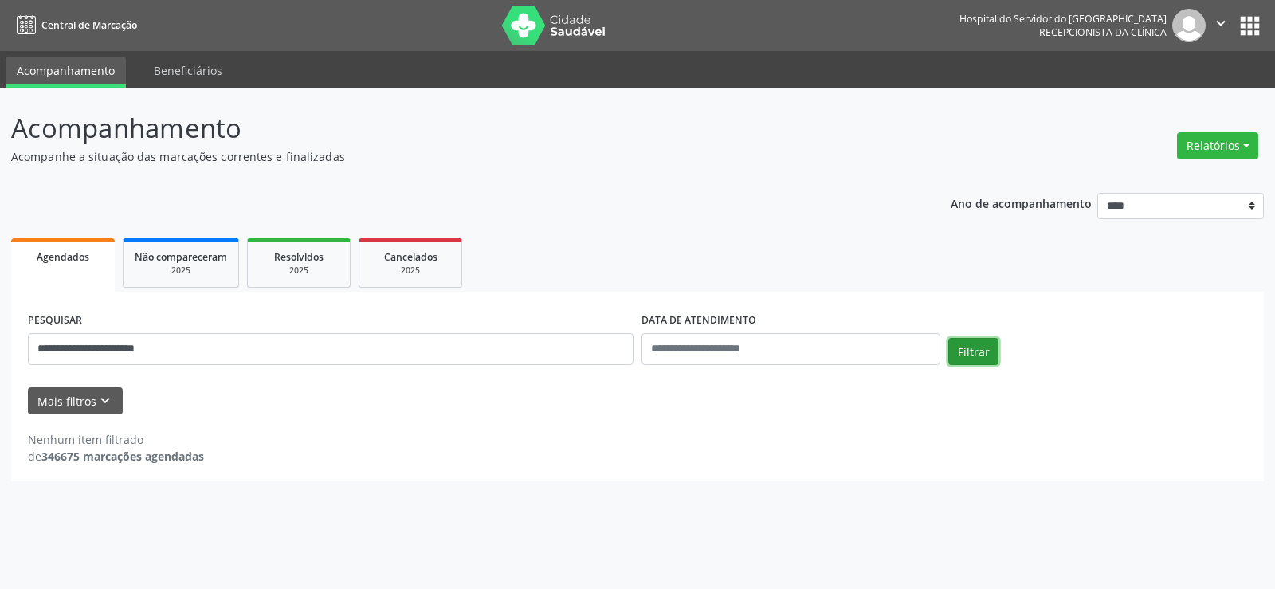
click at [979, 346] on button "Filtrar" at bounding box center [973, 351] width 50 height 27
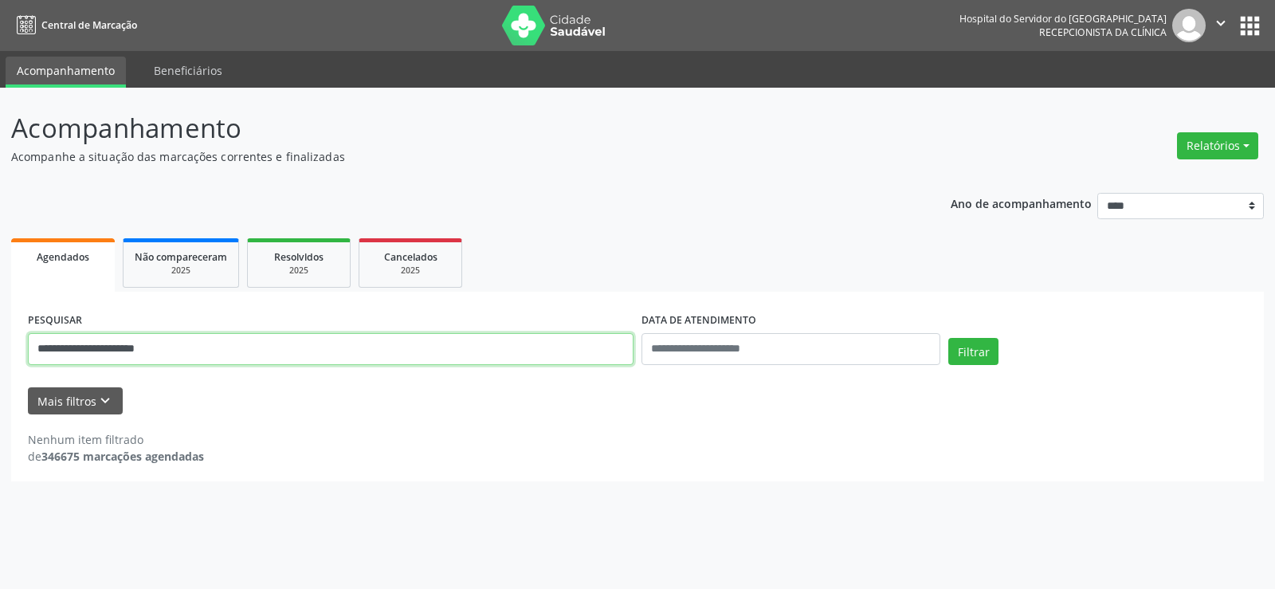
drag, startPoint x: 141, startPoint y: 355, endPoint x: 0, endPoint y: 358, distance: 141.1
click at [0, 358] on div "**********" at bounding box center [637, 338] width 1275 height 501
type input "**********"
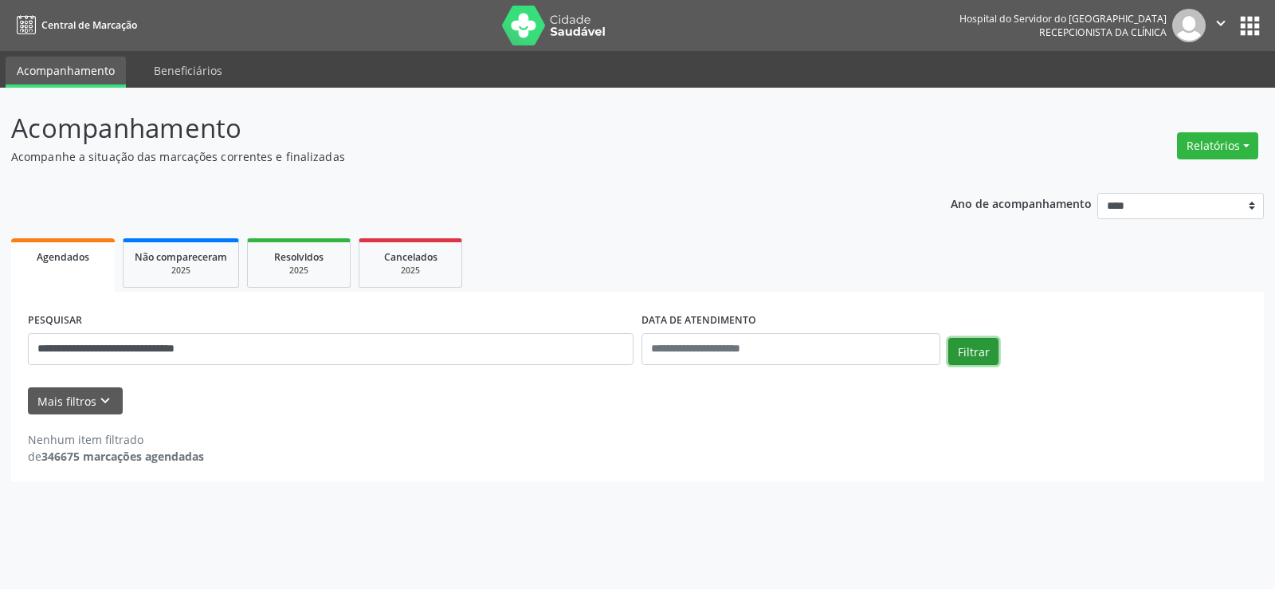
click at [952, 354] on button "Filtrar" at bounding box center [973, 351] width 50 height 27
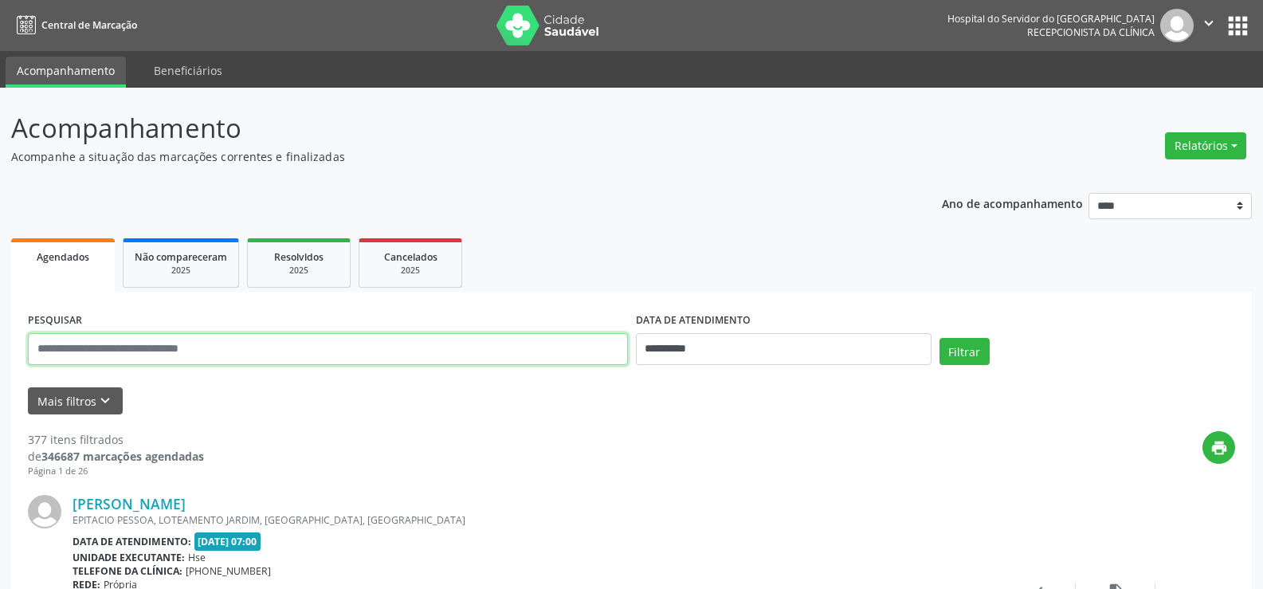
click at [143, 335] on input "text" at bounding box center [328, 349] width 600 height 32
type input "**********"
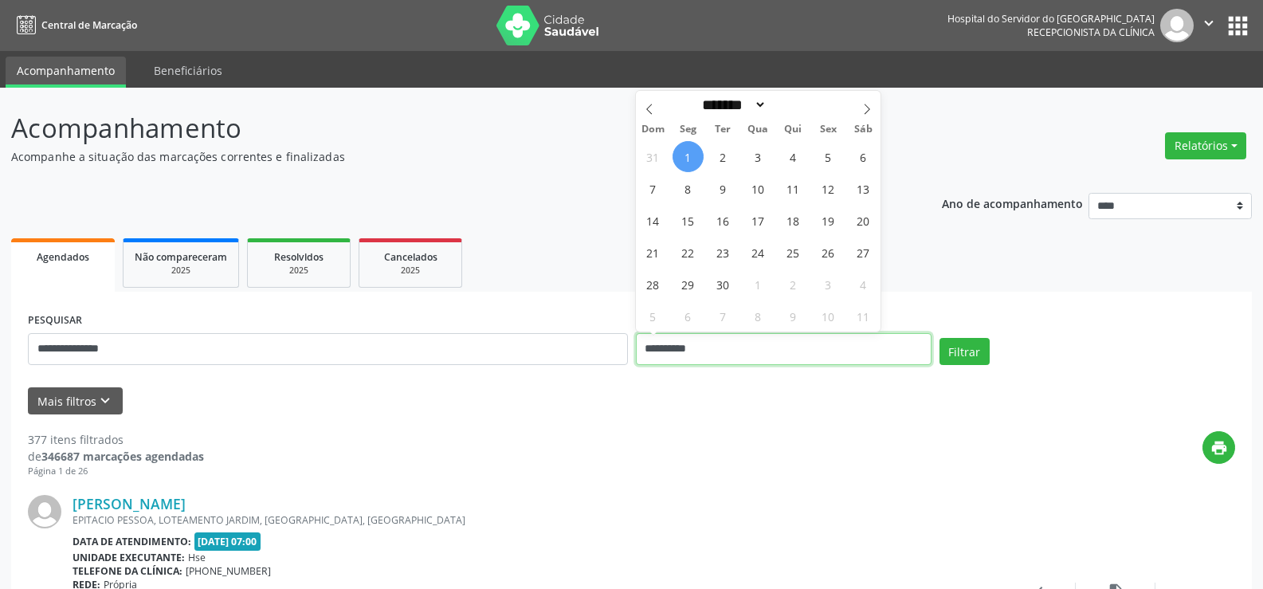
drag, startPoint x: 713, startPoint y: 350, endPoint x: 584, endPoint y: 349, distance: 129.1
click at [584, 349] on div "**********" at bounding box center [631, 342] width 1215 height 68
click at [954, 354] on button "Filtrar" at bounding box center [965, 351] width 50 height 27
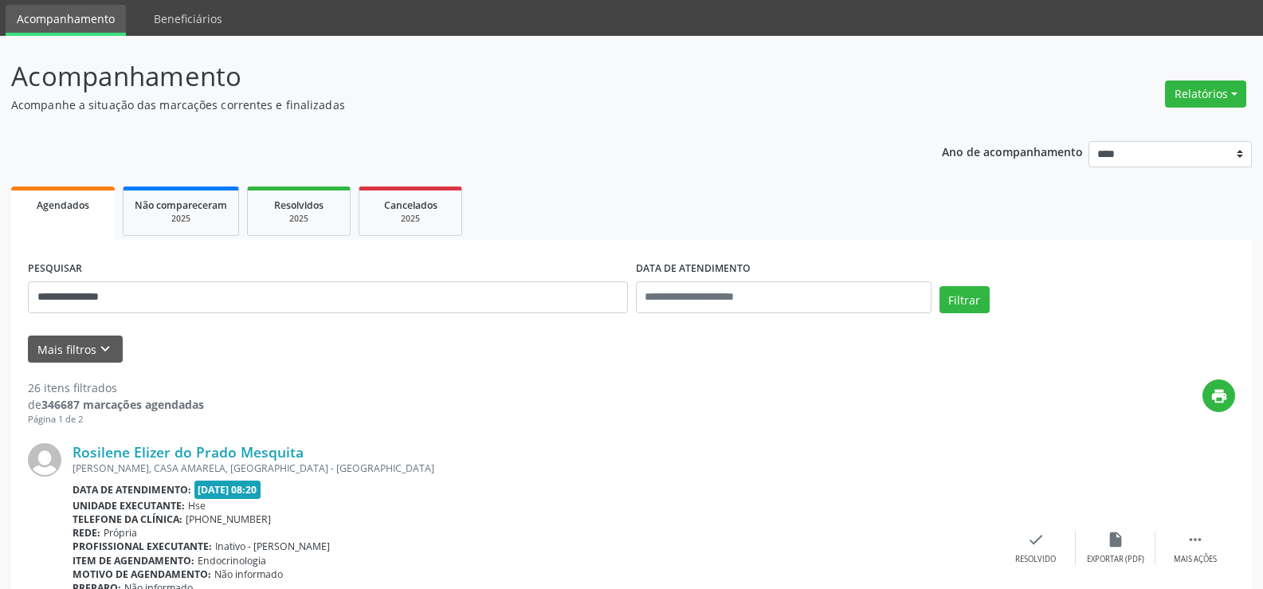
scroll to position [80, 0]
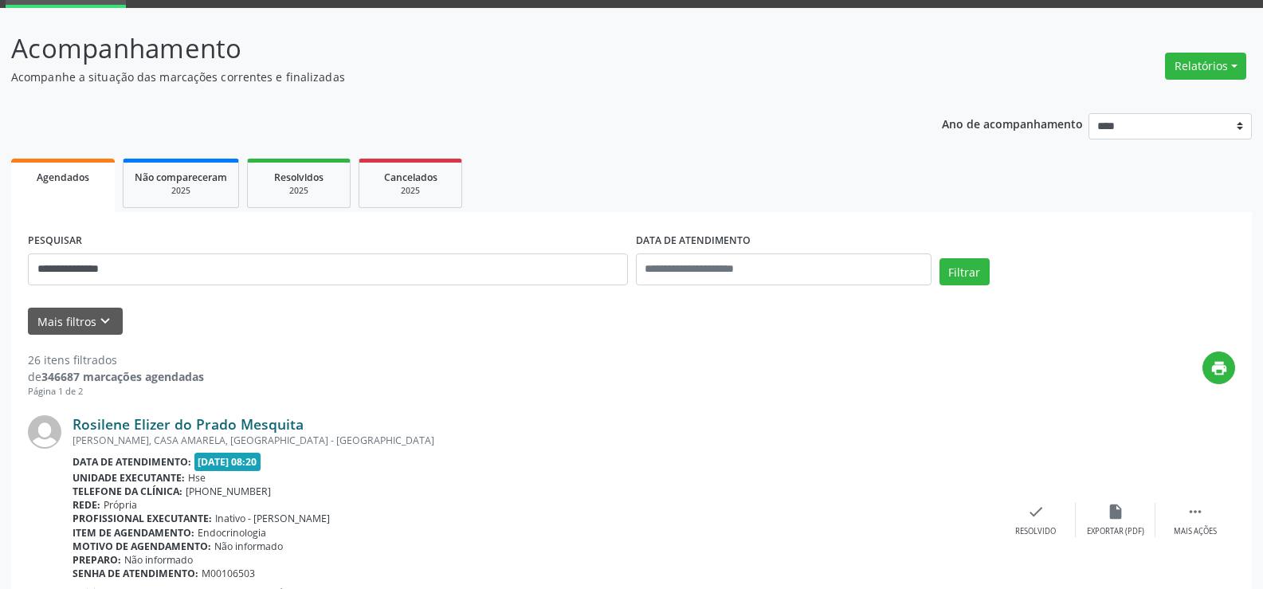
click at [235, 427] on link "Rosilene Elizer do Prado Mesquita" at bounding box center [188, 424] width 231 height 18
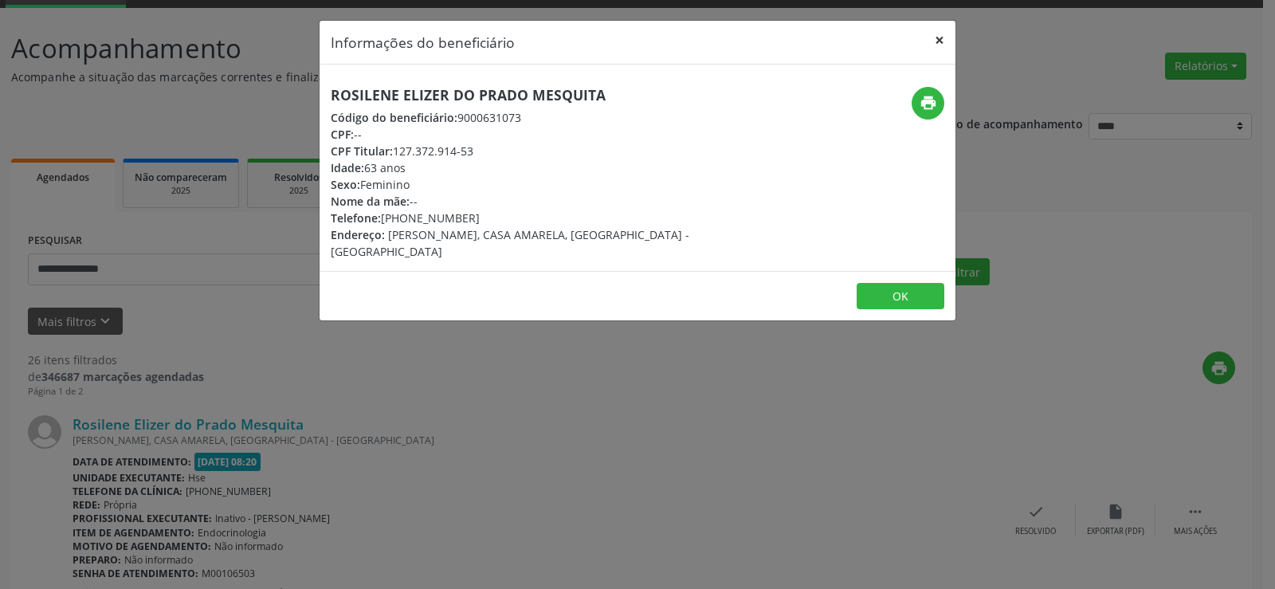
click at [939, 42] on button "×" at bounding box center [940, 40] width 32 height 39
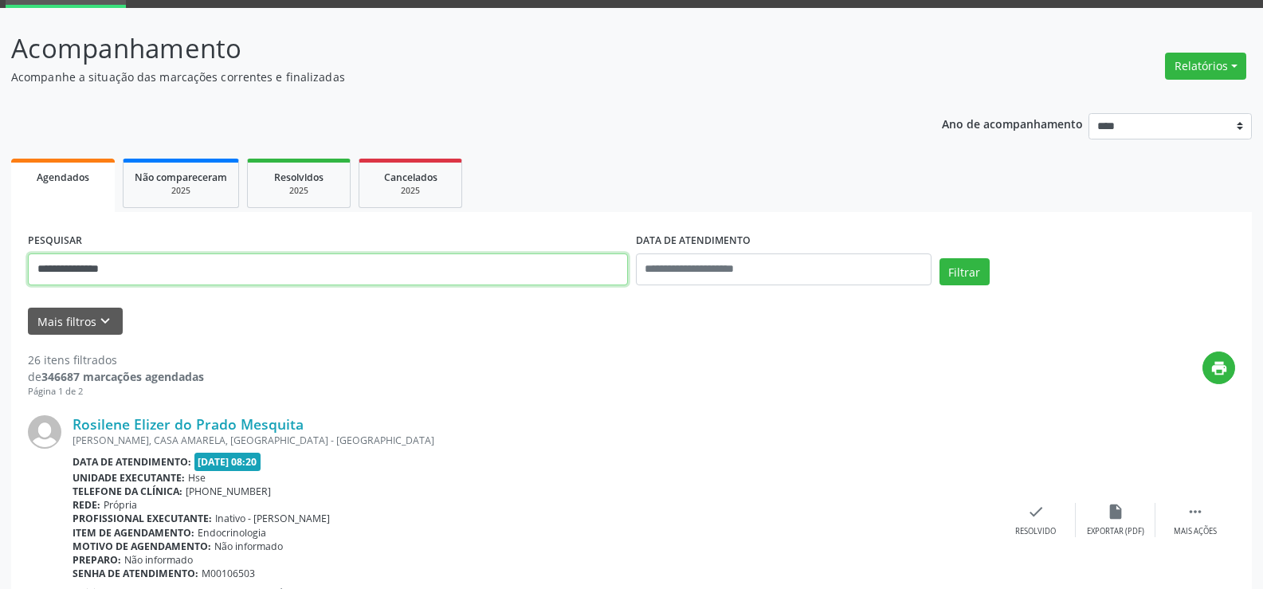
drag, startPoint x: 133, startPoint y: 268, endPoint x: 0, endPoint y: 304, distance: 137.8
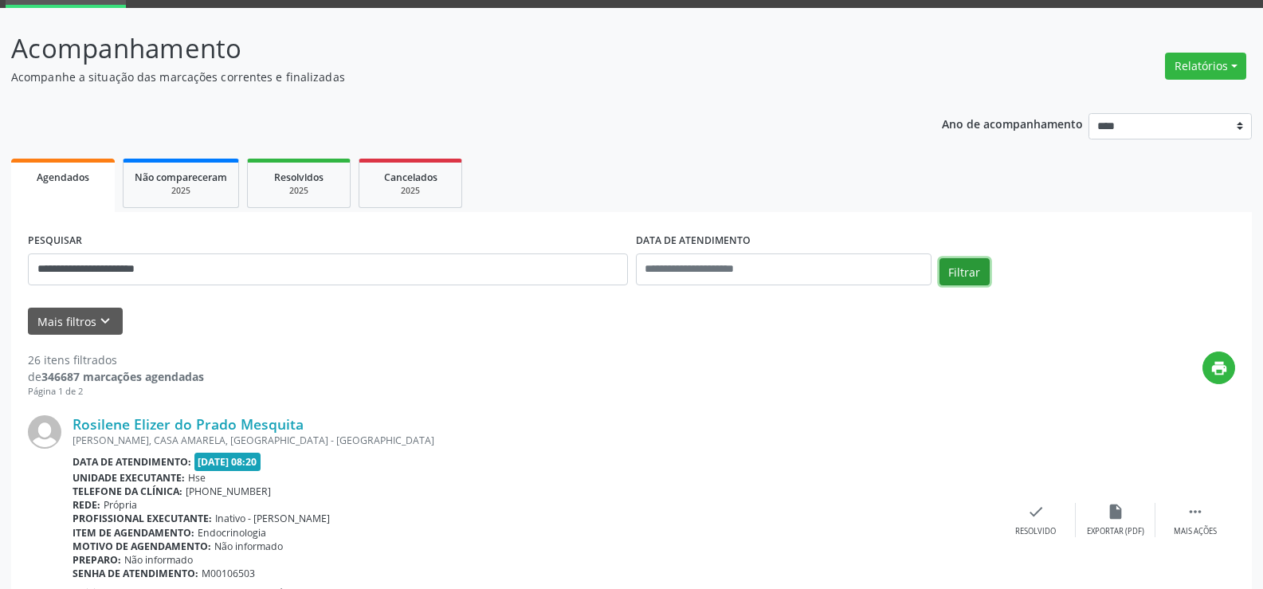
click at [955, 267] on button "Filtrar" at bounding box center [965, 271] width 50 height 27
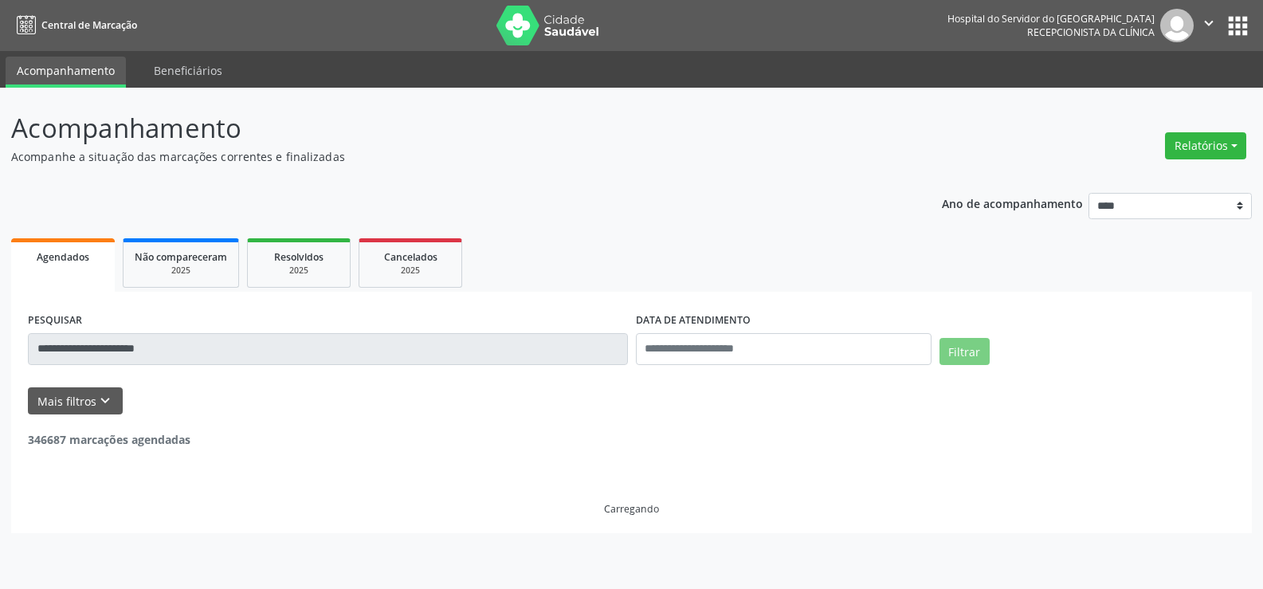
scroll to position [0, 0]
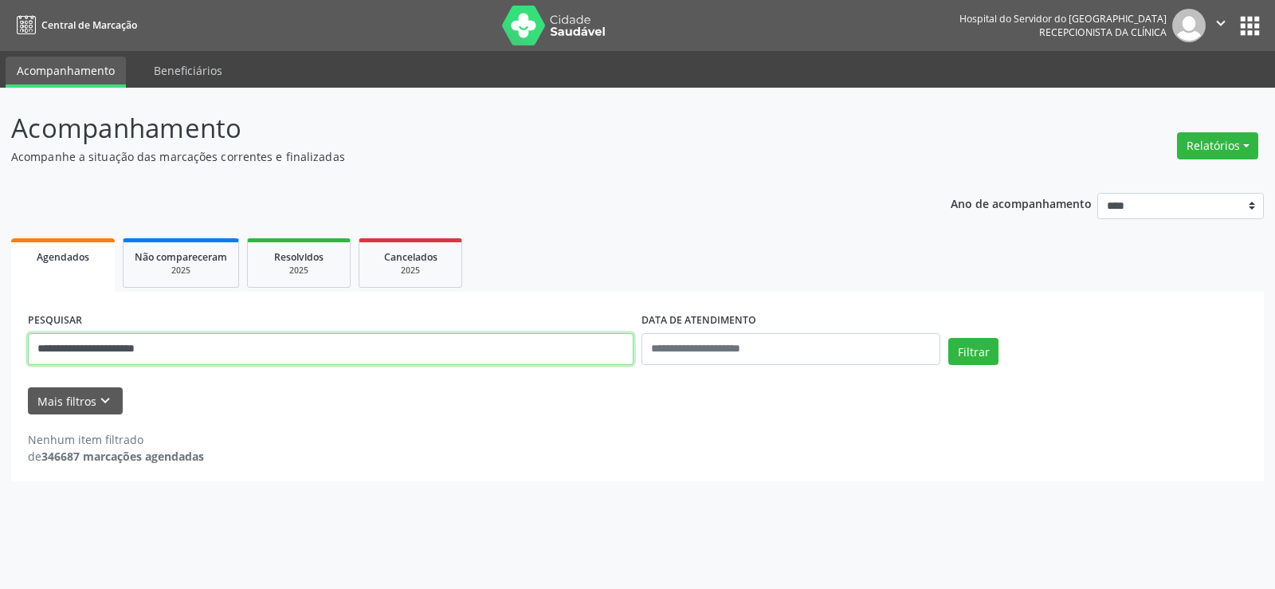
drag, startPoint x: 169, startPoint y: 351, endPoint x: 0, endPoint y: 359, distance: 169.1
click at [0, 359] on div "**********" at bounding box center [637, 338] width 1275 height 501
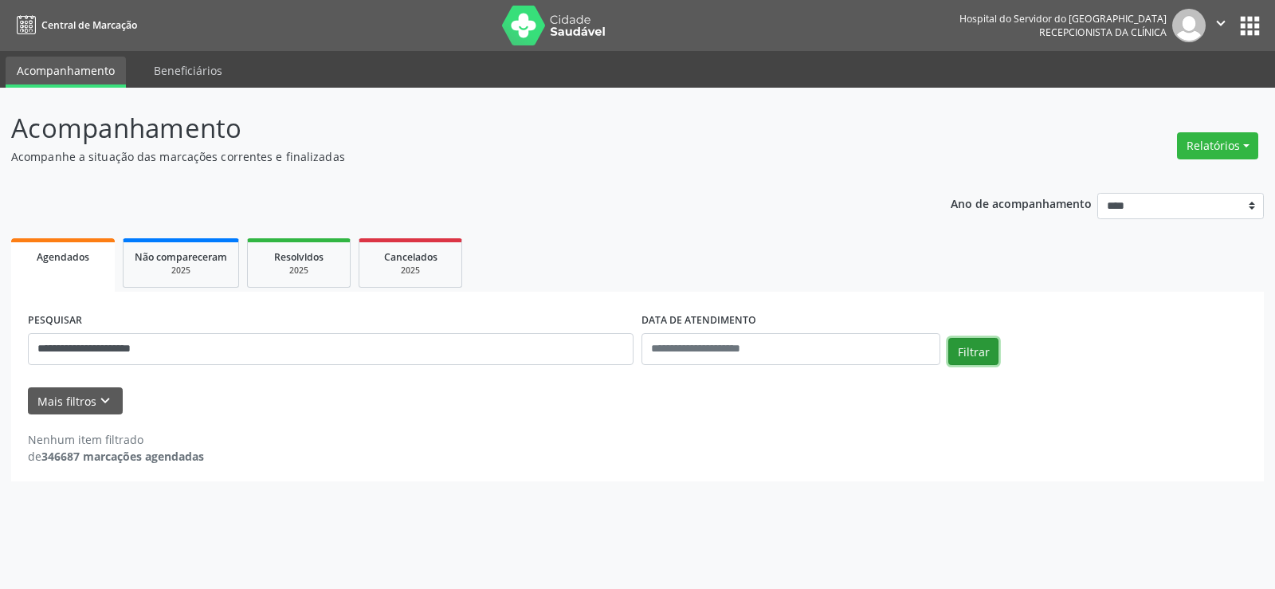
click at [965, 353] on button "Filtrar" at bounding box center [973, 351] width 50 height 27
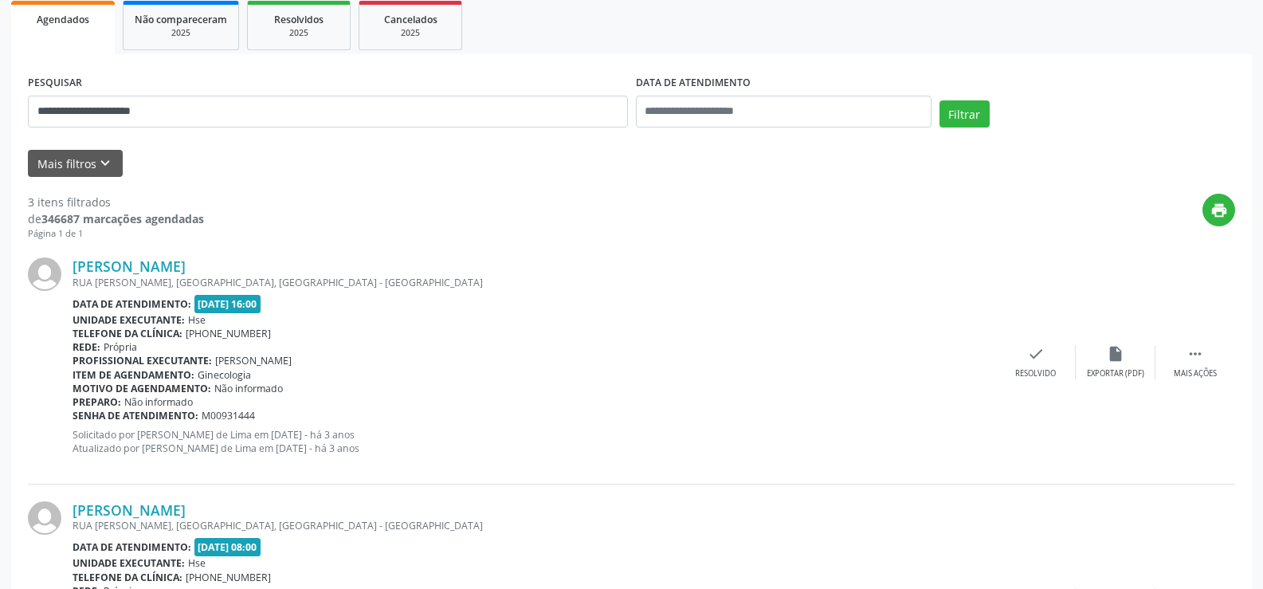
scroll to position [239, 0]
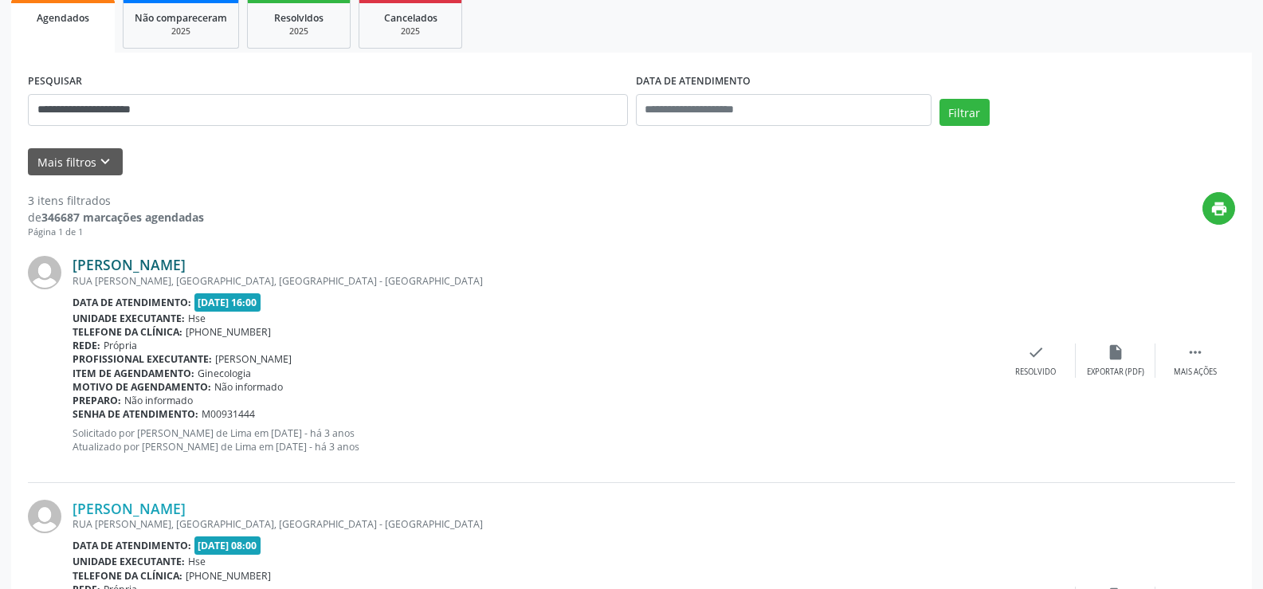
click at [145, 261] on link "[PERSON_NAME]" at bounding box center [129, 265] width 113 height 18
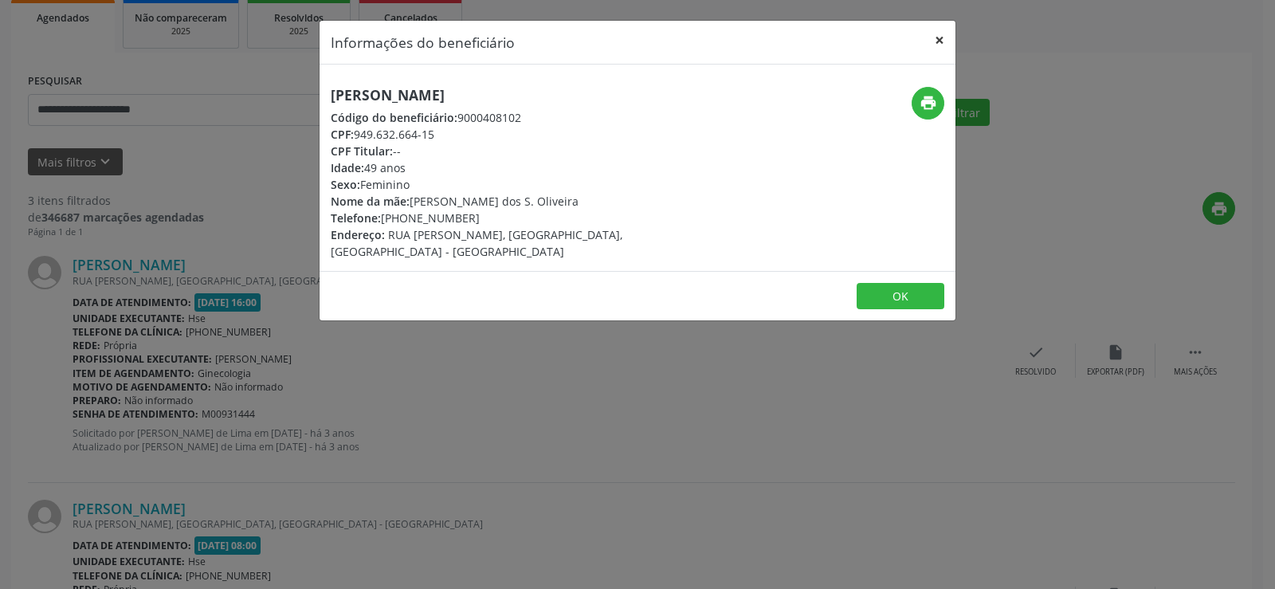
click at [947, 40] on button "×" at bounding box center [940, 40] width 32 height 39
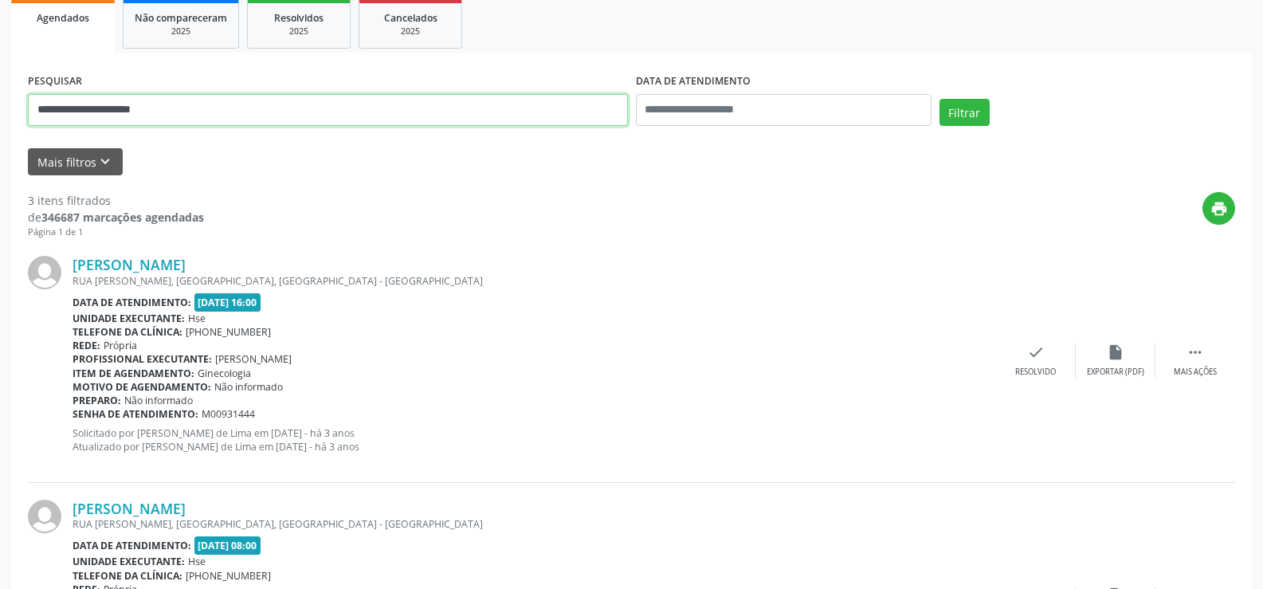
drag, startPoint x: 0, startPoint y: 132, endPoint x: 0, endPoint y: 154, distance: 21.5
click at [0, 154] on div "**********" at bounding box center [631, 423] width 1263 height 1148
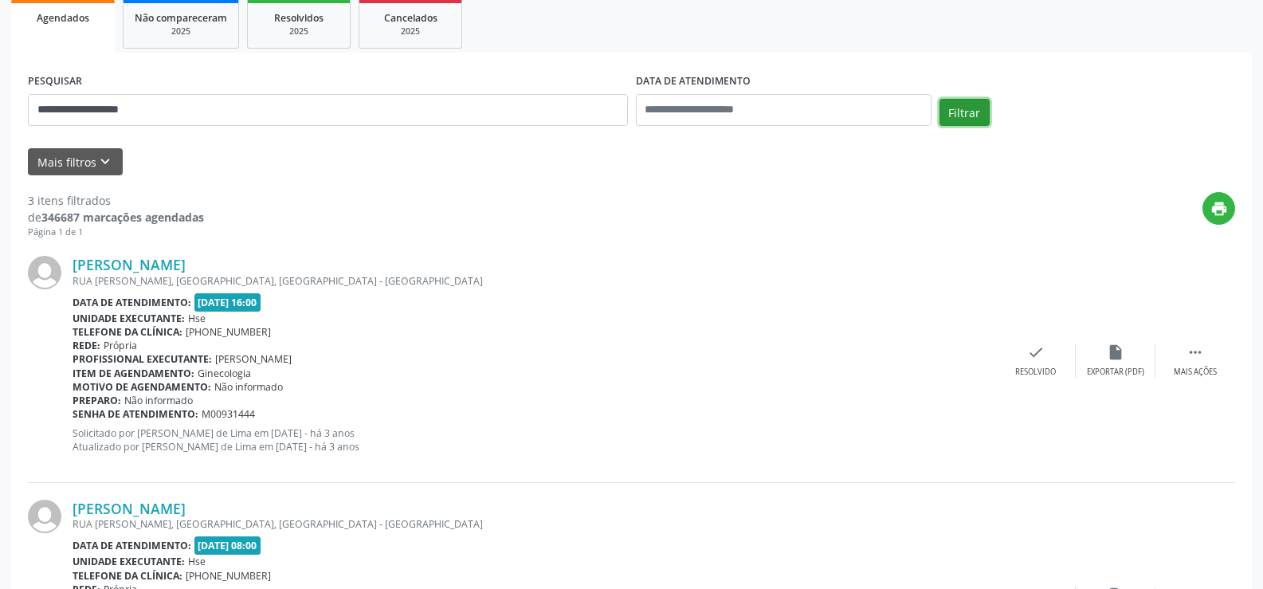
click at [962, 118] on button "Filtrar" at bounding box center [965, 112] width 50 height 27
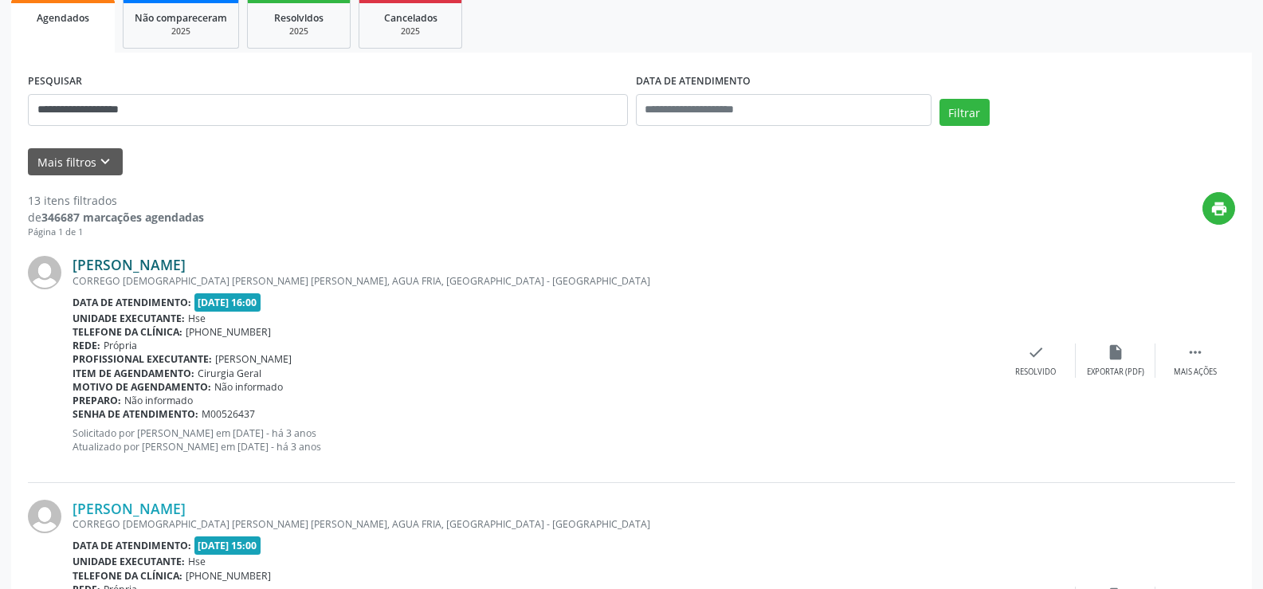
click at [131, 269] on link "[PERSON_NAME]" at bounding box center [129, 265] width 113 height 18
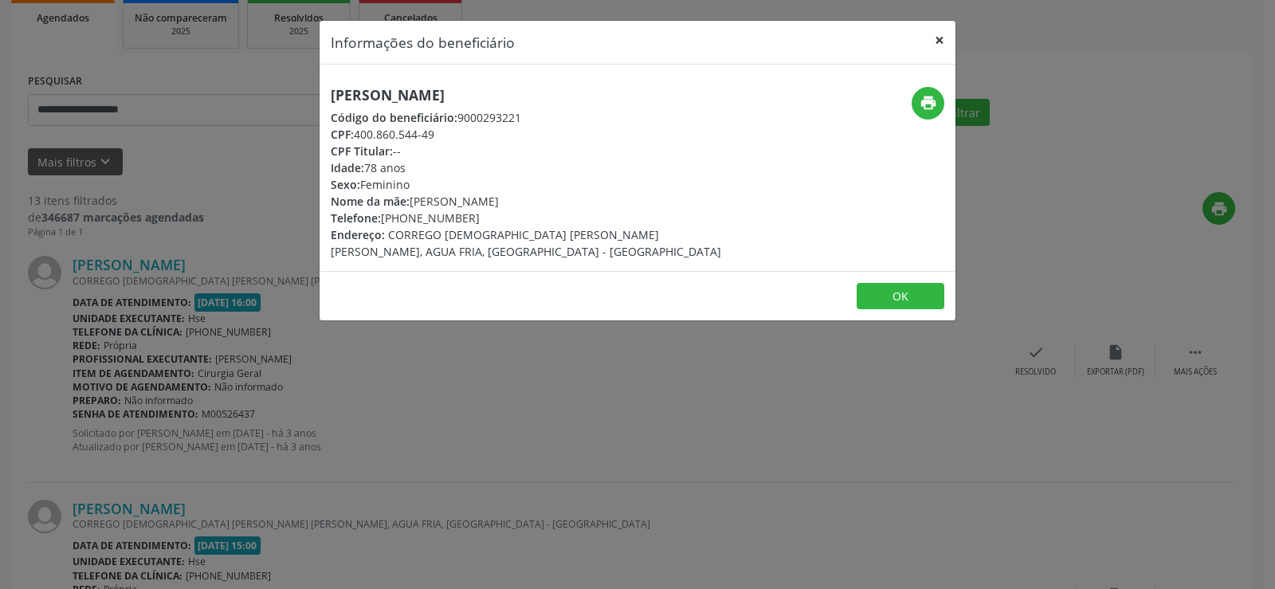
click at [939, 35] on button "×" at bounding box center [940, 40] width 32 height 39
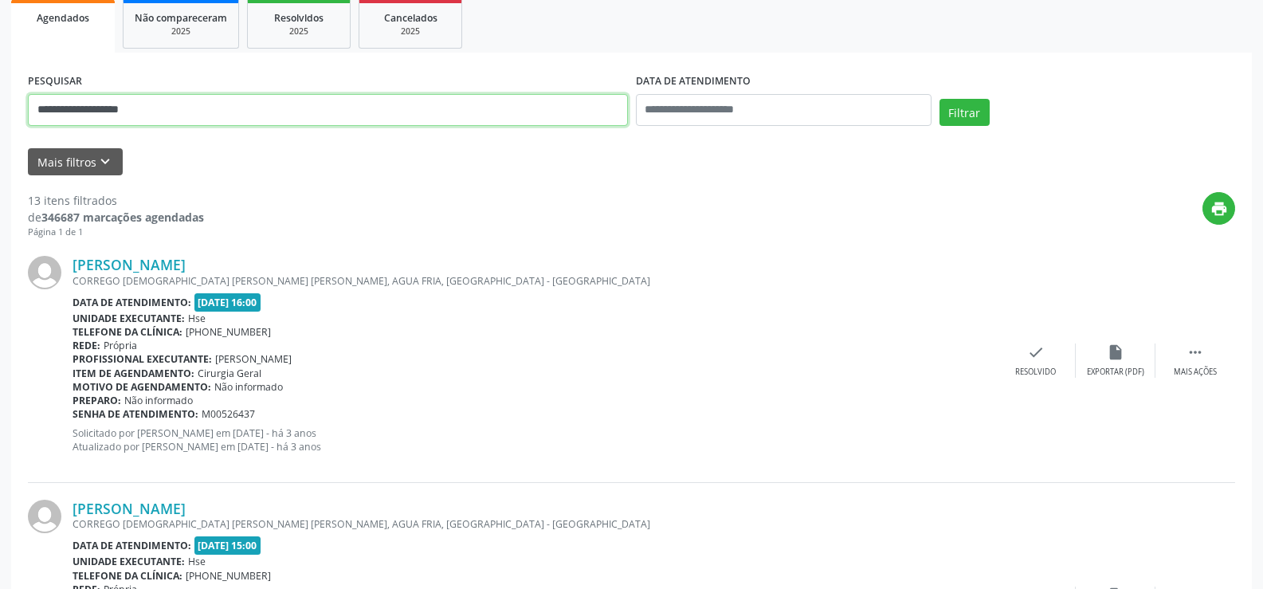
drag, startPoint x: 151, startPoint y: 115, endPoint x: 6, endPoint y: 166, distance: 153.8
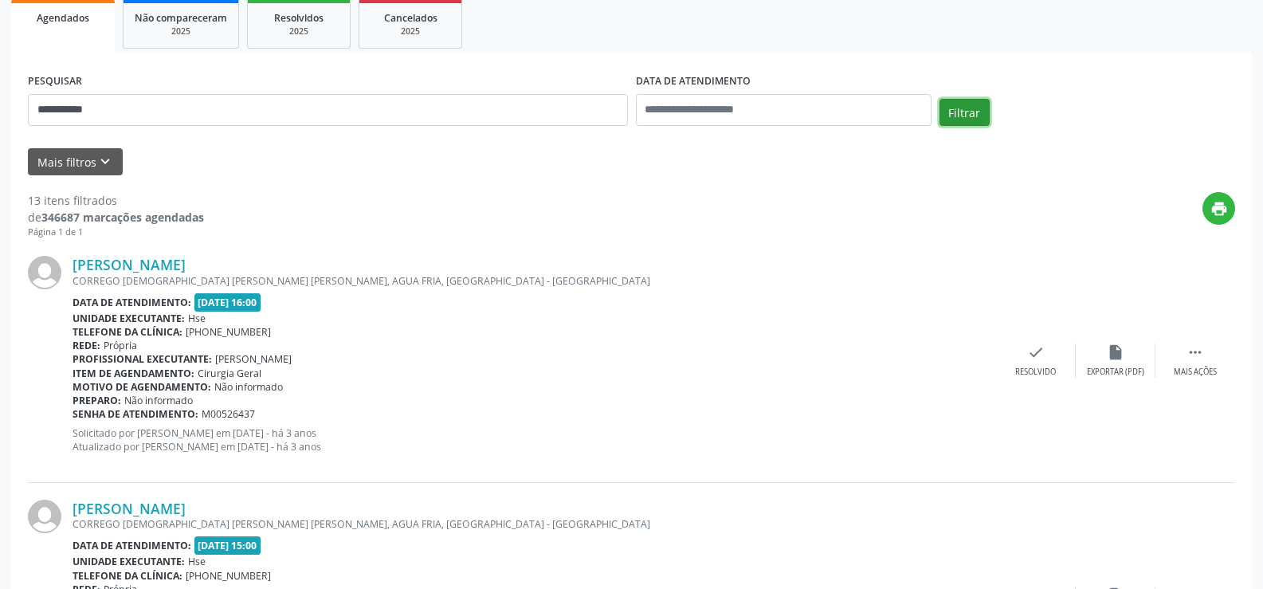
click at [952, 107] on button "Filtrar" at bounding box center [965, 112] width 50 height 27
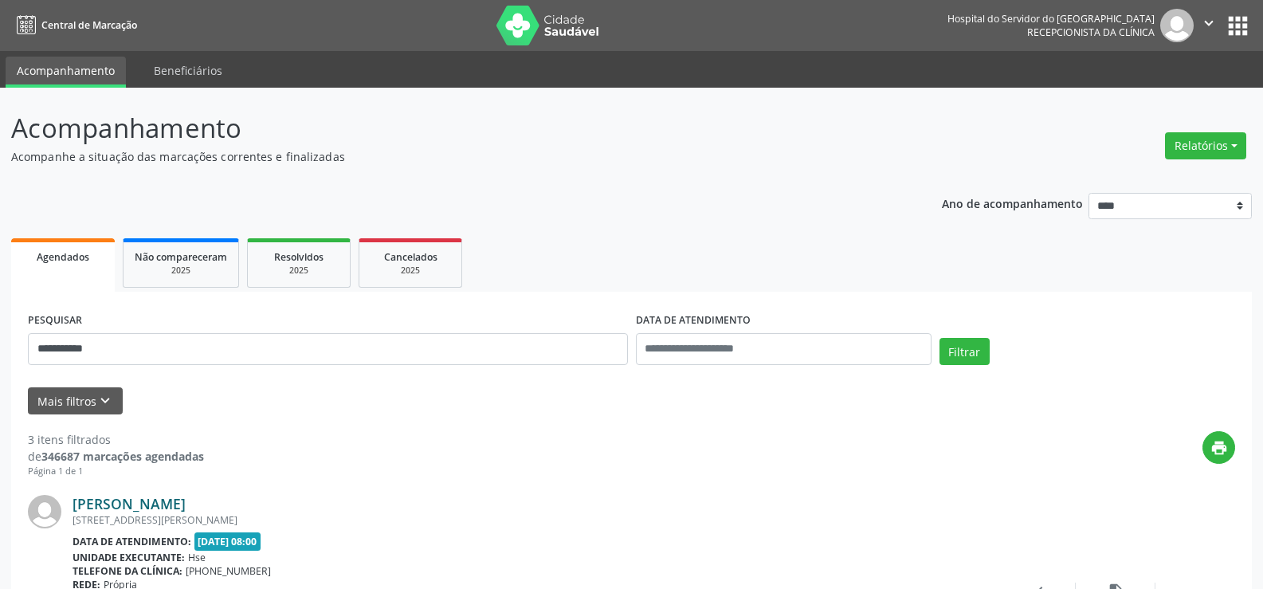
click at [115, 508] on link "[PERSON_NAME]" at bounding box center [129, 504] width 113 height 18
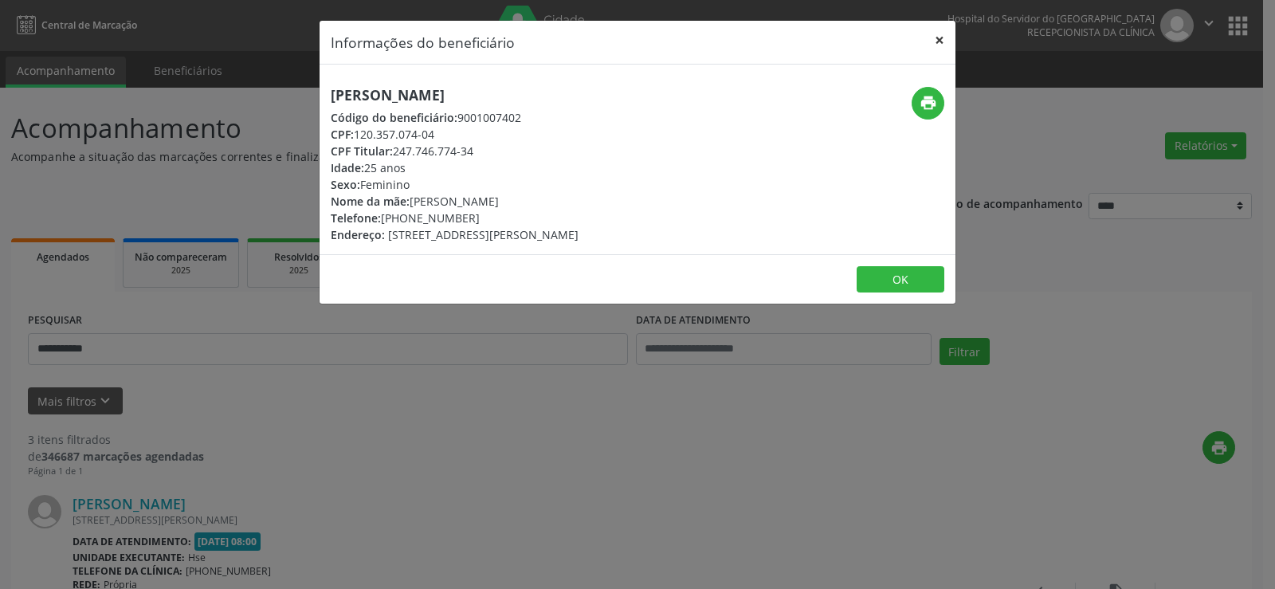
click at [944, 37] on button "×" at bounding box center [940, 40] width 32 height 39
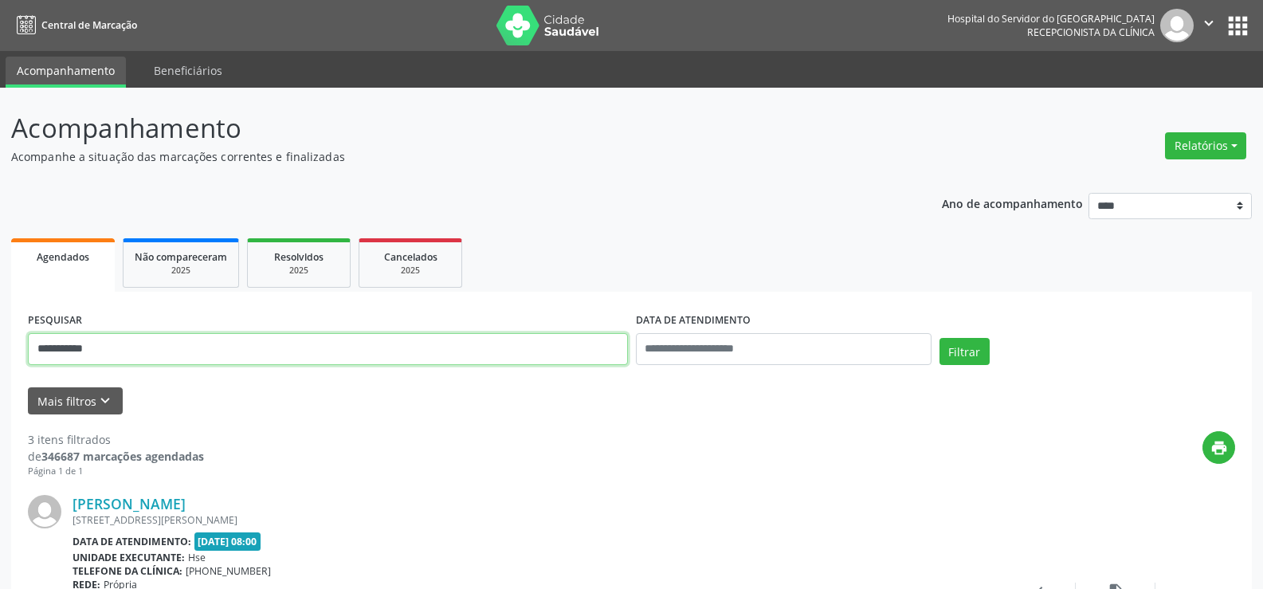
drag, startPoint x: 112, startPoint y: 352, endPoint x: 0, endPoint y: 375, distance: 114.6
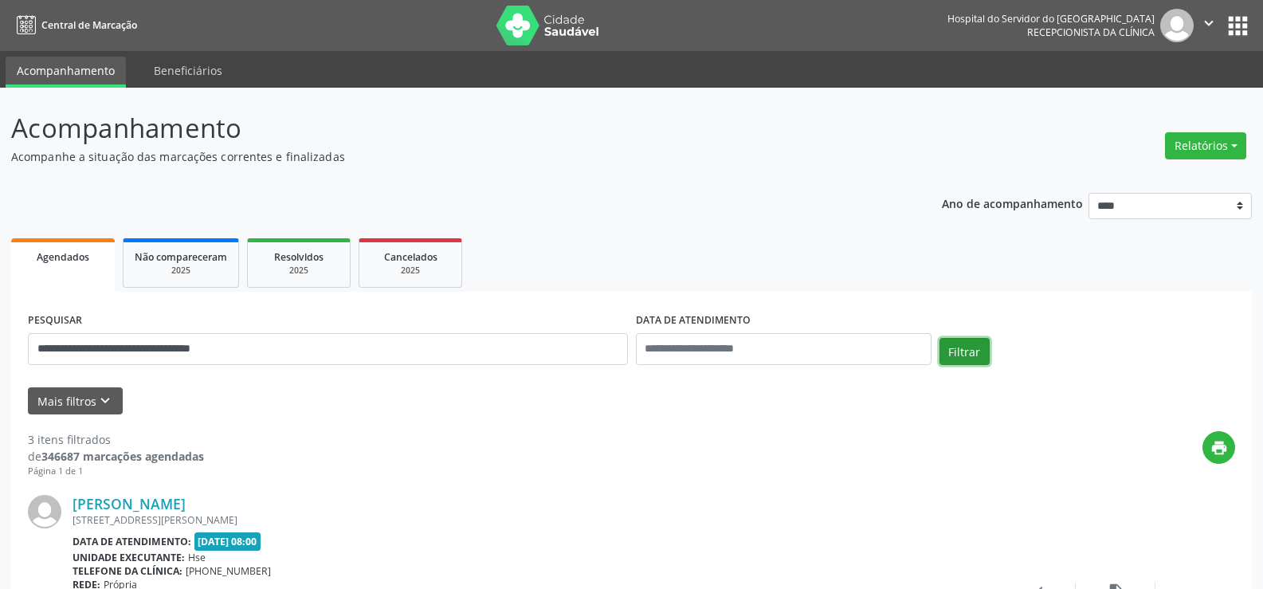
click at [961, 347] on button "Filtrar" at bounding box center [965, 351] width 50 height 27
click at [186, 500] on link "[PERSON_NAME]" at bounding box center [129, 504] width 113 height 18
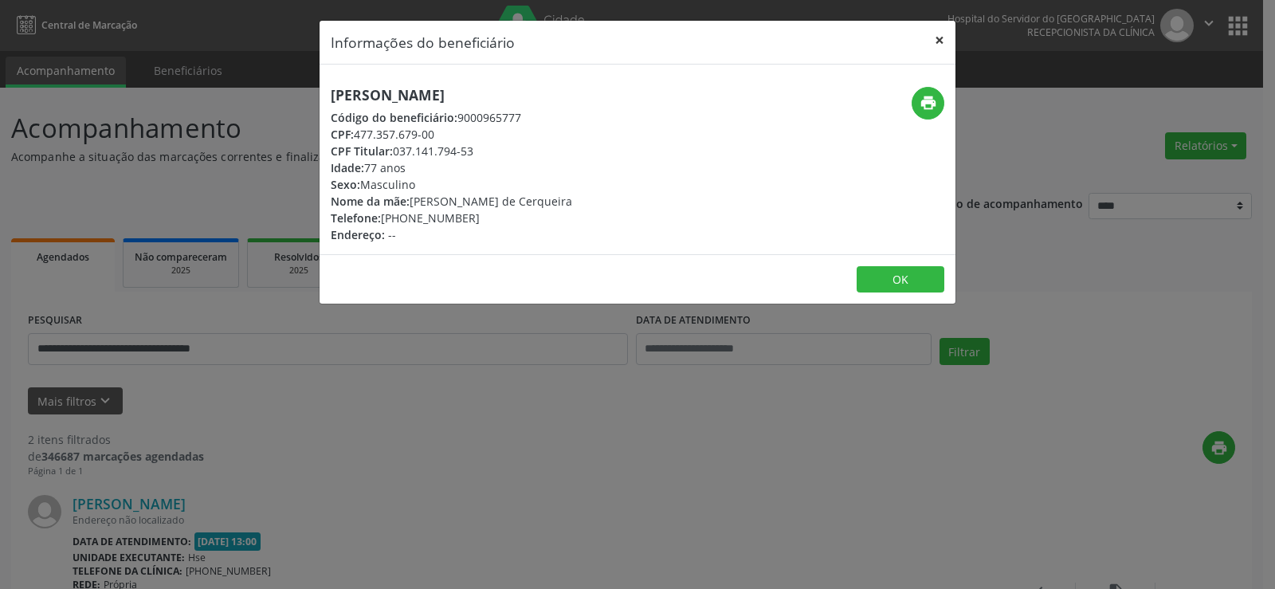
click at [932, 43] on button "×" at bounding box center [940, 40] width 32 height 39
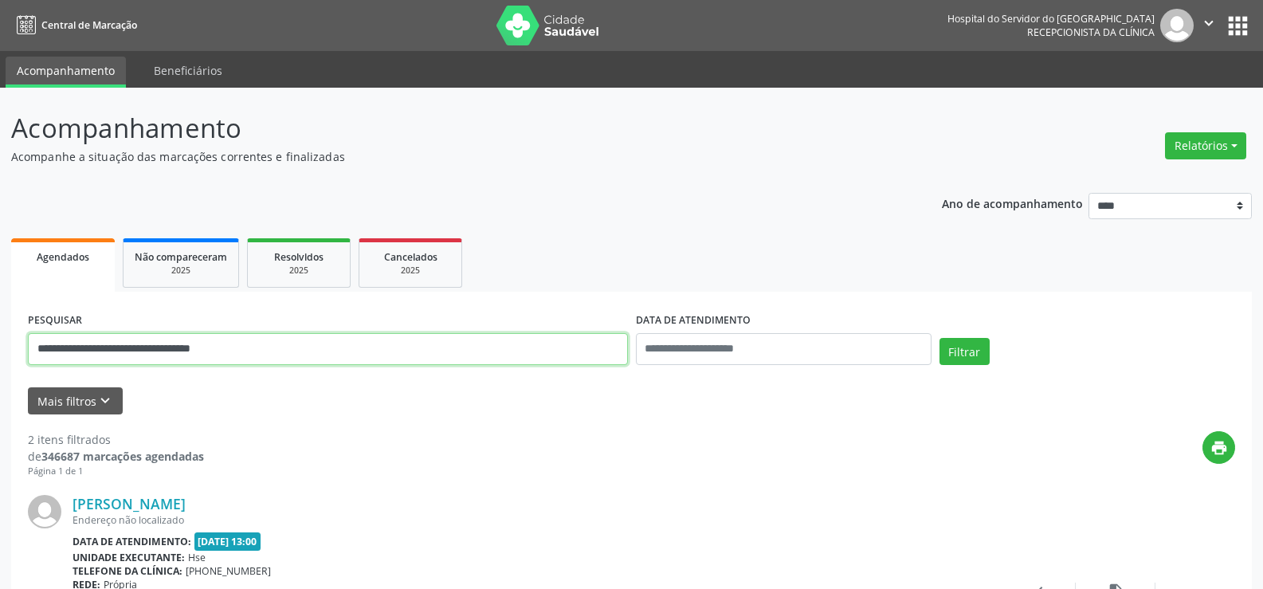
drag, startPoint x: 263, startPoint y: 354, endPoint x: 0, endPoint y: 388, distance: 265.2
click at [0, 388] on div "**********" at bounding box center [631, 540] width 1263 height 905
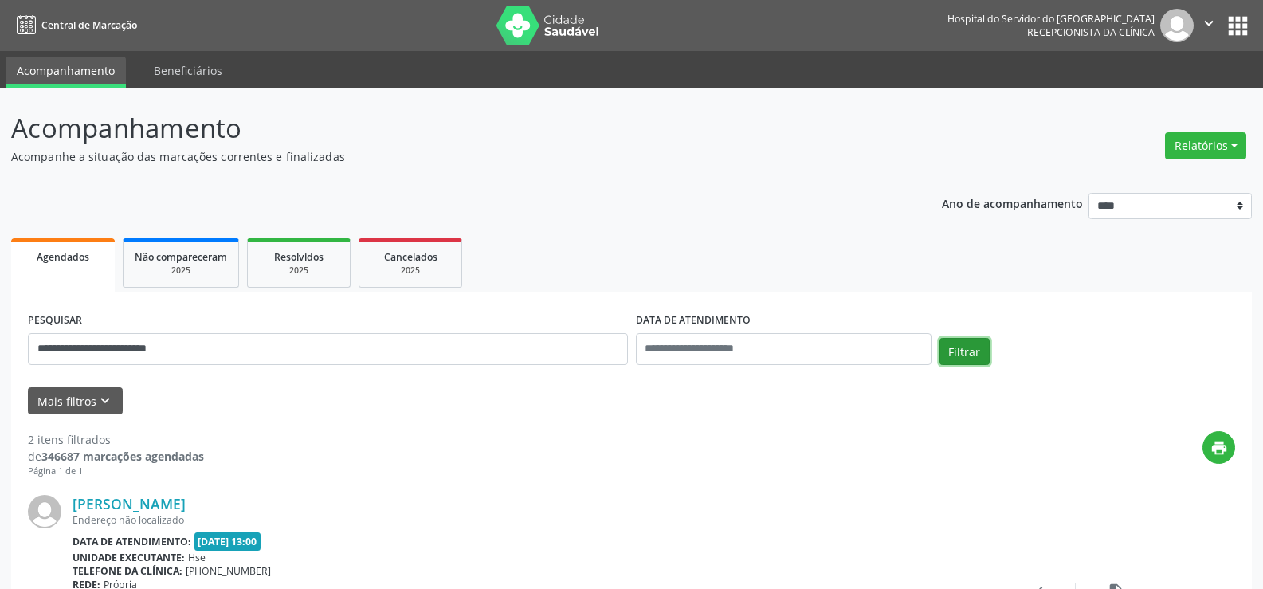
click at [956, 359] on button "Filtrar" at bounding box center [965, 351] width 50 height 27
click at [186, 500] on link "[PERSON_NAME]" at bounding box center [129, 504] width 113 height 18
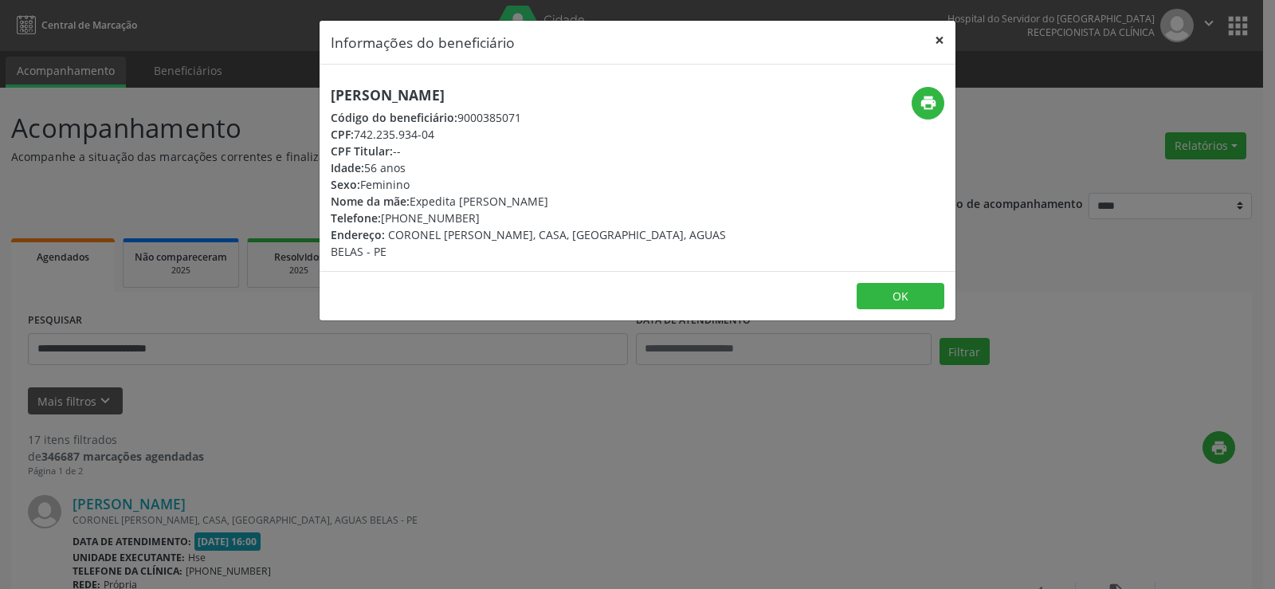
click at [938, 40] on button "×" at bounding box center [940, 40] width 32 height 39
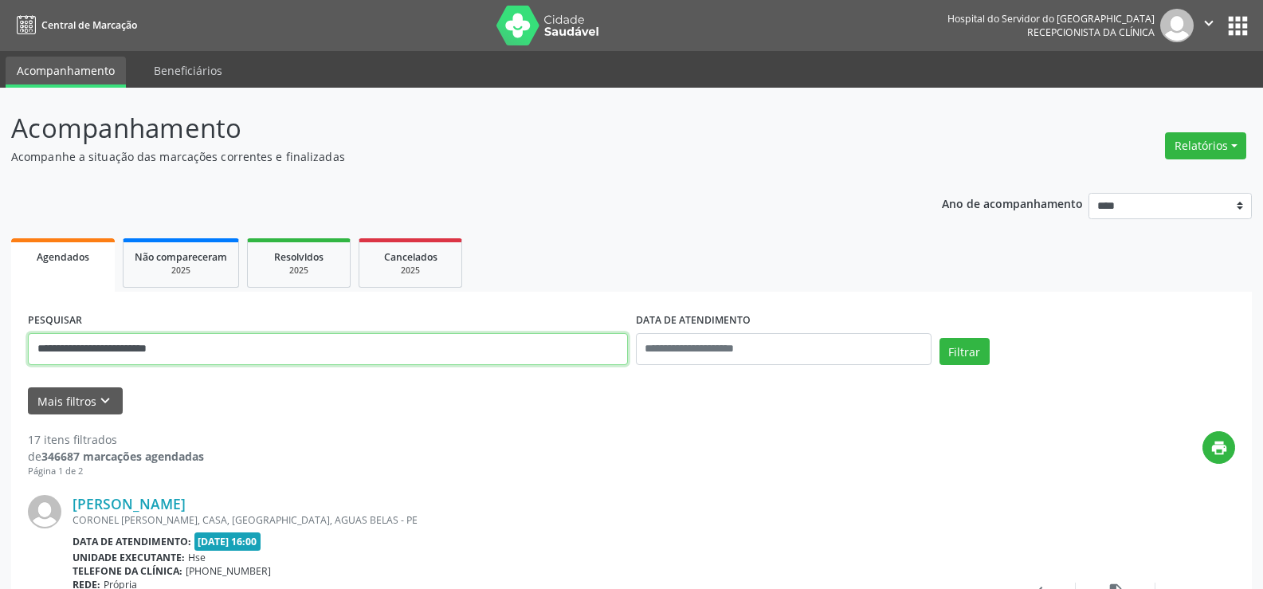
drag, startPoint x: 190, startPoint y: 356, endPoint x: 0, endPoint y: 347, distance: 190.7
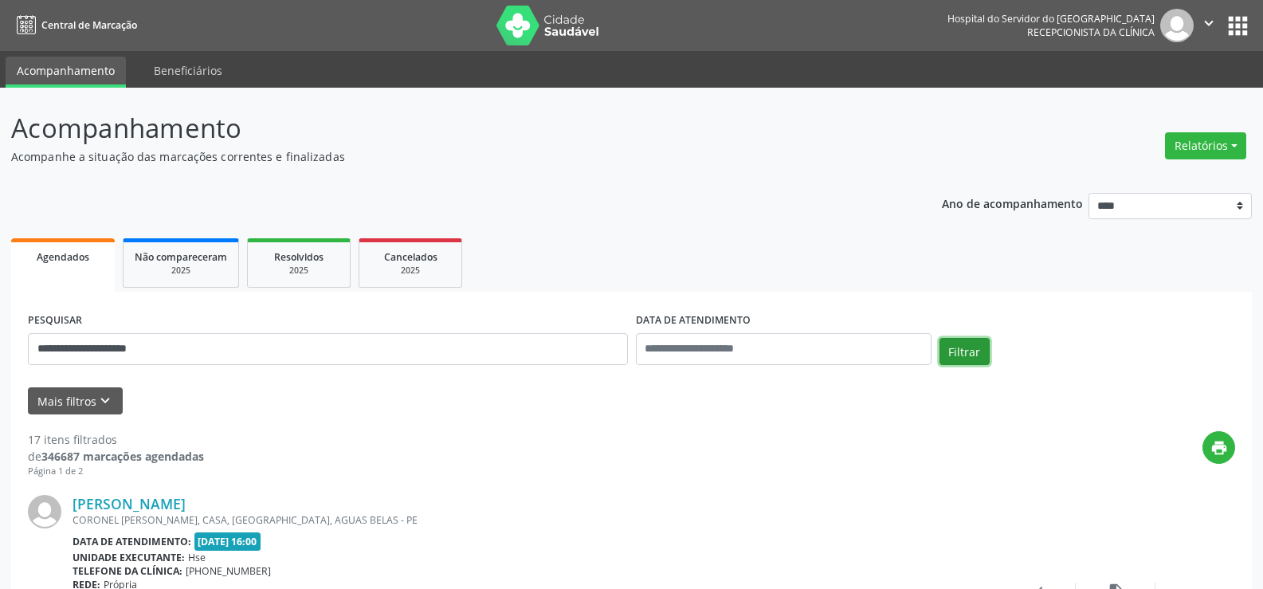
click at [960, 346] on button "Filtrar" at bounding box center [965, 351] width 50 height 27
click at [186, 505] on link "[PERSON_NAME]" at bounding box center [129, 504] width 113 height 18
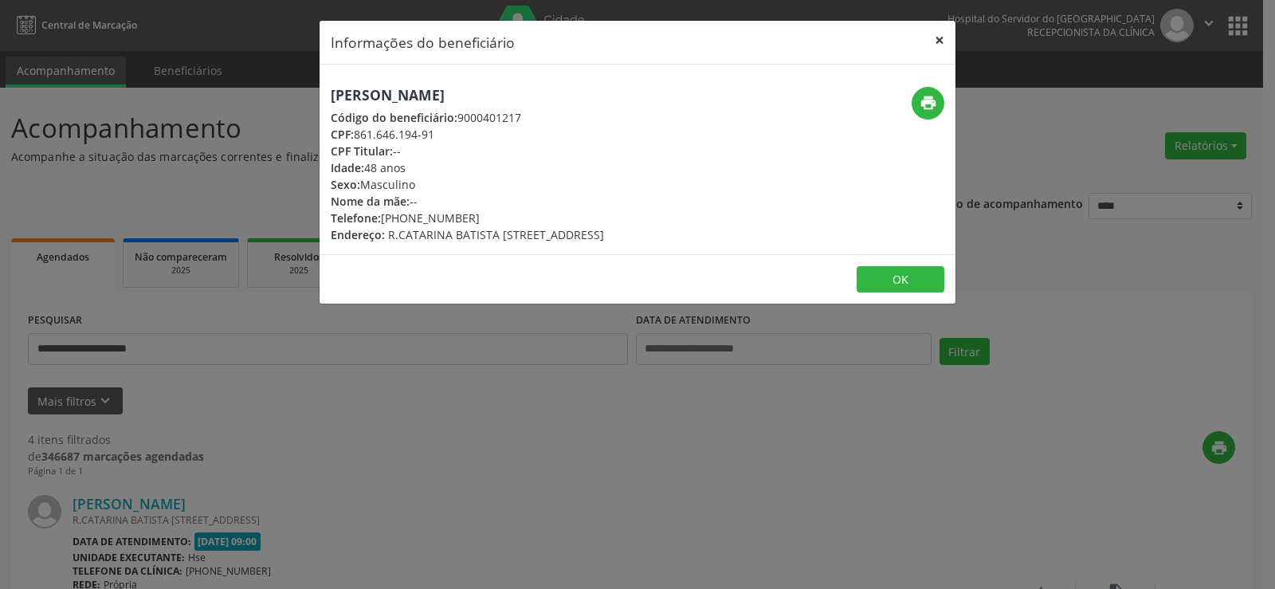
drag, startPoint x: 942, startPoint y: 37, endPoint x: 826, endPoint y: 62, distance: 118.2
click at [942, 37] on button "×" at bounding box center [940, 40] width 32 height 39
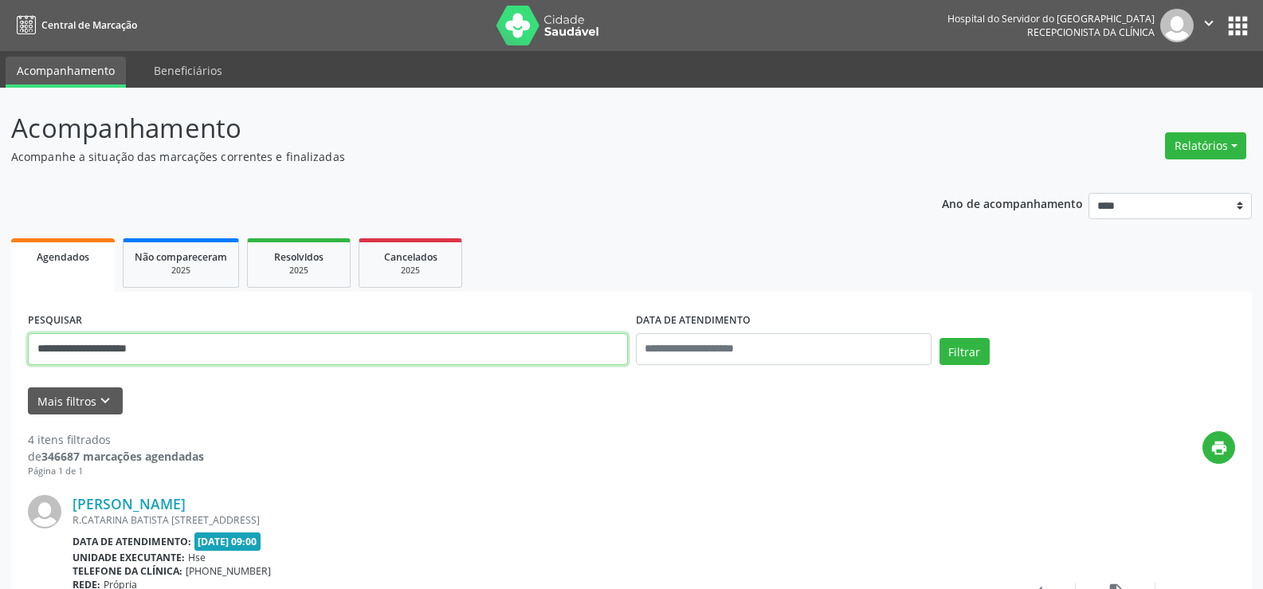
drag, startPoint x: 163, startPoint y: 351, endPoint x: 0, endPoint y: 395, distance: 168.4
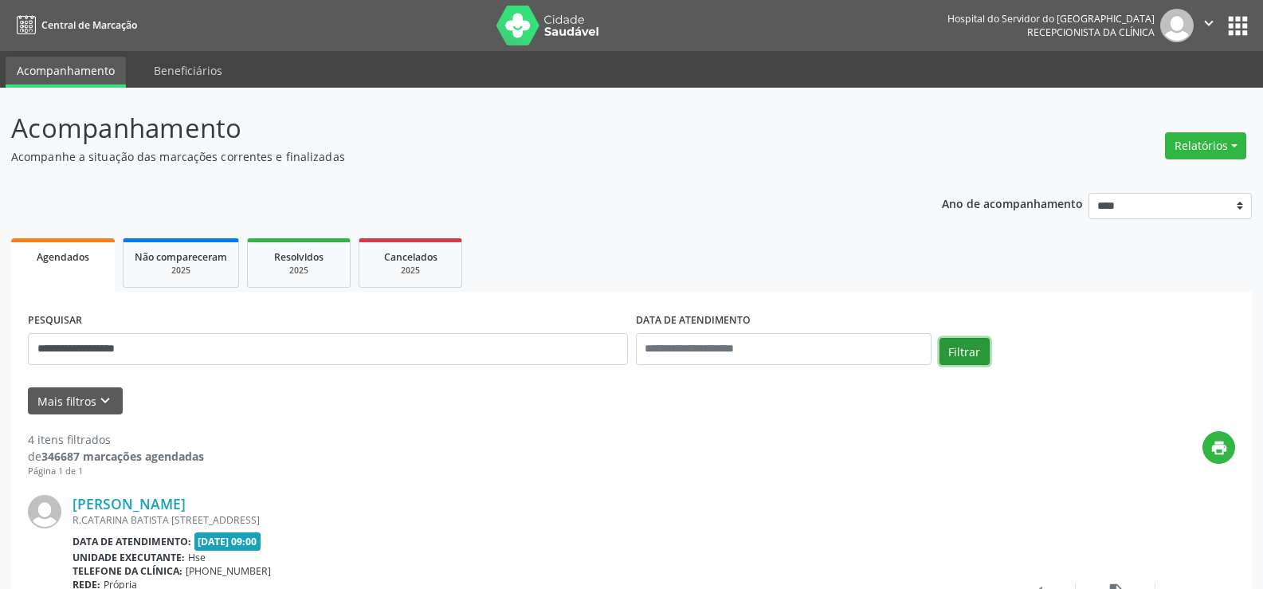
click at [973, 355] on button "Filtrar" at bounding box center [965, 351] width 50 height 27
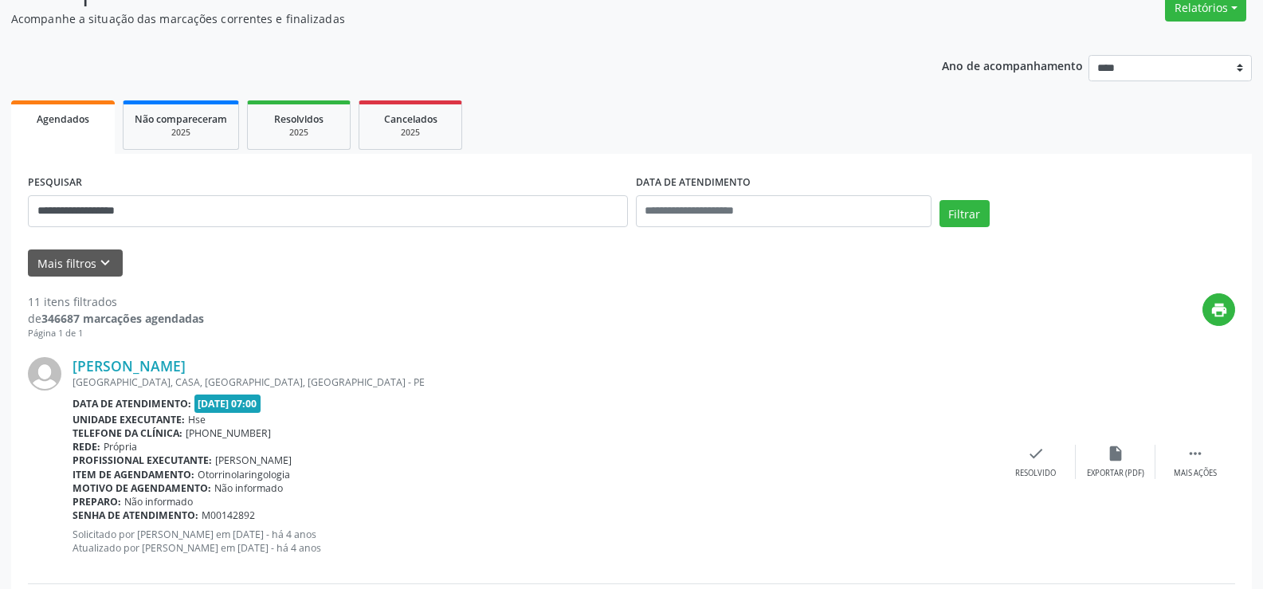
scroll to position [159, 0]
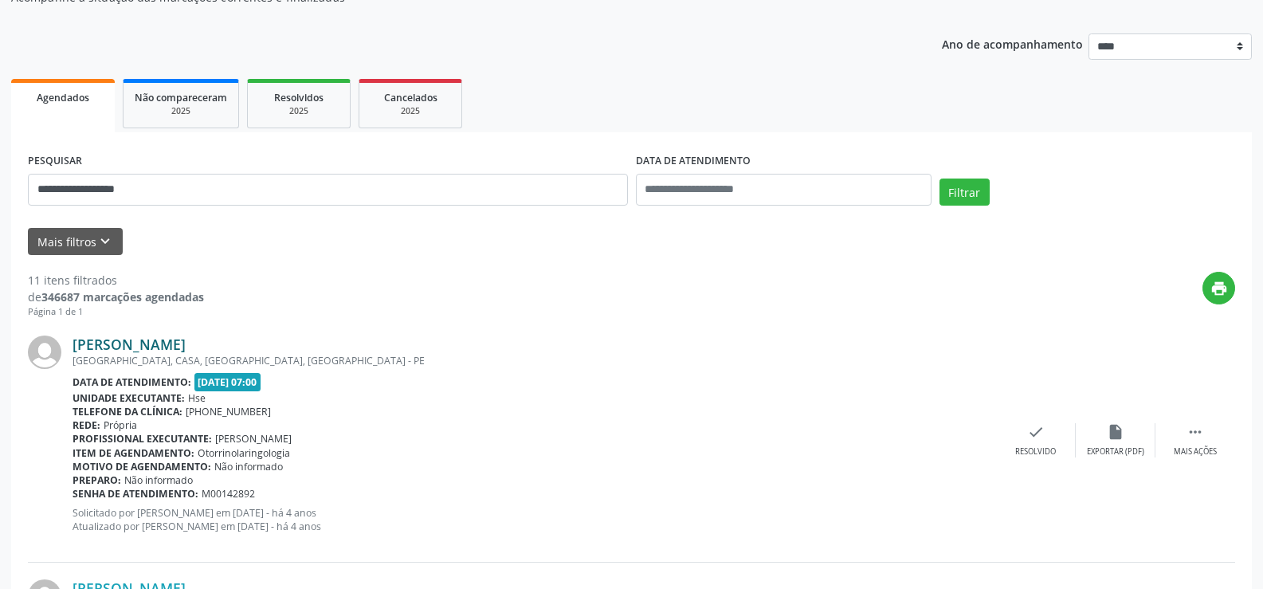
click at [171, 343] on link "[PERSON_NAME]" at bounding box center [129, 345] width 113 height 18
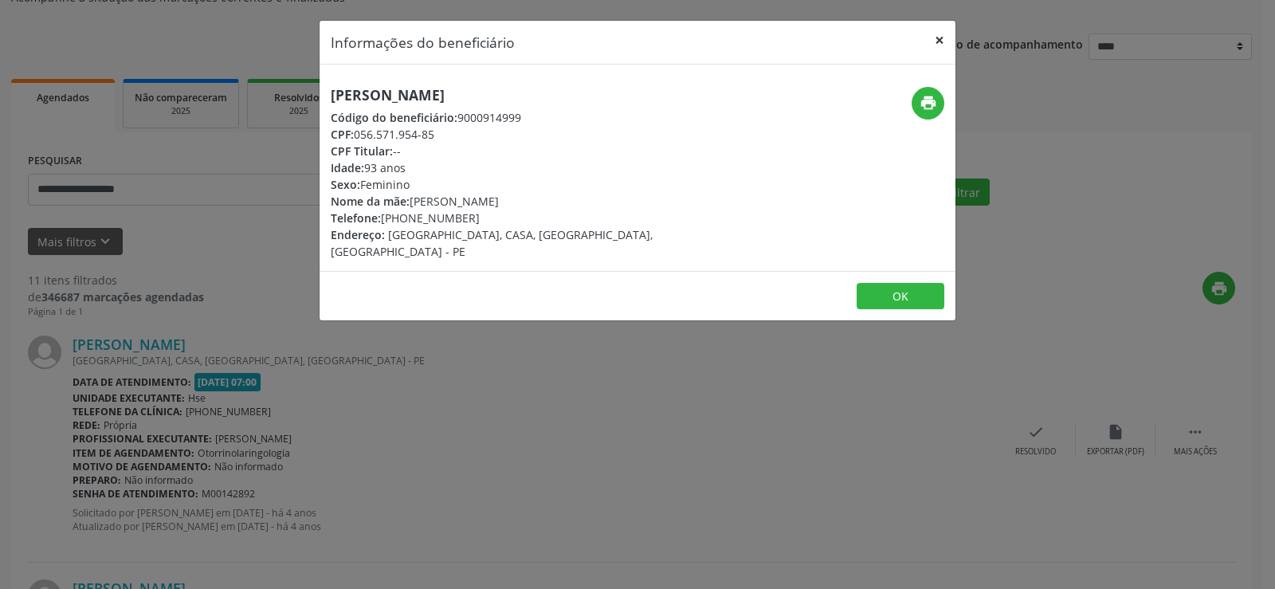
click at [937, 36] on button "×" at bounding box center [940, 40] width 32 height 39
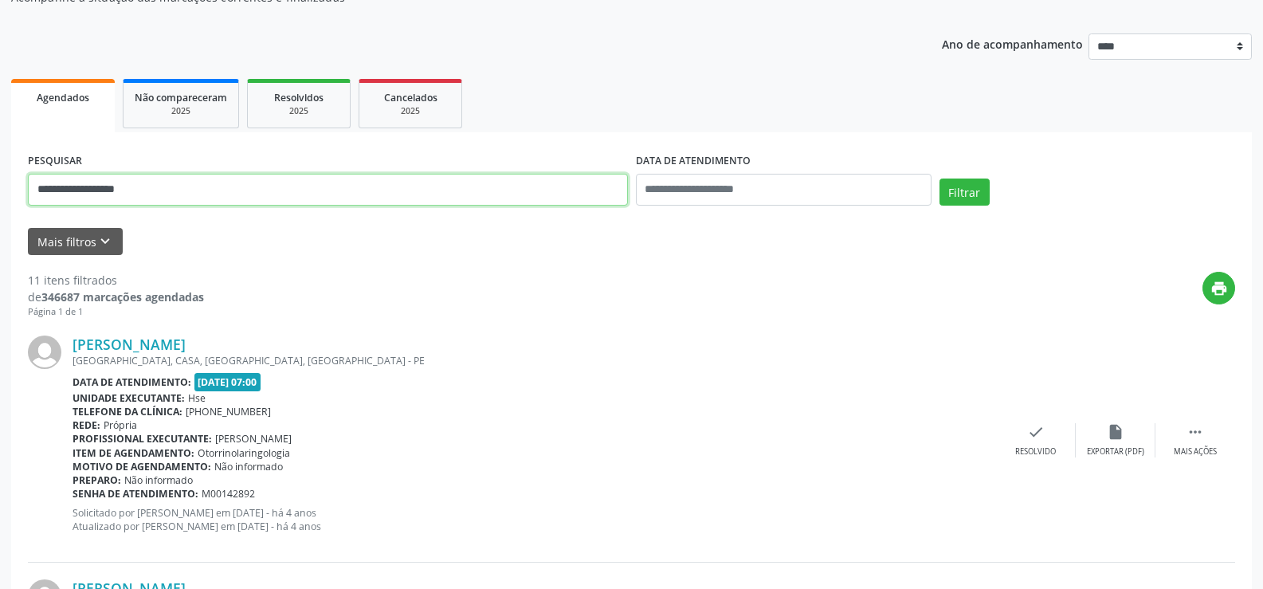
drag, startPoint x: 107, startPoint y: 206, endPoint x: 0, endPoint y: 236, distance: 111.0
click at [80, 190] on input "**********" at bounding box center [328, 190] width 600 height 32
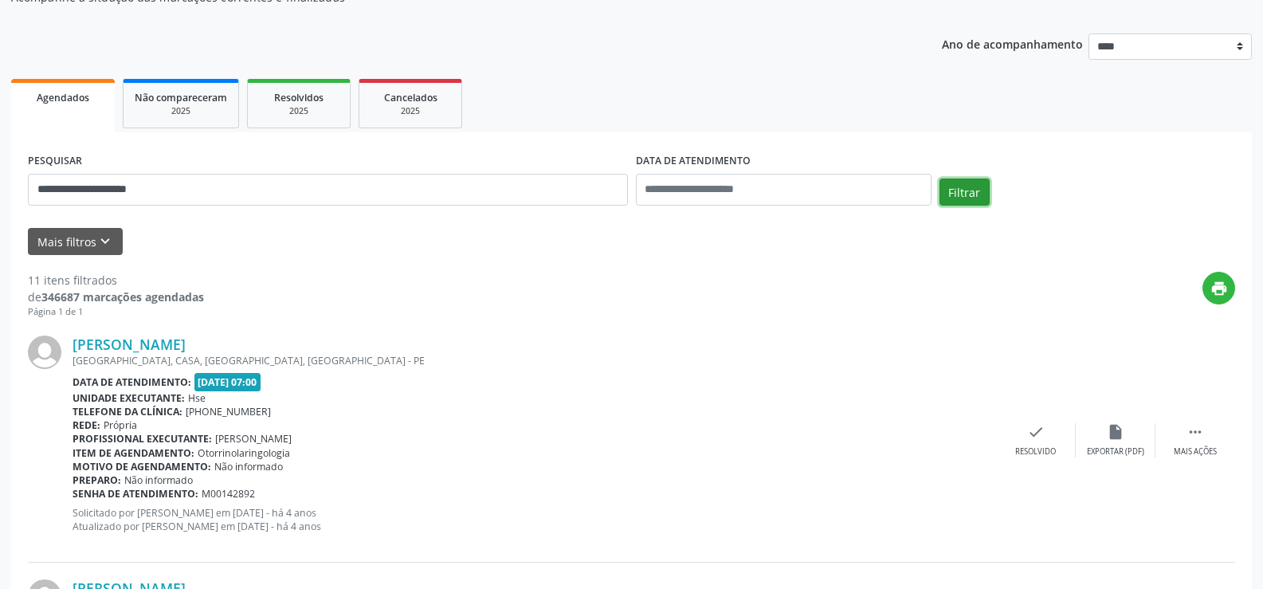
click at [959, 201] on button "Filtrar" at bounding box center [965, 192] width 50 height 27
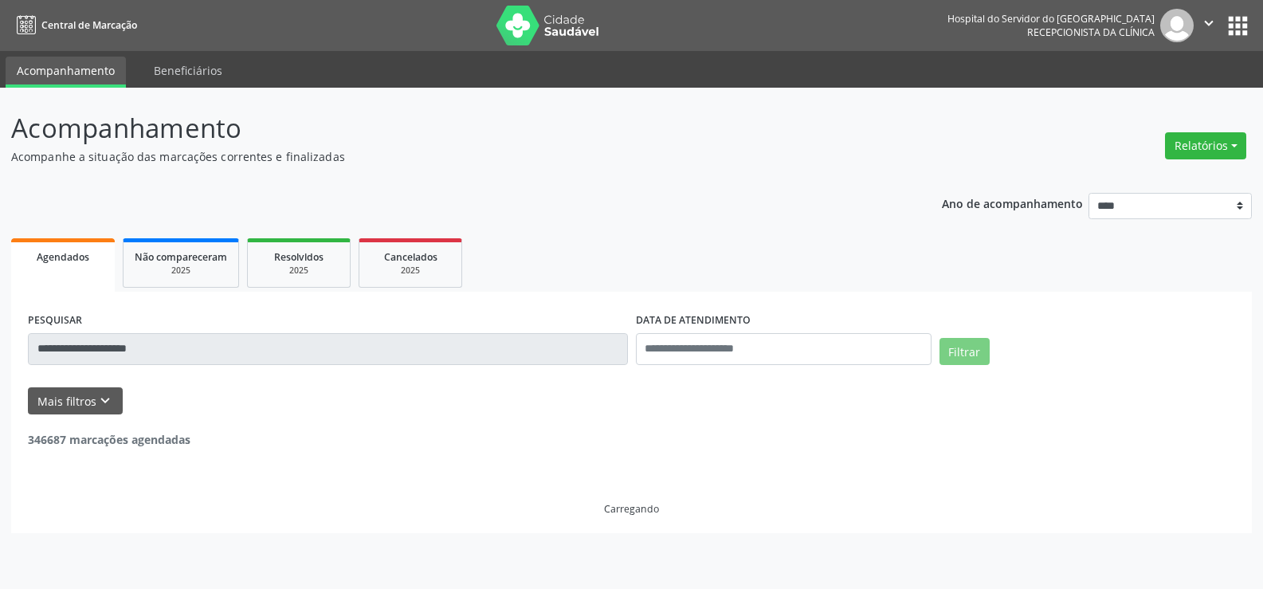
scroll to position [0, 0]
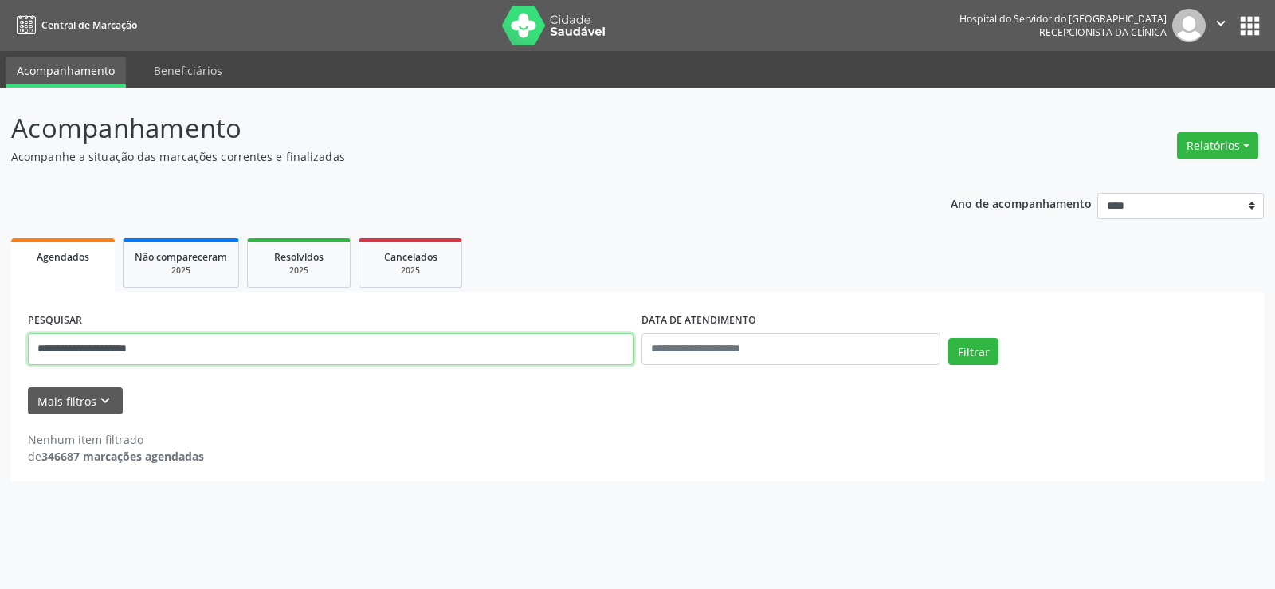
click at [80, 346] on input "**********" at bounding box center [331, 349] width 606 height 32
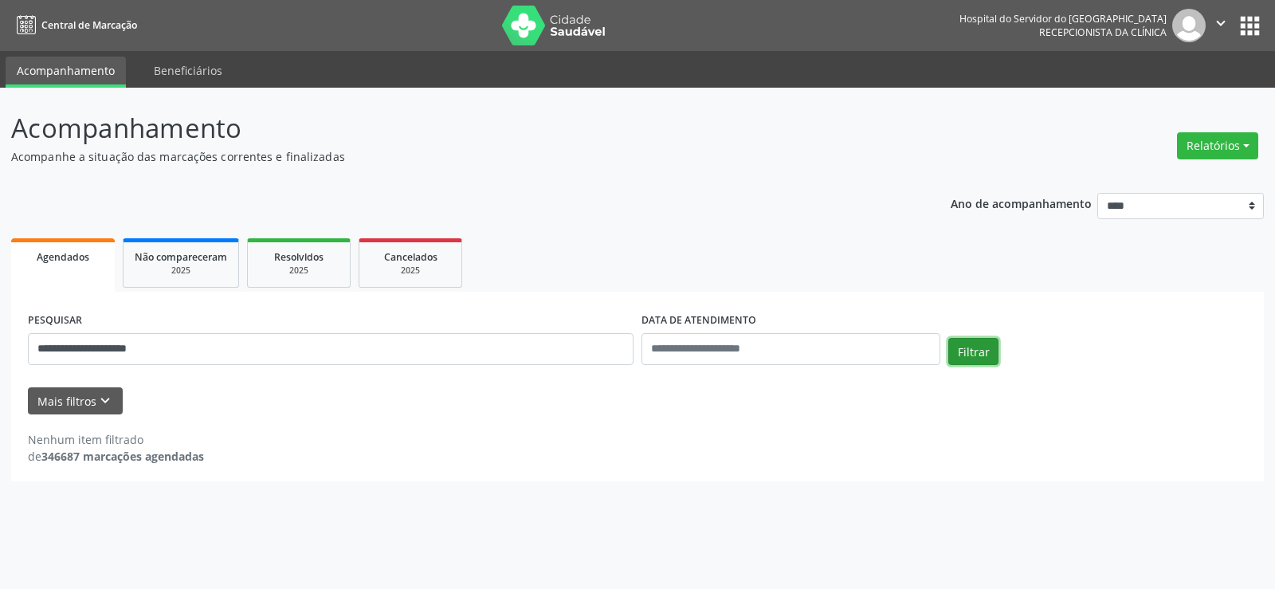
click at [971, 353] on button "Filtrar" at bounding box center [973, 351] width 50 height 27
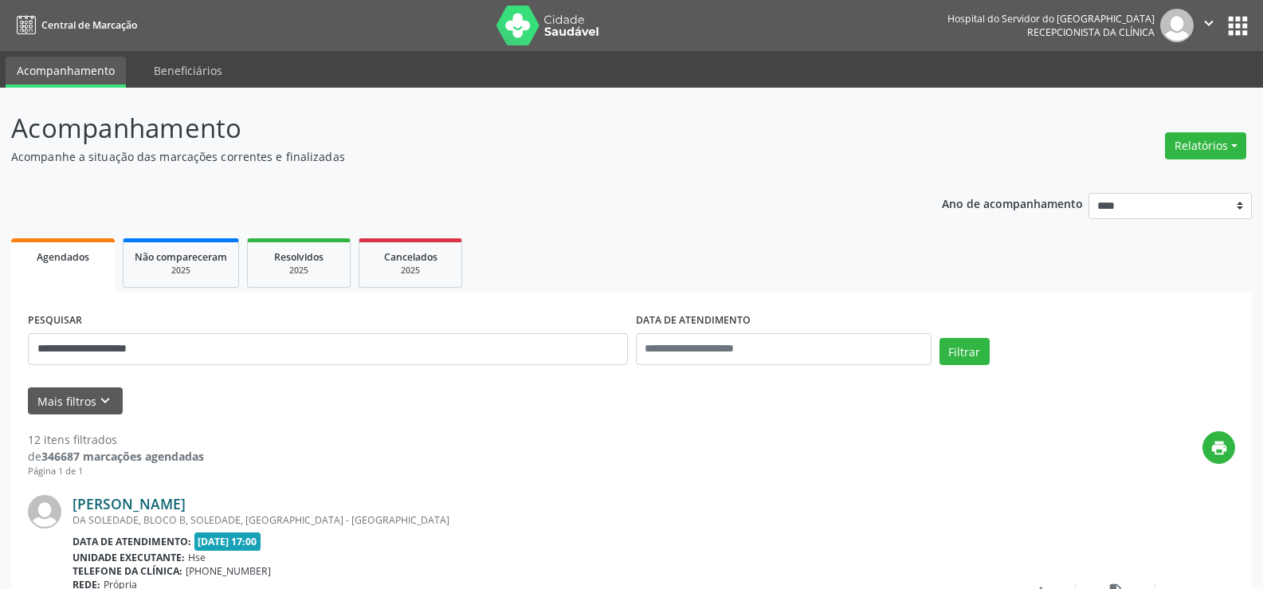
click at [146, 507] on link "[PERSON_NAME]" at bounding box center [129, 504] width 113 height 18
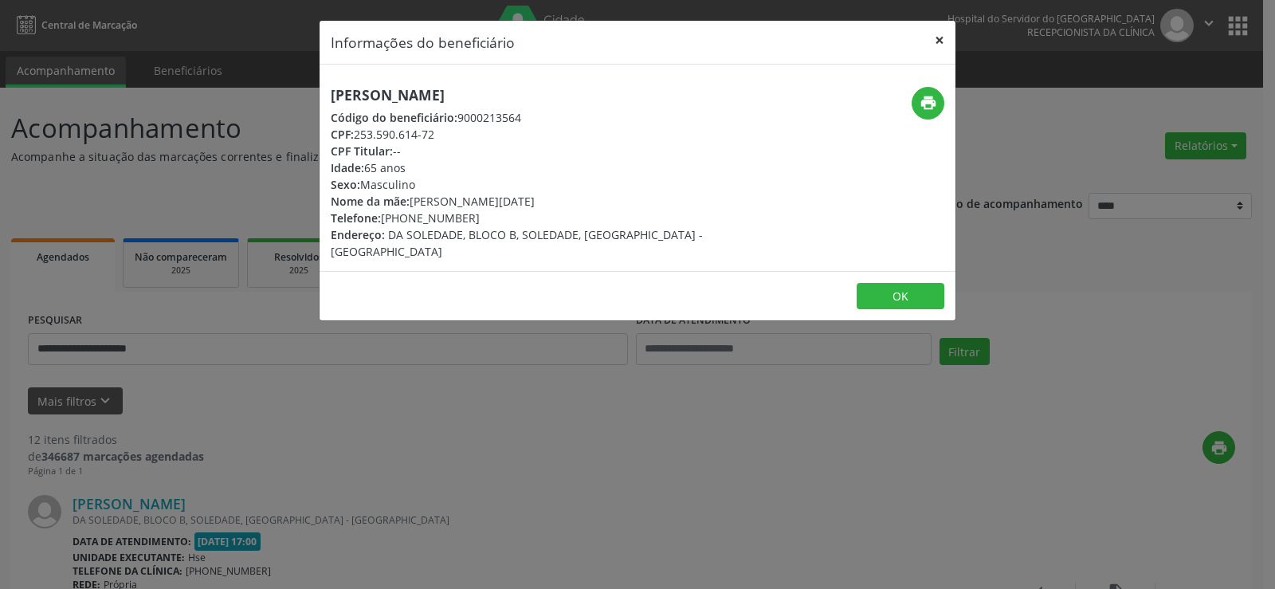
drag, startPoint x: 940, startPoint y: 41, endPoint x: 932, endPoint y: 45, distance: 8.2
click at [940, 41] on button "×" at bounding box center [940, 40] width 32 height 39
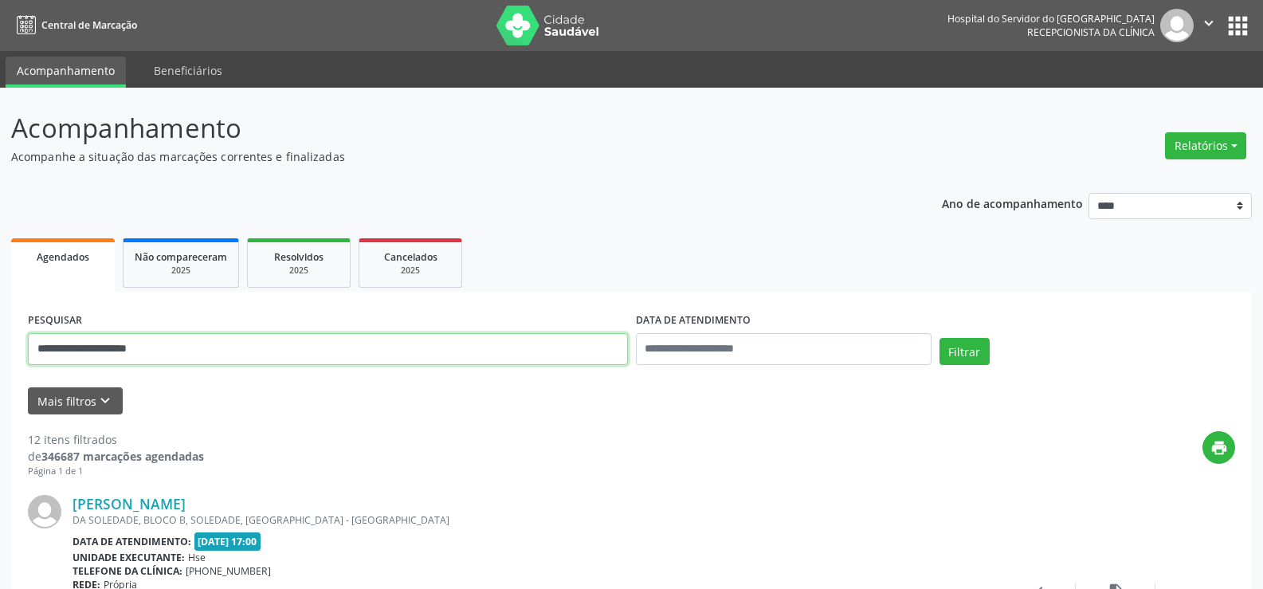
drag, startPoint x: 171, startPoint y: 350, endPoint x: 0, endPoint y: 371, distance: 172.7
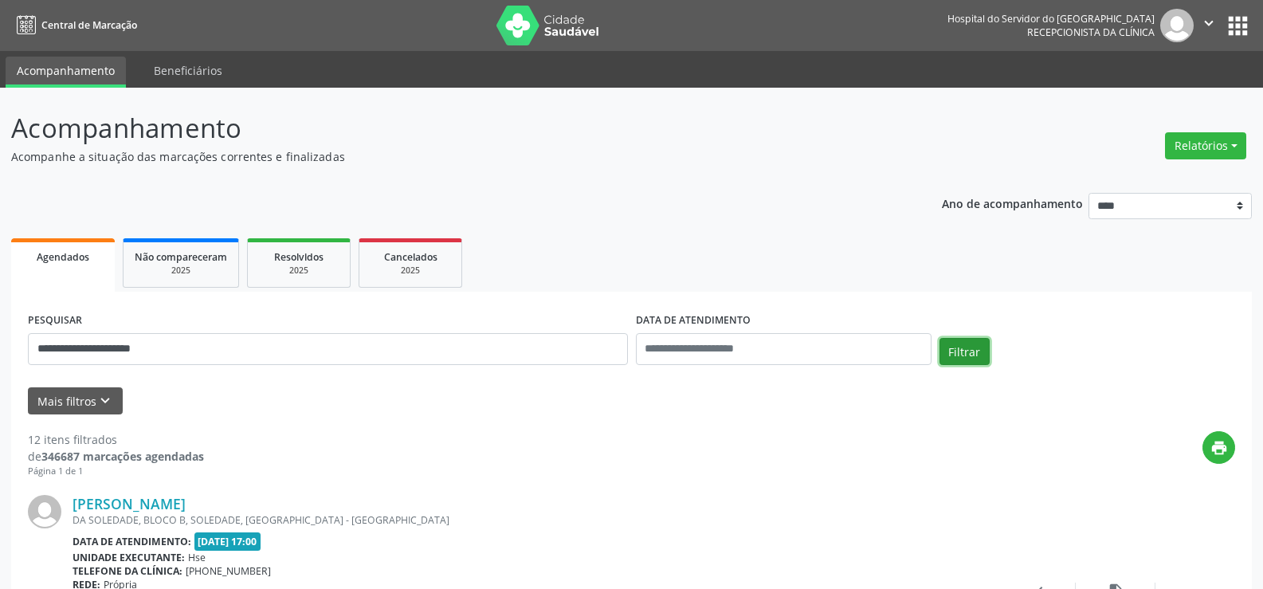
click at [954, 357] on button "Filtrar" at bounding box center [965, 351] width 50 height 27
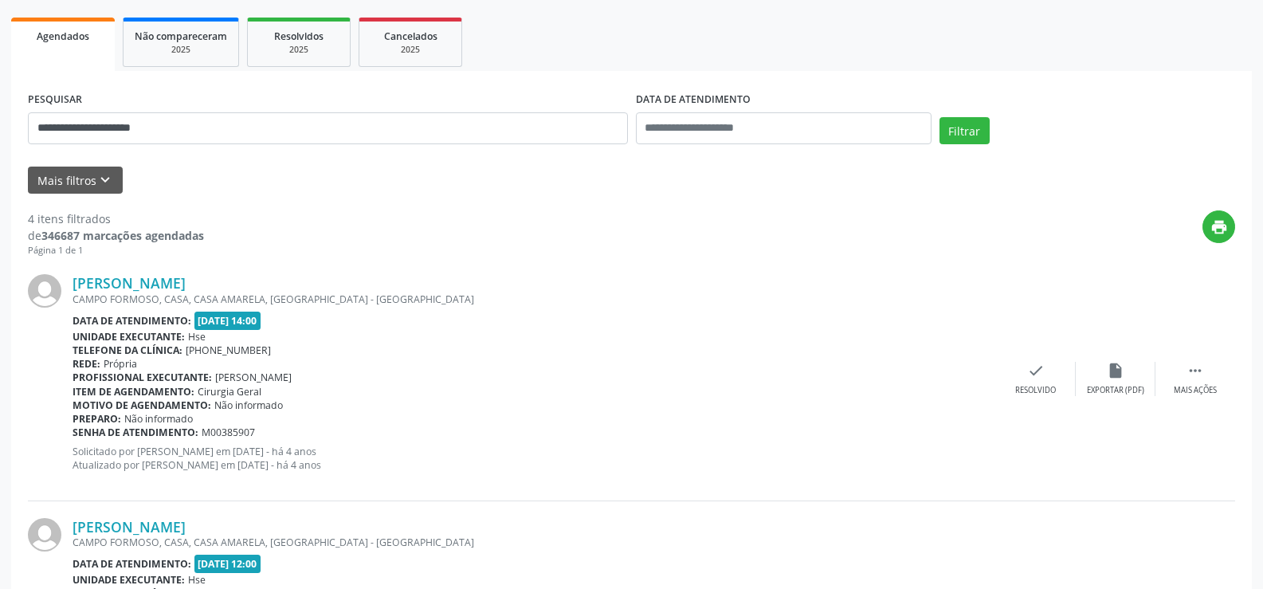
scroll to position [239, 0]
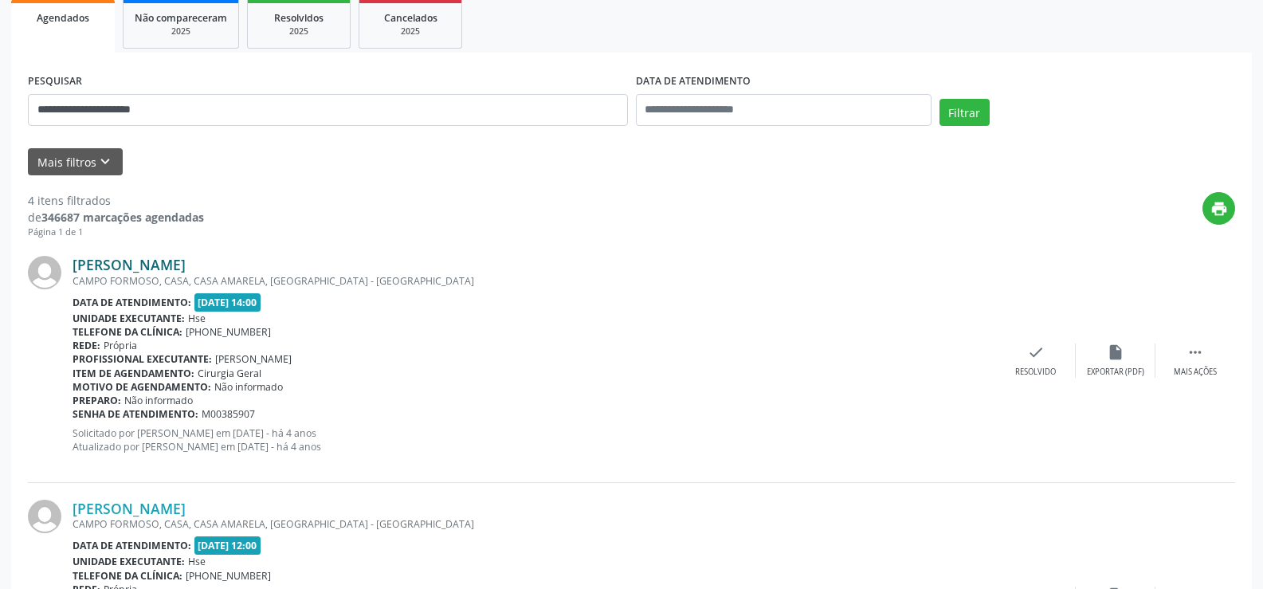
click at [186, 268] on link "[PERSON_NAME]" at bounding box center [129, 265] width 113 height 18
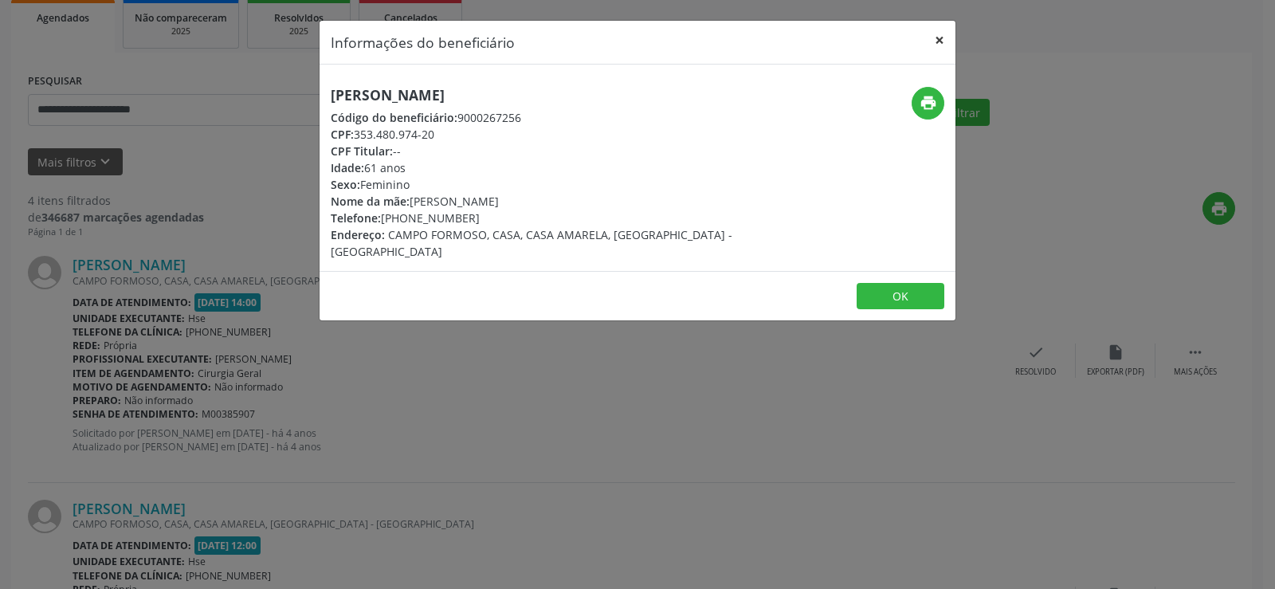
click at [940, 37] on button "×" at bounding box center [940, 40] width 32 height 39
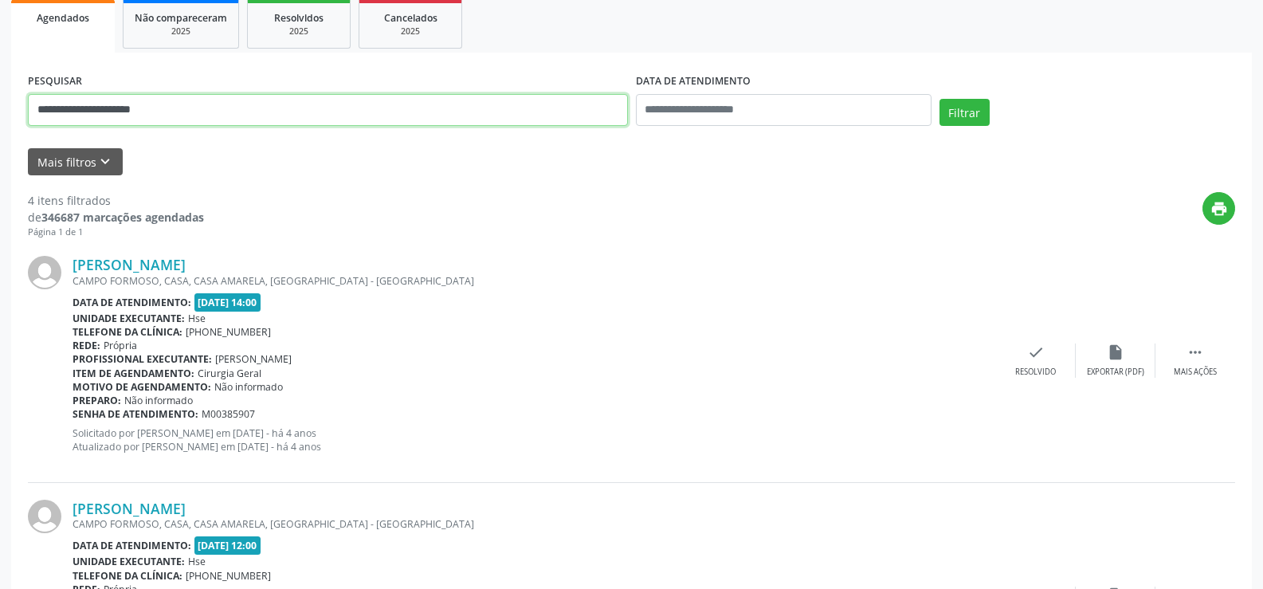
drag, startPoint x: 178, startPoint y: 113, endPoint x: 0, endPoint y: 154, distance: 182.3
click at [0, 154] on div "**********" at bounding box center [631, 545] width 1263 height 1392
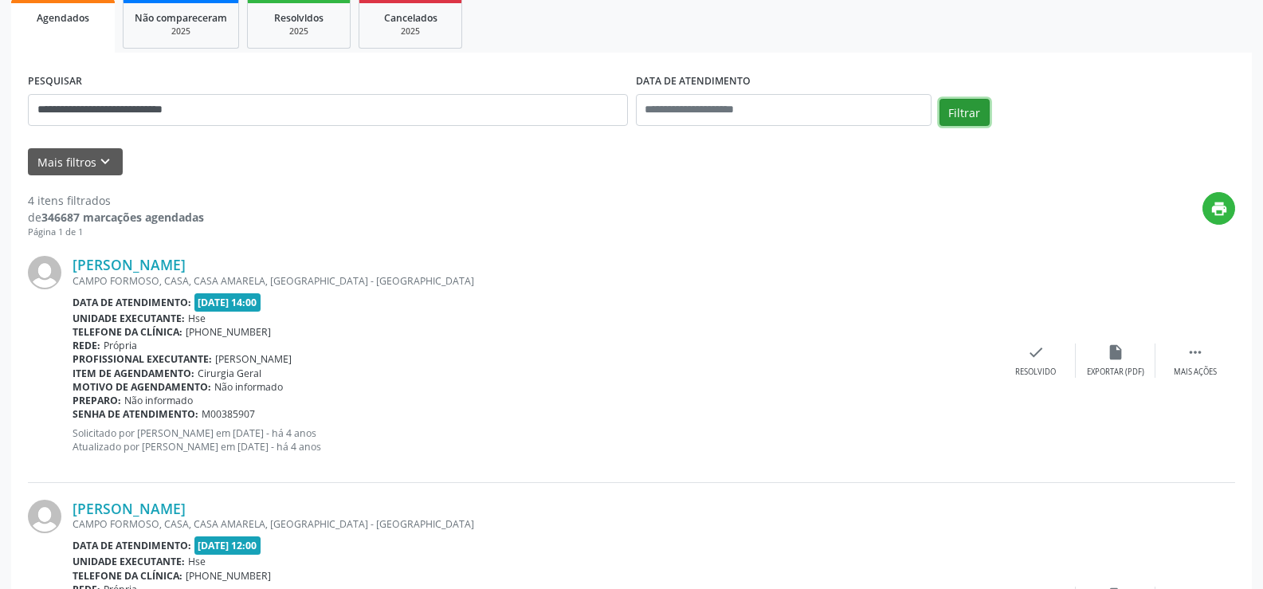
click at [964, 123] on button "Filtrar" at bounding box center [965, 112] width 50 height 27
click at [181, 264] on link "[PERSON_NAME]" at bounding box center [129, 265] width 113 height 18
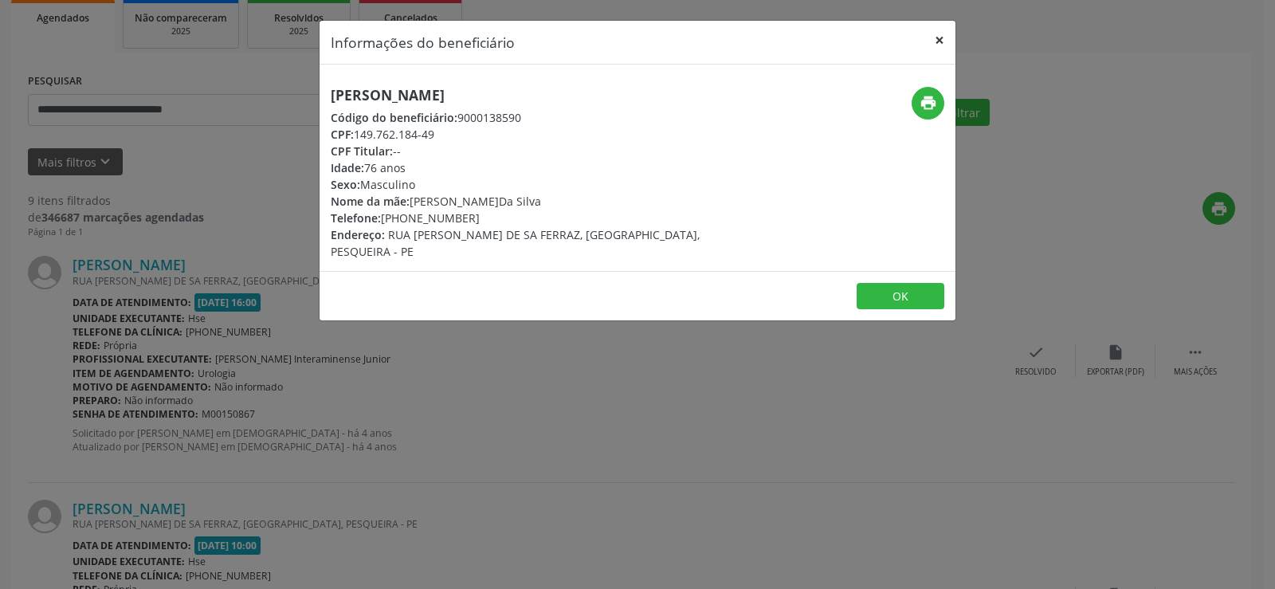
drag, startPoint x: 939, startPoint y: 38, endPoint x: 927, endPoint y: 44, distance: 13.2
click at [937, 39] on button "×" at bounding box center [940, 40] width 32 height 39
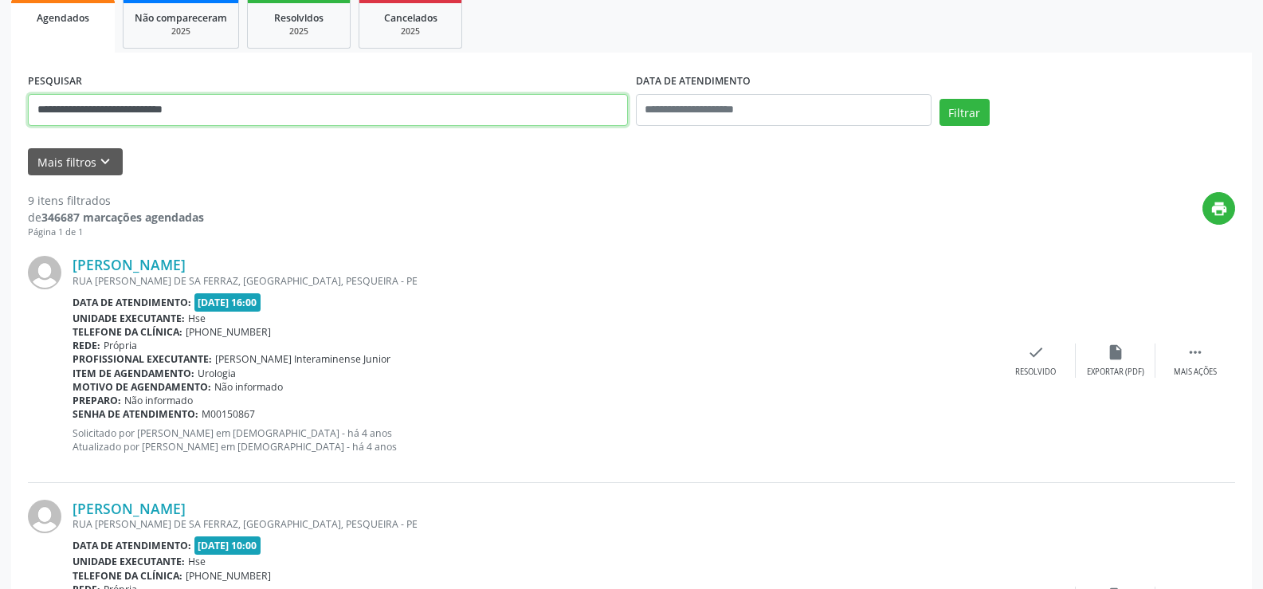
drag, startPoint x: 113, startPoint y: 127, endPoint x: 0, endPoint y: 150, distance: 115.5
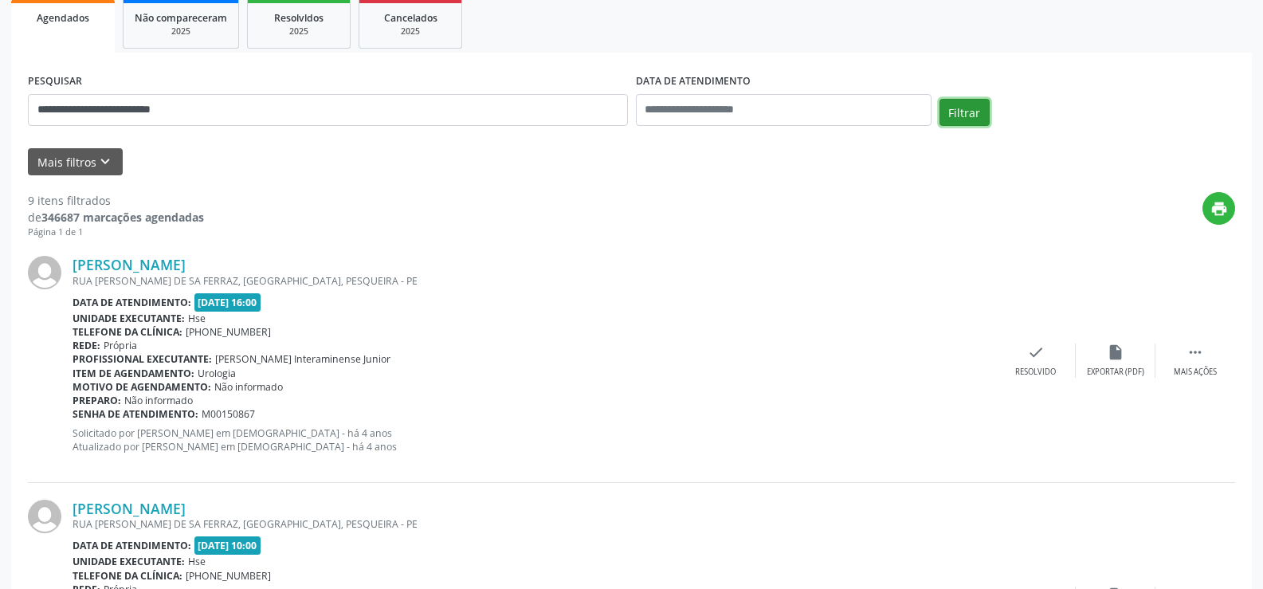
click at [958, 120] on button "Filtrar" at bounding box center [965, 112] width 50 height 27
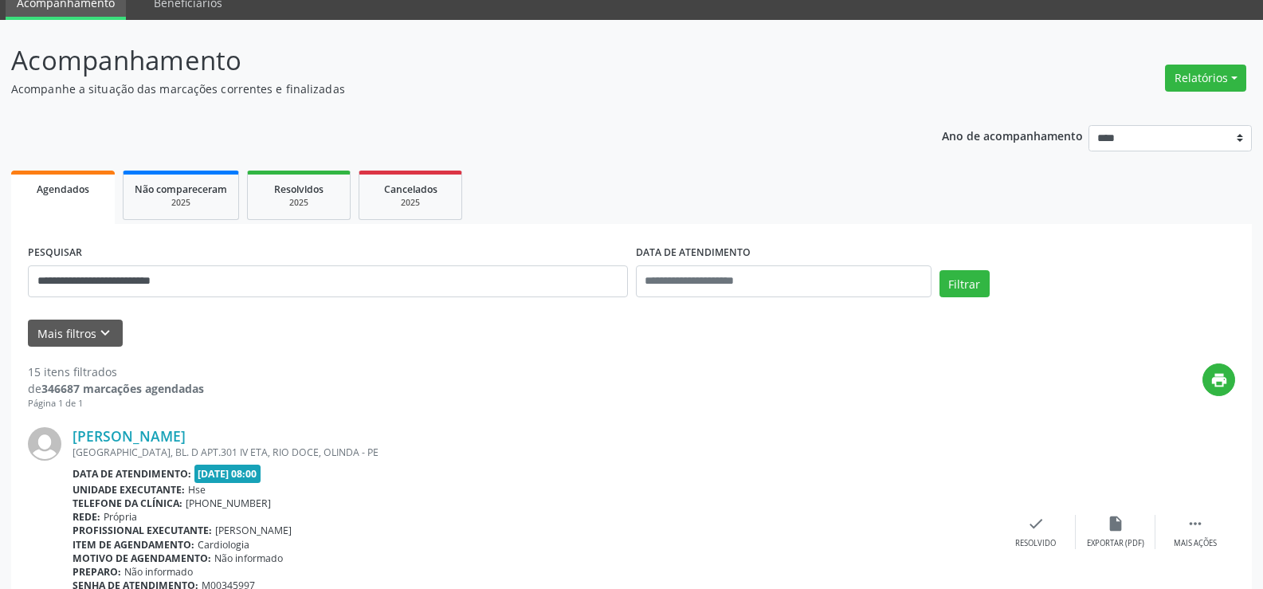
scroll to position [159, 0]
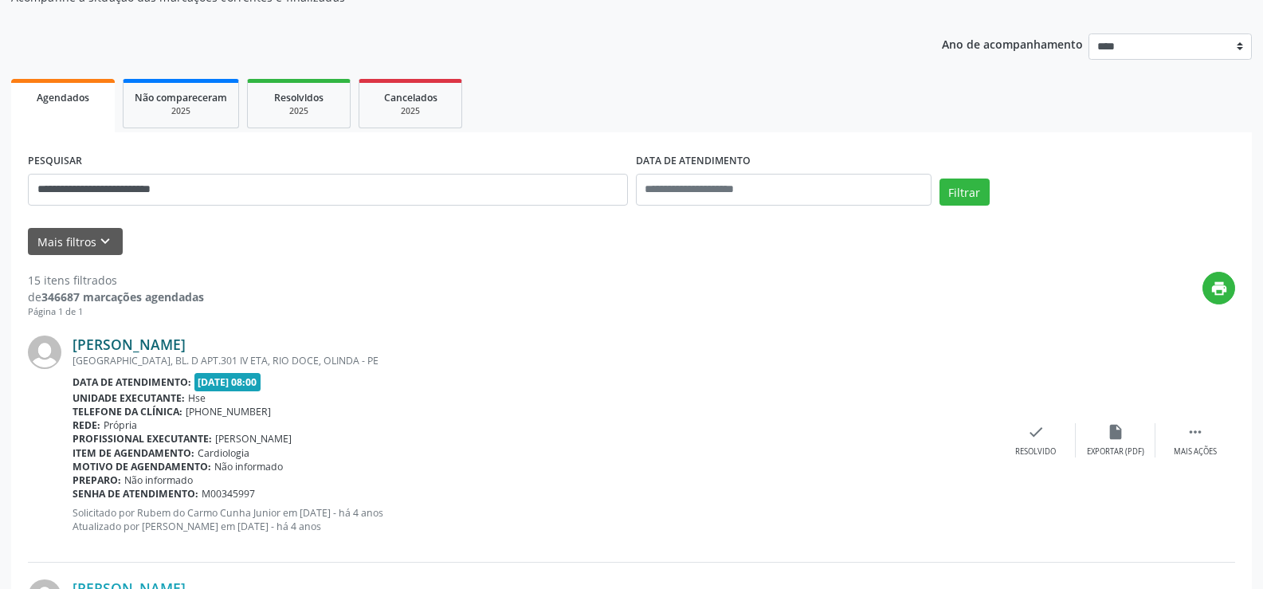
click at [155, 347] on link "[PERSON_NAME]" at bounding box center [129, 345] width 113 height 18
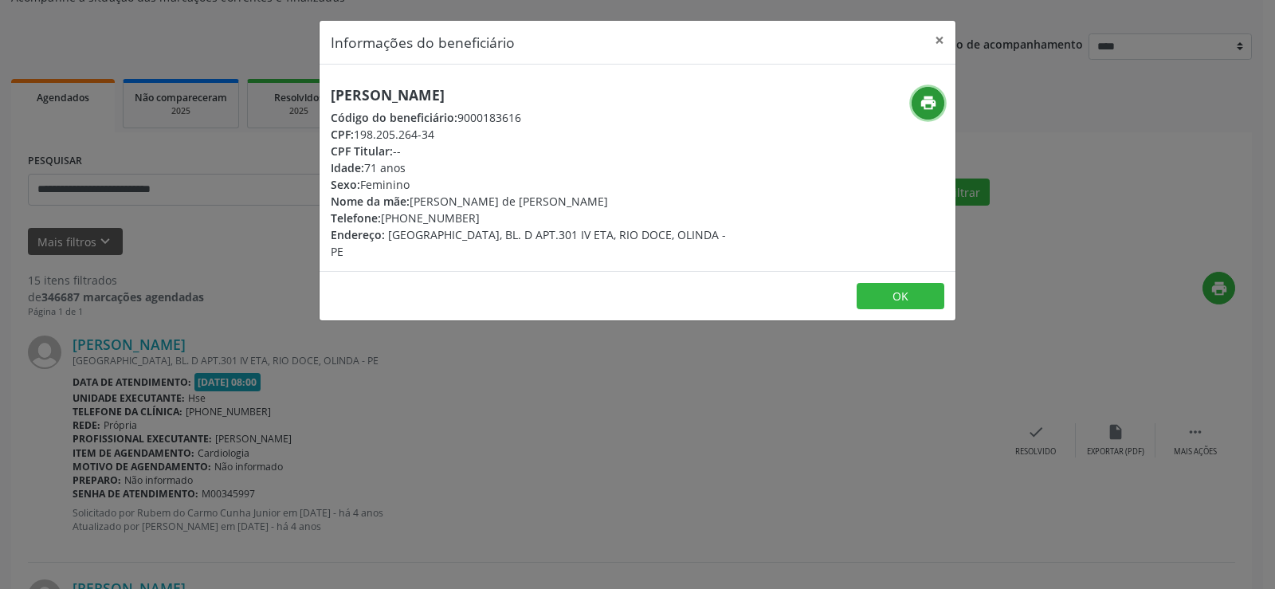
click at [922, 103] on icon "print" at bounding box center [929, 103] width 18 height 18
drag, startPoint x: 941, startPoint y: 40, endPoint x: 893, endPoint y: 43, distance: 47.9
click at [941, 40] on button "×" at bounding box center [940, 40] width 32 height 39
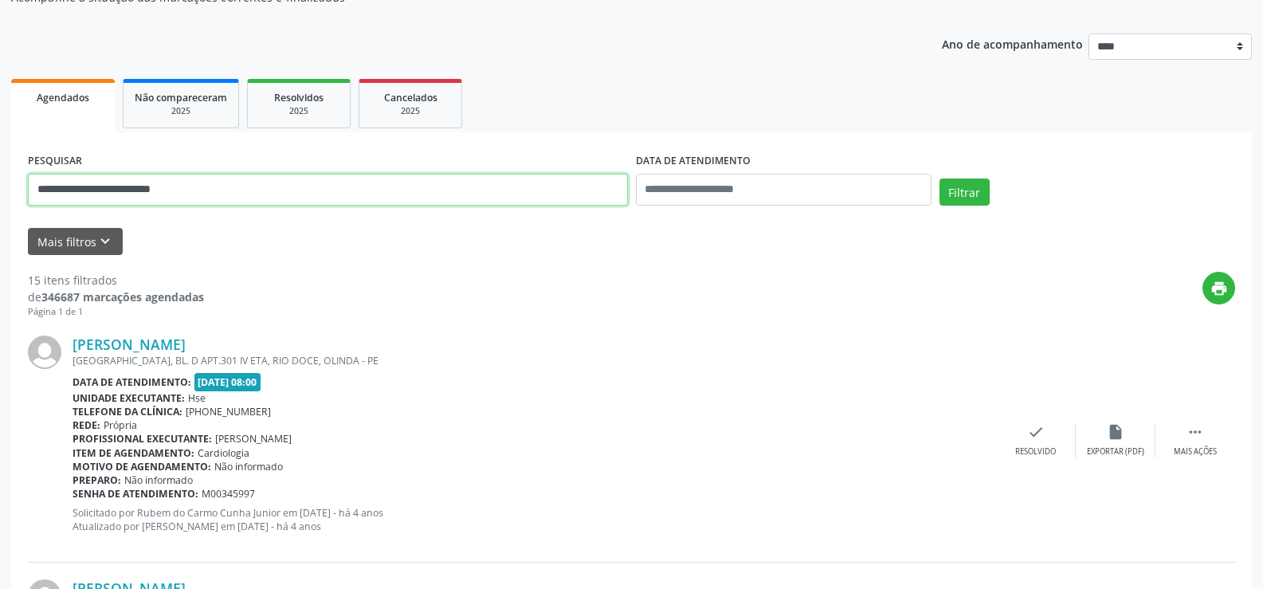
drag, startPoint x: 199, startPoint y: 194, endPoint x: 0, endPoint y: 249, distance: 206.5
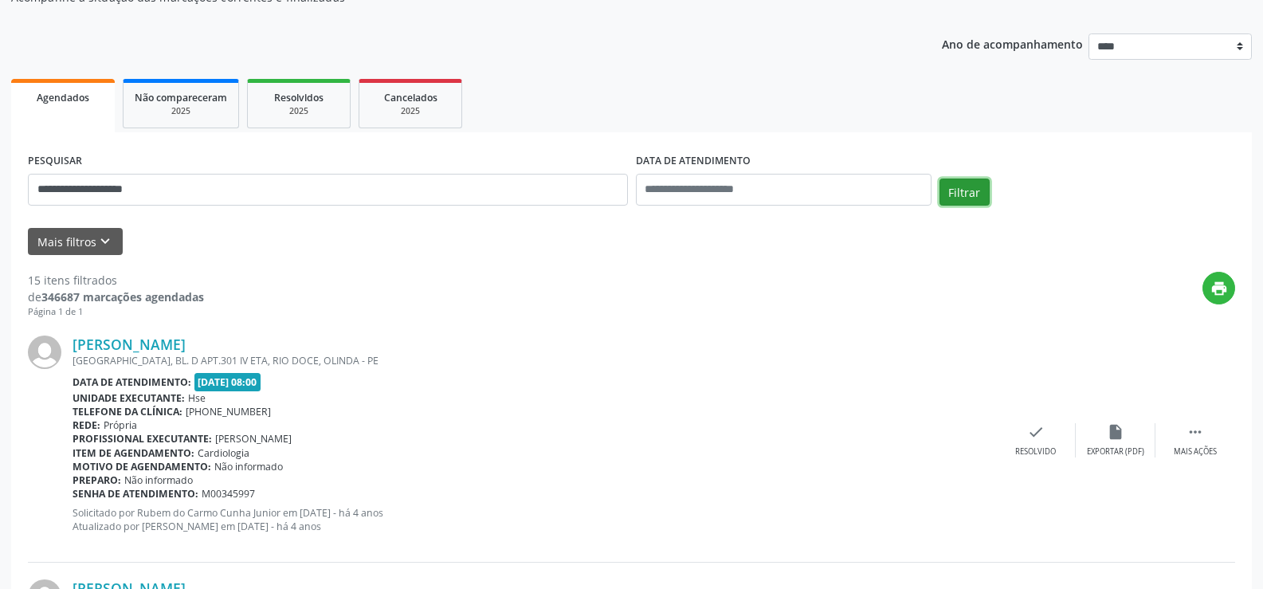
click at [949, 195] on button "Filtrar" at bounding box center [965, 192] width 50 height 27
click at [186, 352] on link "[PERSON_NAME]" at bounding box center [129, 345] width 113 height 18
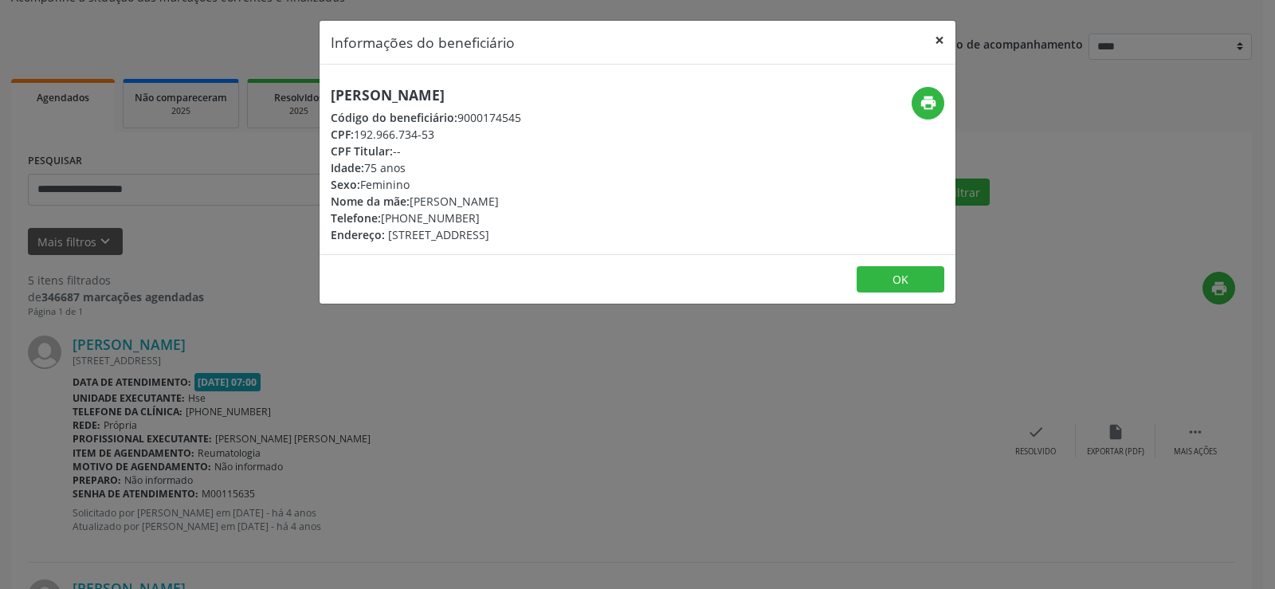
click at [939, 36] on button "×" at bounding box center [940, 40] width 32 height 39
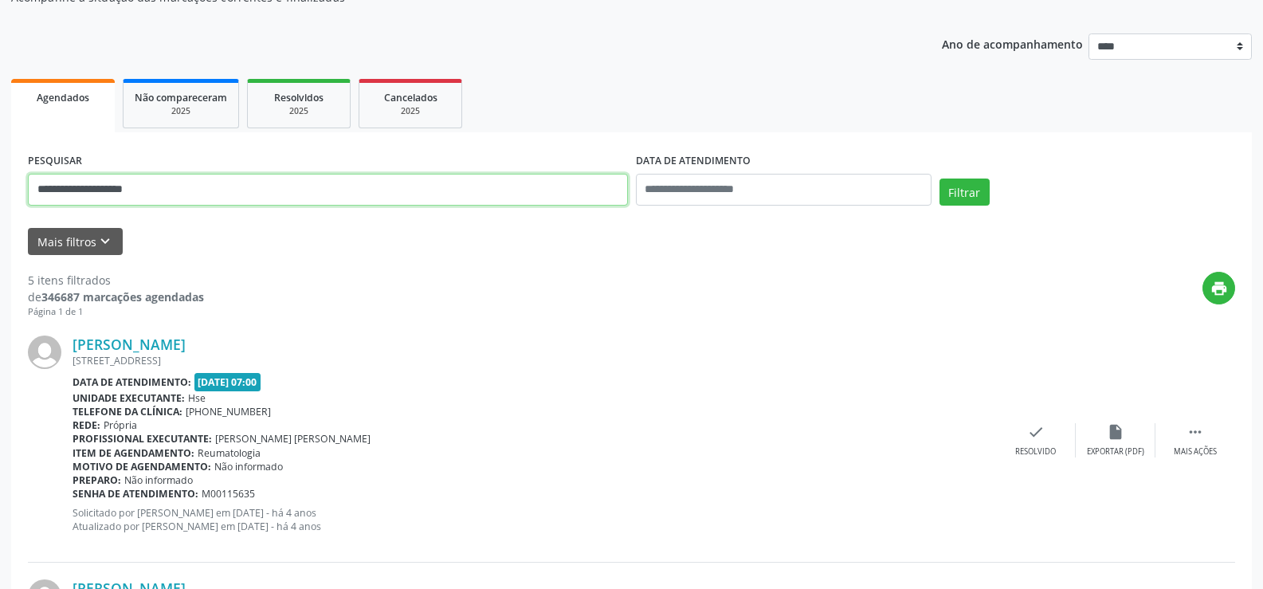
drag, startPoint x: 187, startPoint y: 196, endPoint x: 0, endPoint y: 222, distance: 189.1
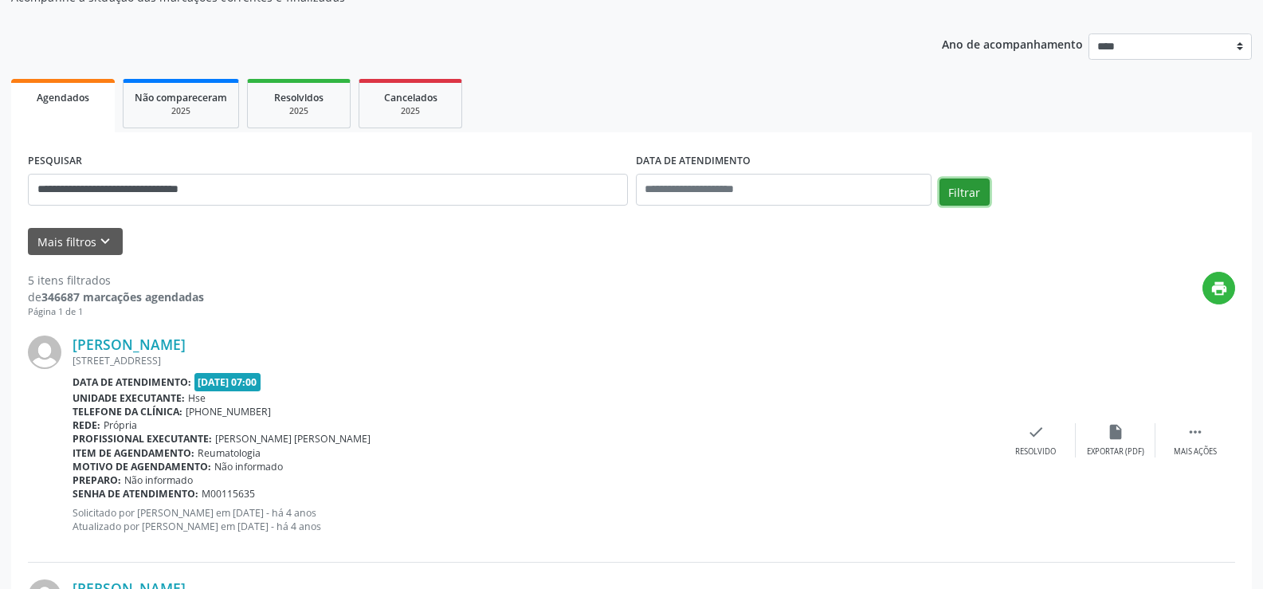
click at [957, 189] on button "Filtrar" at bounding box center [965, 192] width 50 height 27
click at [186, 343] on link "[PERSON_NAME]" at bounding box center [129, 345] width 113 height 18
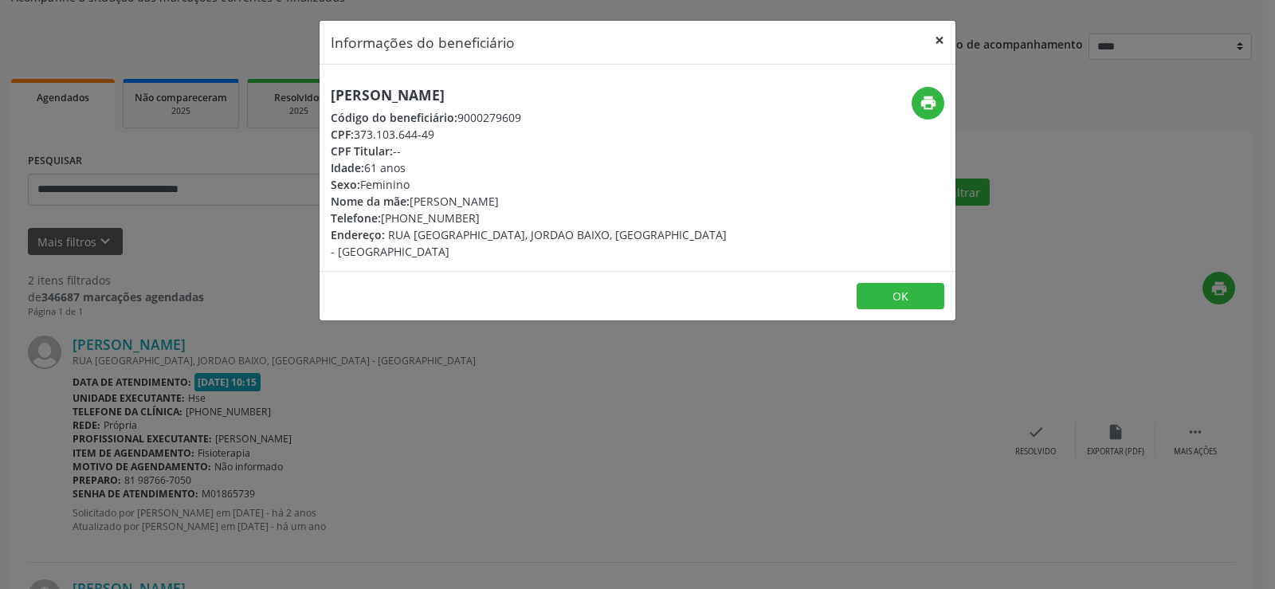
click at [940, 45] on button "×" at bounding box center [940, 40] width 32 height 39
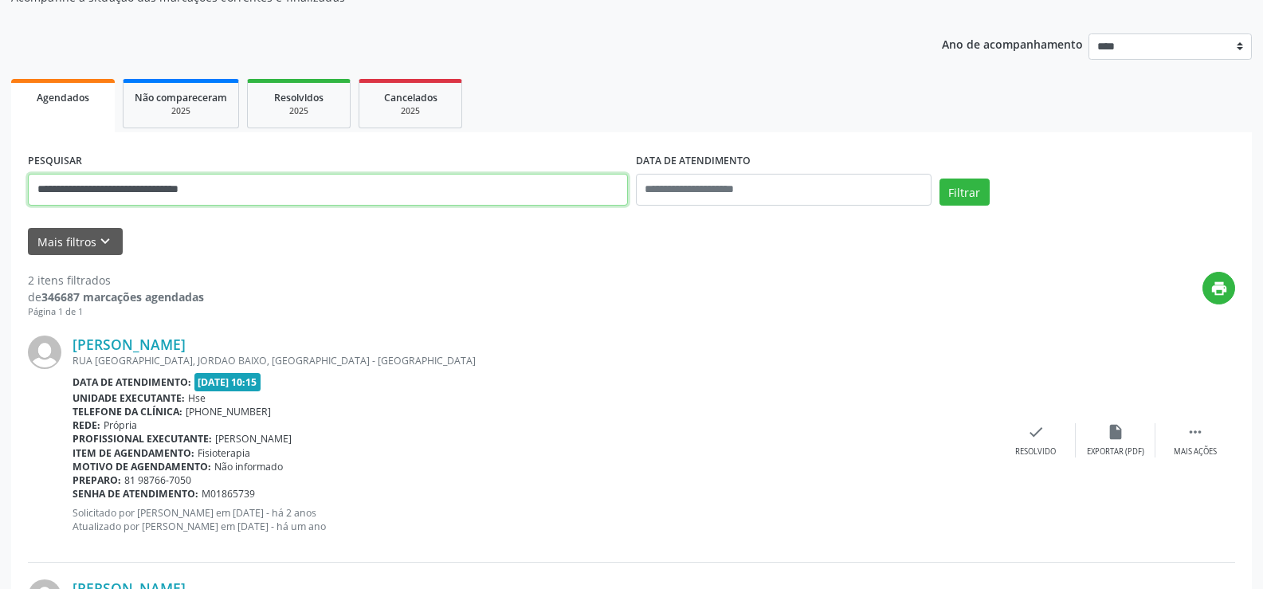
drag, startPoint x: 227, startPoint y: 194, endPoint x: 0, endPoint y: 117, distance: 239.9
click at [0, 119] on div "**********" at bounding box center [631, 380] width 1263 height 905
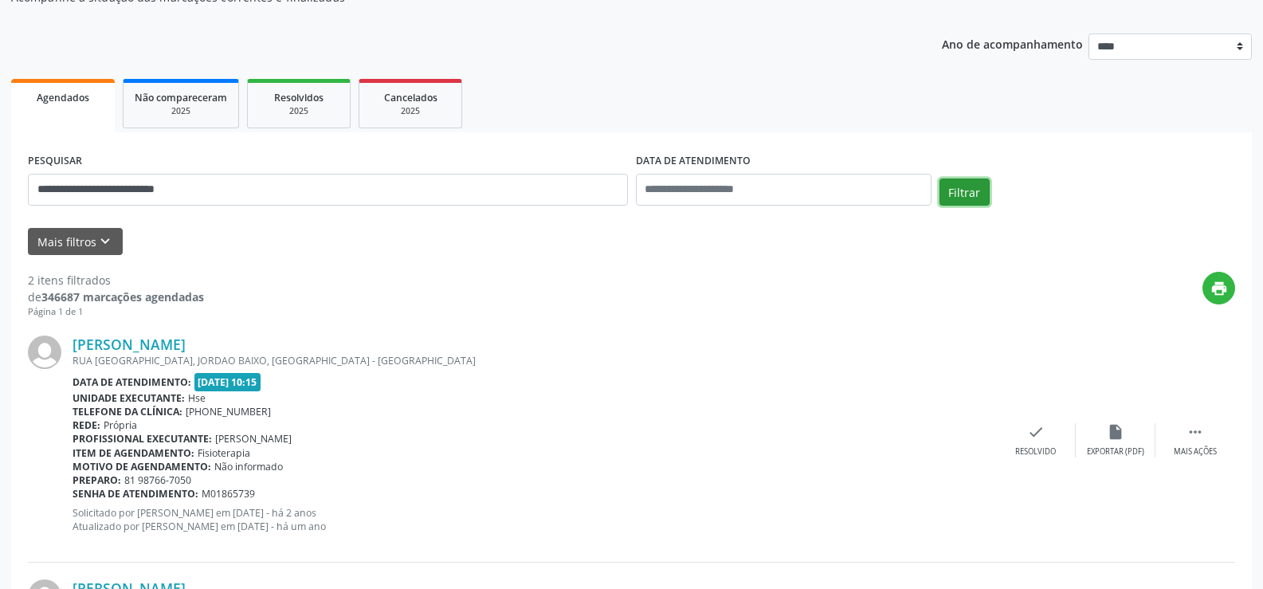
click at [964, 194] on button "Filtrar" at bounding box center [965, 192] width 50 height 27
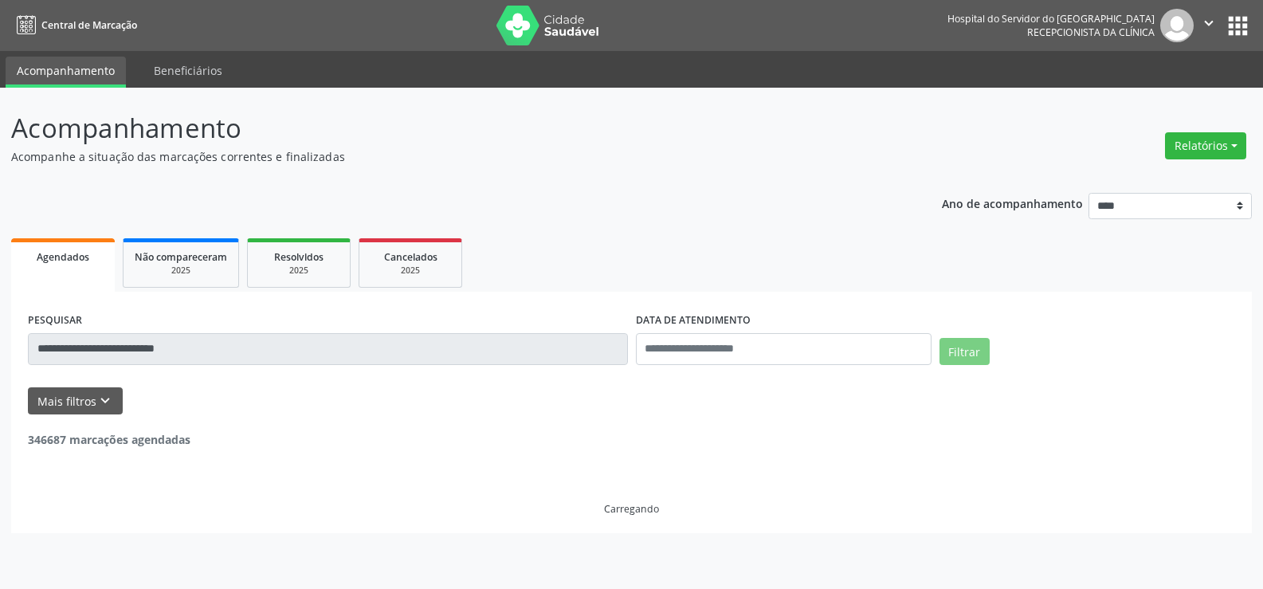
scroll to position [0, 0]
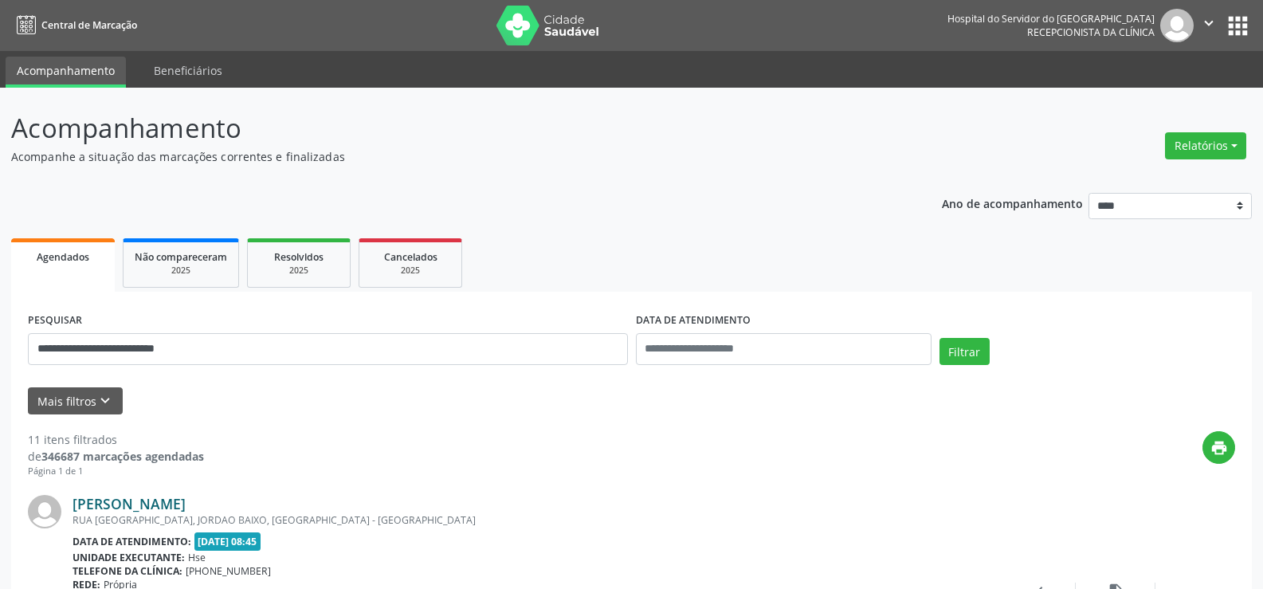
click at [171, 509] on link "[PERSON_NAME]" at bounding box center [129, 504] width 113 height 18
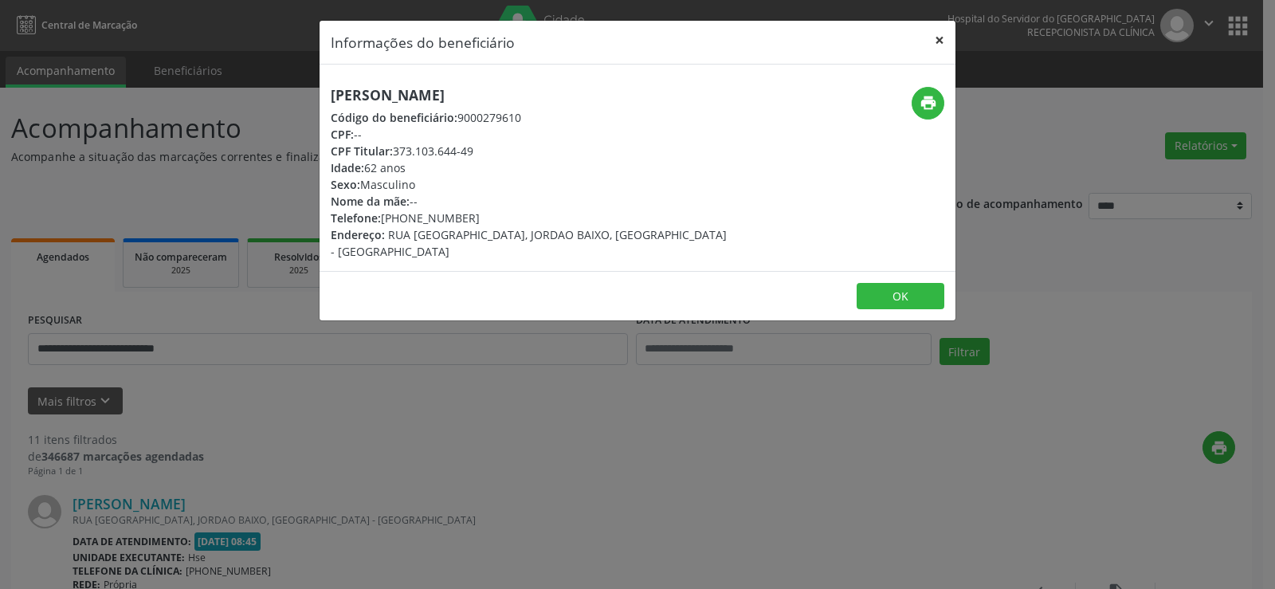
click at [942, 35] on button "×" at bounding box center [940, 40] width 32 height 39
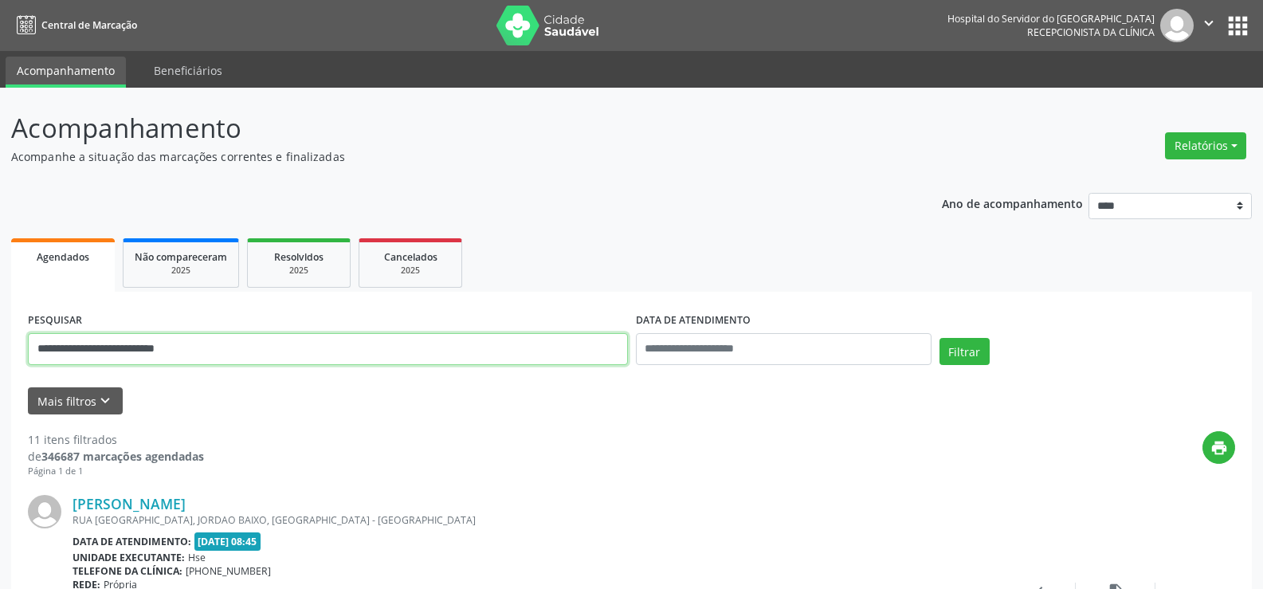
drag, startPoint x: 182, startPoint y: 355, endPoint x: 14, endPoint y: 263, distance: 190.8
type input "**********"
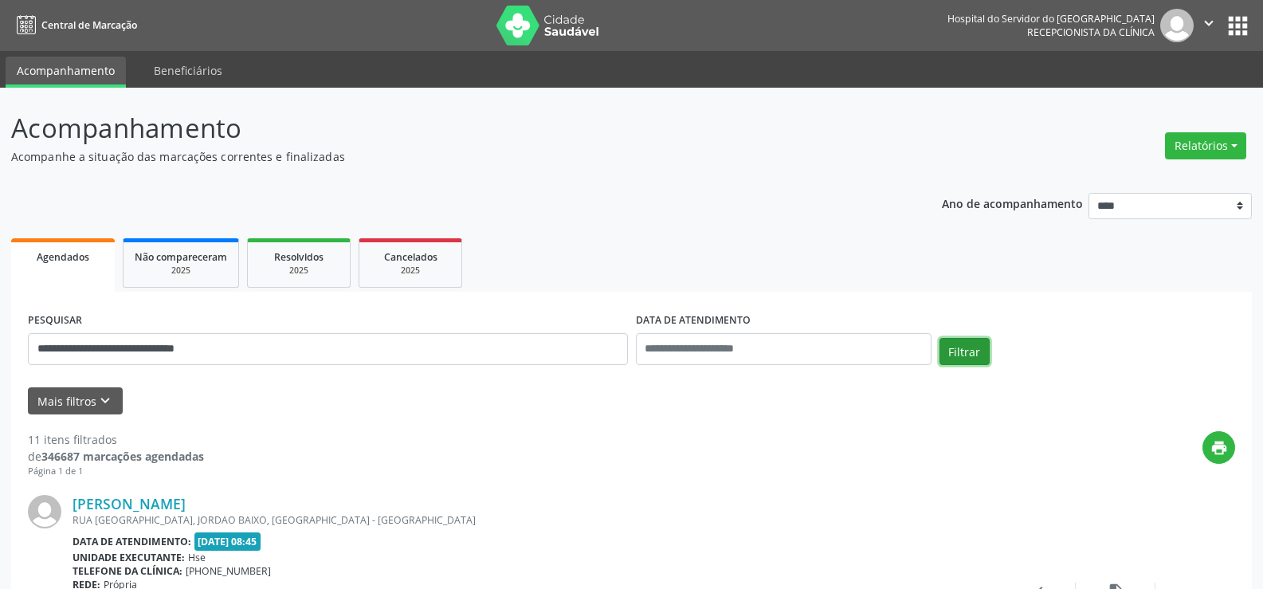
click at [963, 347] on button "Filtrar" at bounding box center [965, 351] width 50 height 27
click at [186, 500] on link "[PERSON_NAME]" at bounding box center [129, 504] width 113 height 18
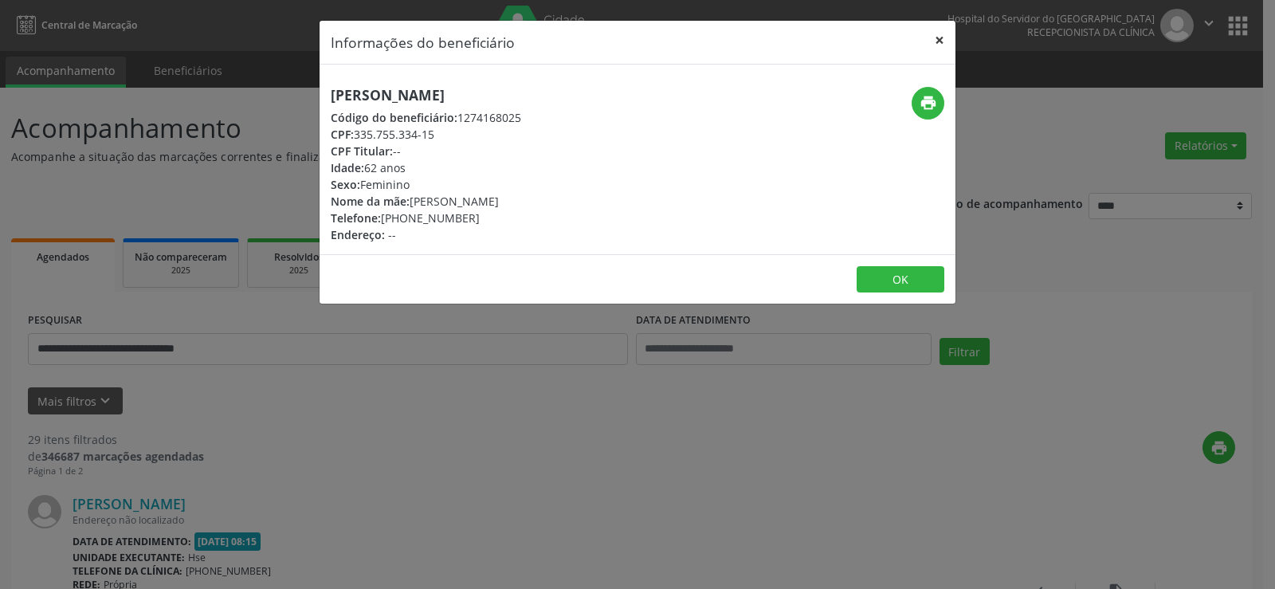
click at [938, 42] on button "×" at bounding box center [940, 40] width 32 height 39
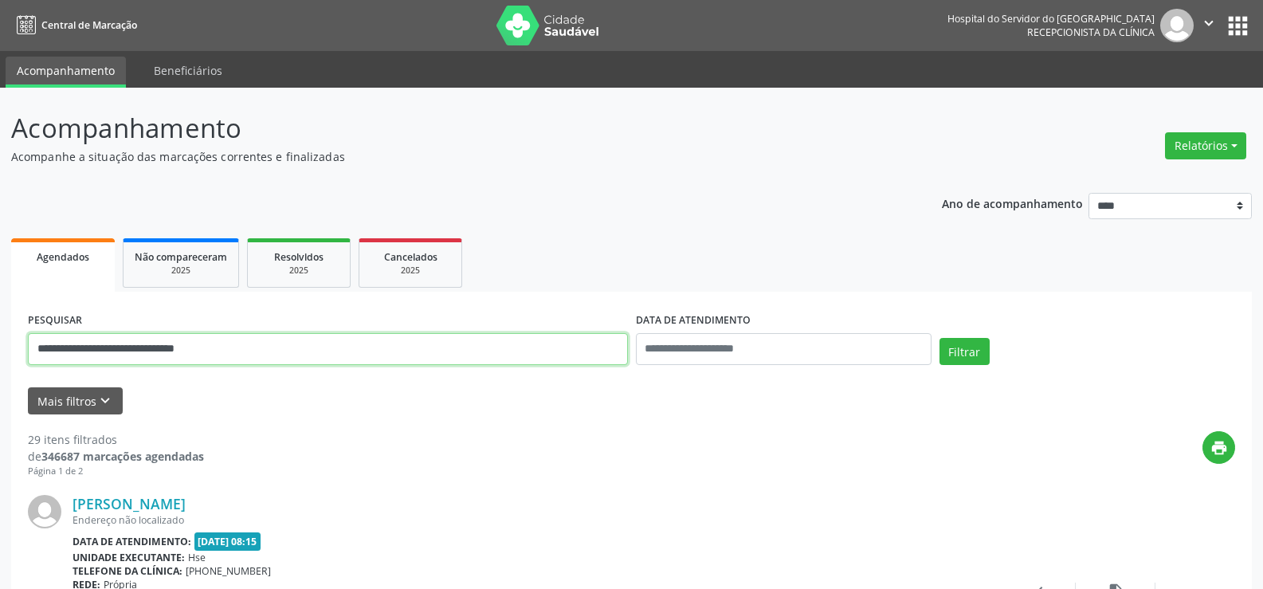
drag, startPoint x: 226, startPoint y: 351, endPoint x: 0, endPoint y: 312, distance: 228.8
